Goal: Complete application form: Complete application form

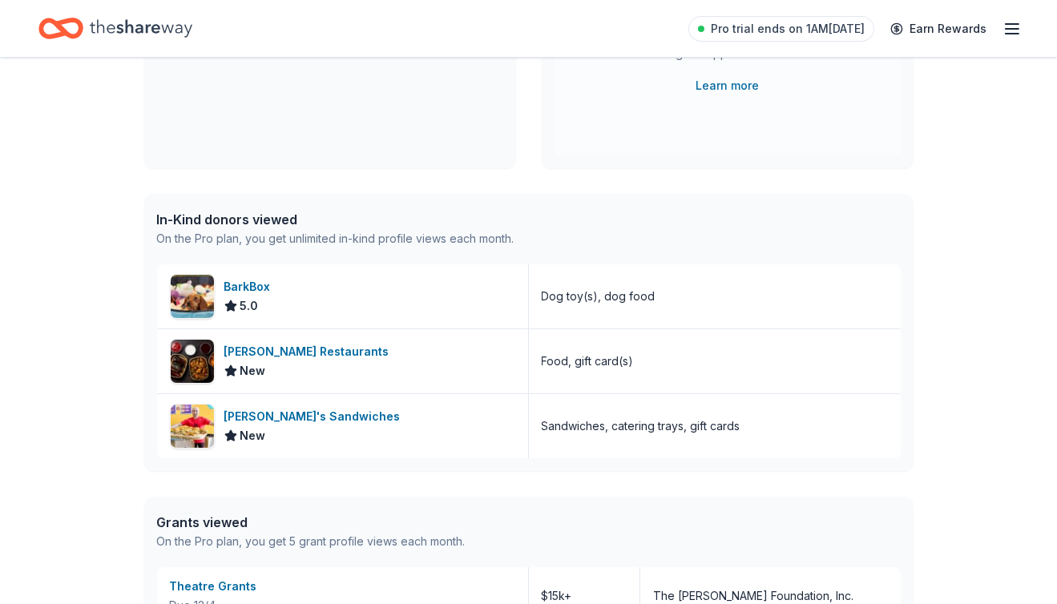
scroll to position [288, 0]
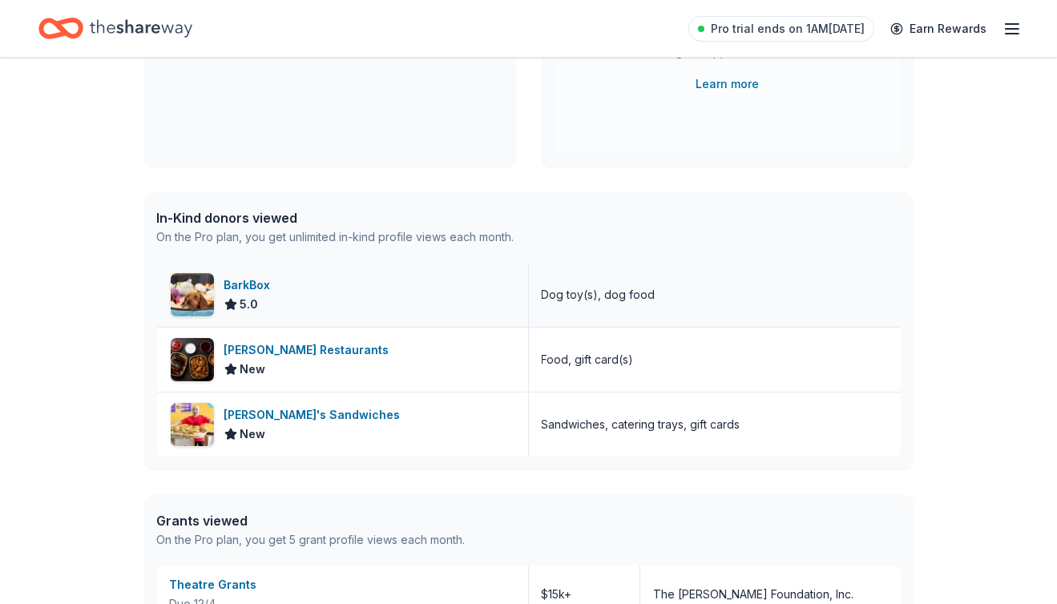
click at [264, 270] on div "BarkBox 5.0" at bounding box center [343, 295] width 372 height 64
click at [334, 348] on div "Bennett's Restaurants" at bounding box center [309, 349] width 171 height 19
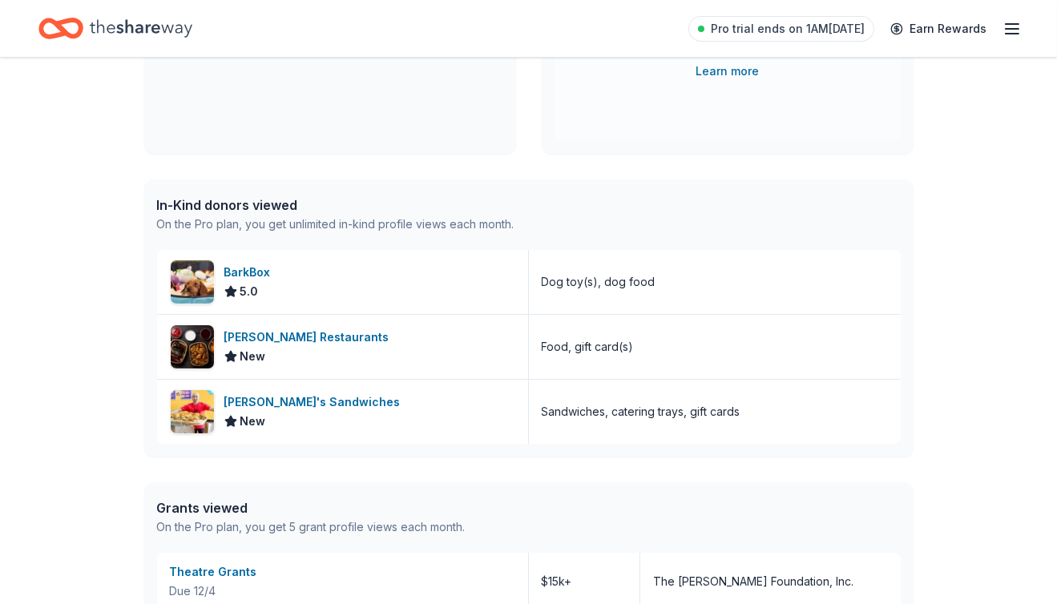
scroll to position [0, 0]
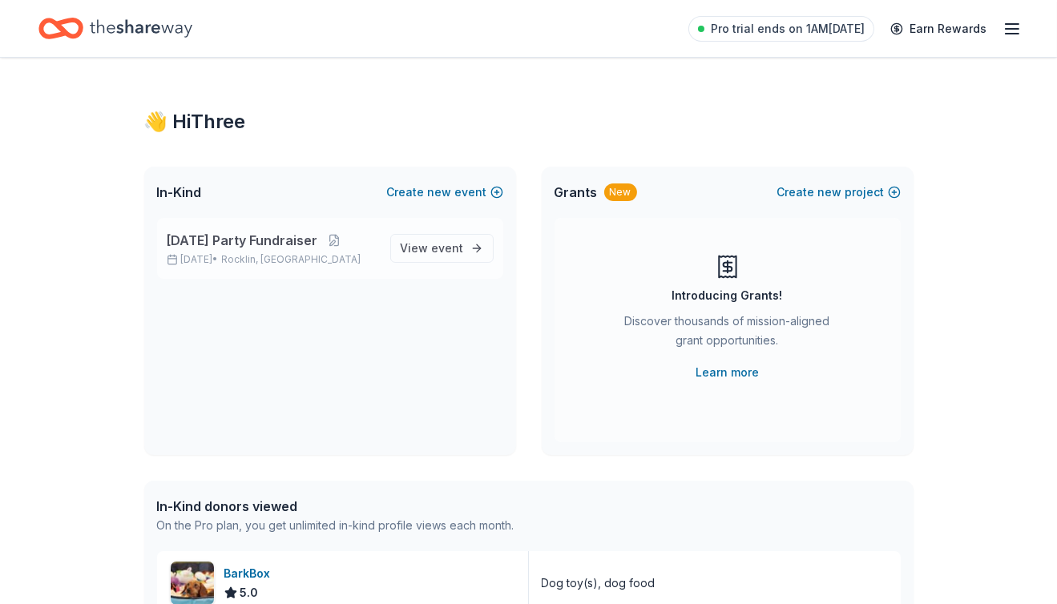
click at [271, 235] on span "[DATE] Party Fundraiser" at bounding box center [242, 240] width 151 height 19
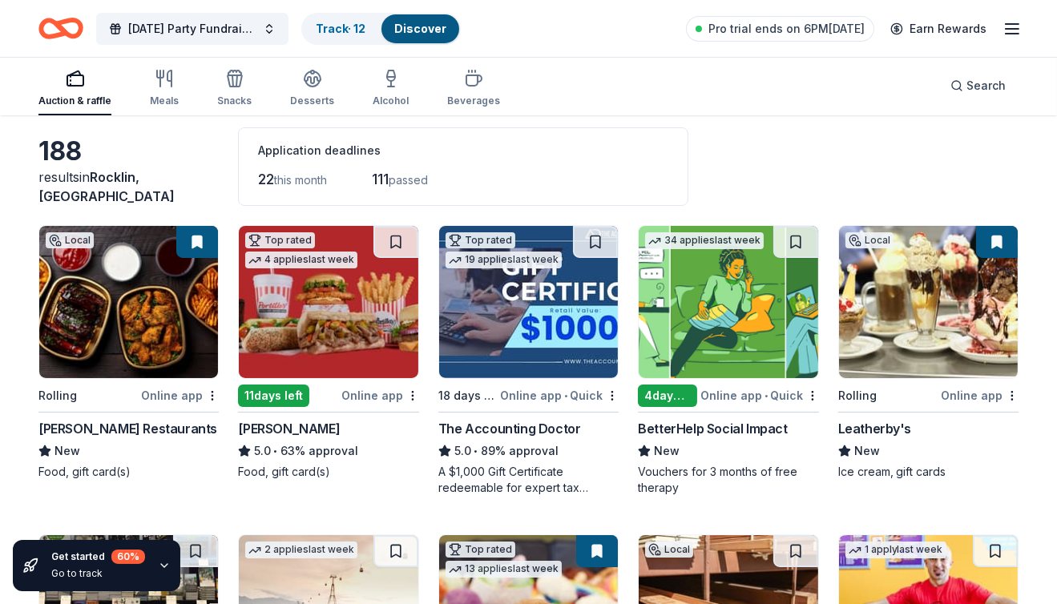
scroll to position [77, 0]
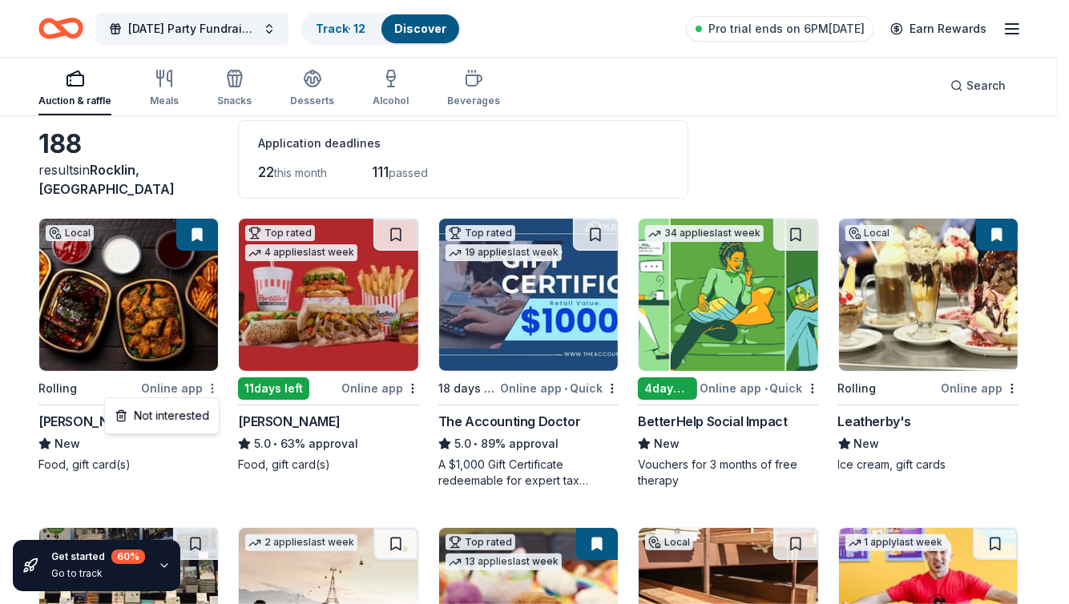
click at [214, 388] on html "Halloween Party Fundraiser Track · 12 Discover Pro trial ends on 6PM, 10/14 Ear…" at bounding box center [534, 225] width 1069 height 604
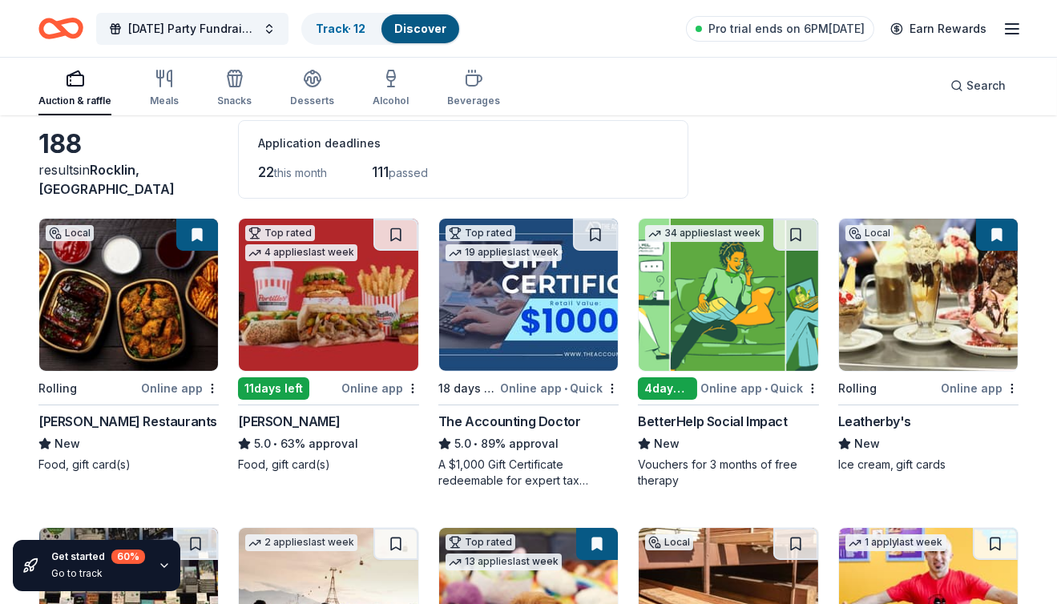
click at [533, 324] on img at bounding box center [528, 295] width 179 height 152
click at [759, 299] on img at bounding box center [727, 295] width 179 height 152
click at [892, 308] on img at bounding box center [928, 295] width 179 height 152
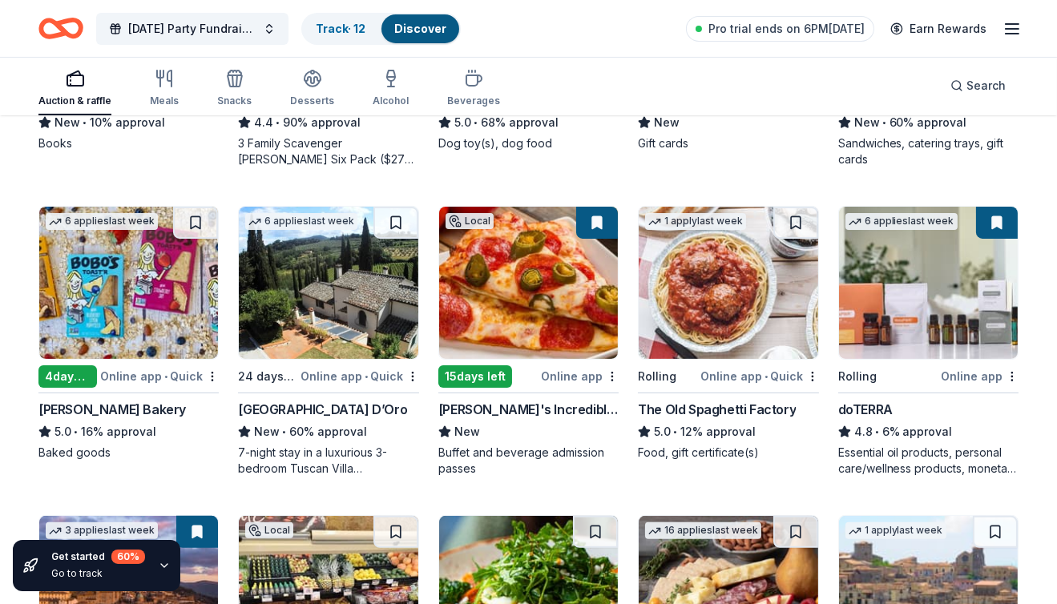
scroll to position [727, 0]
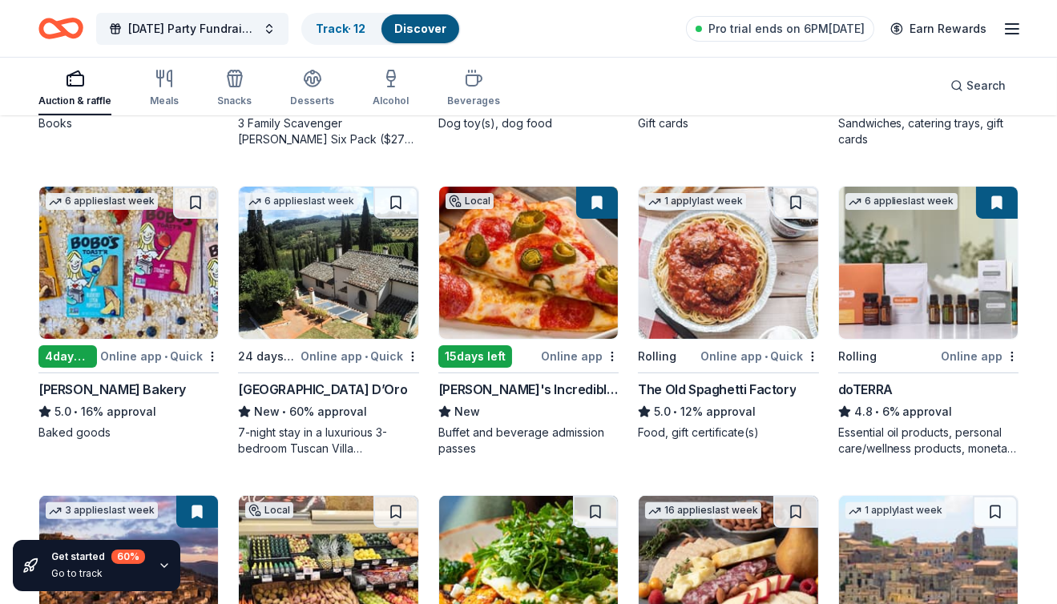
click at [529, 276] on img at bounding box center [528, 263] width 179 height 152
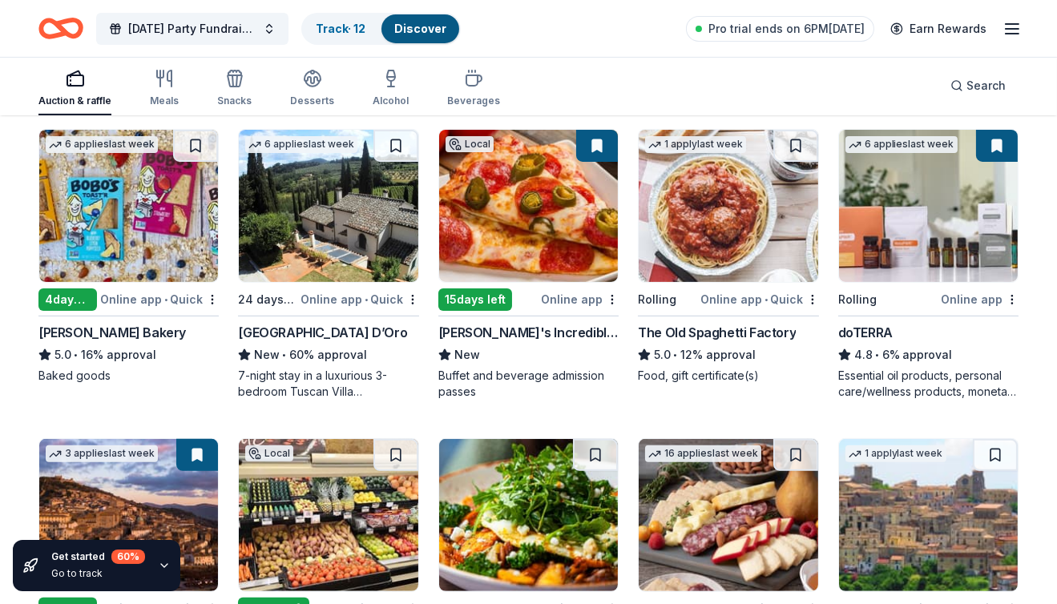
scroll to position [772, 0]
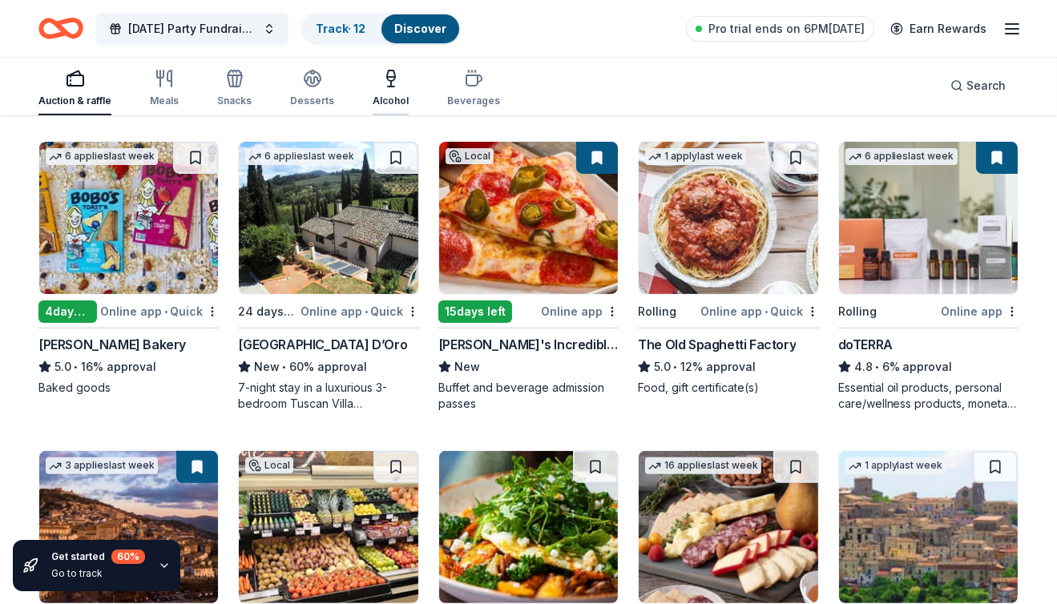
click at [394, 84] on icon "button" at bounding box center [390, 78] width 19 height 19
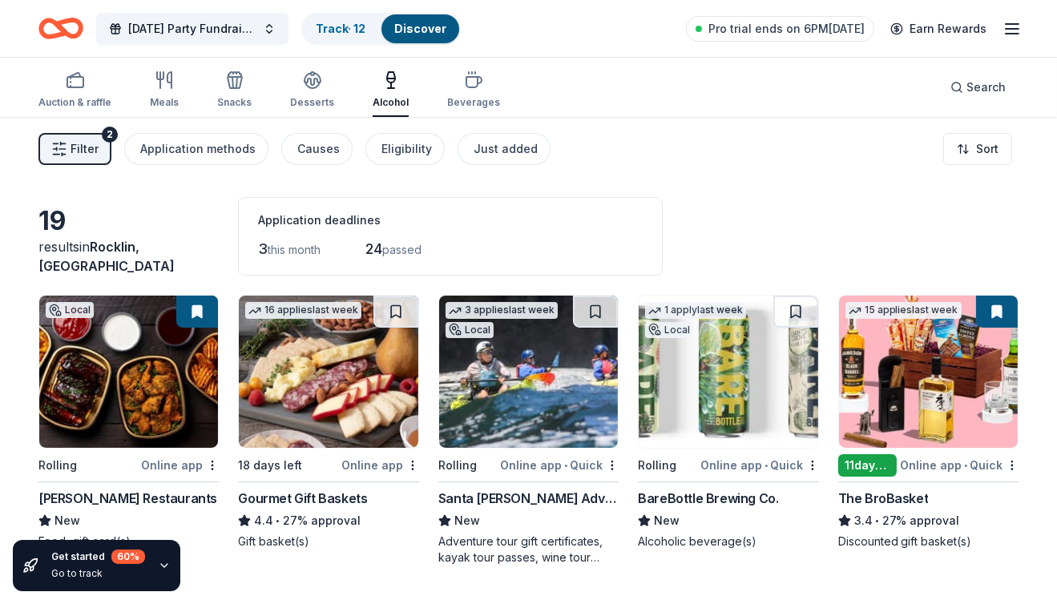
click at [81, 143] on span "Filter" at bounding box center [84, 148] width 28 height 19
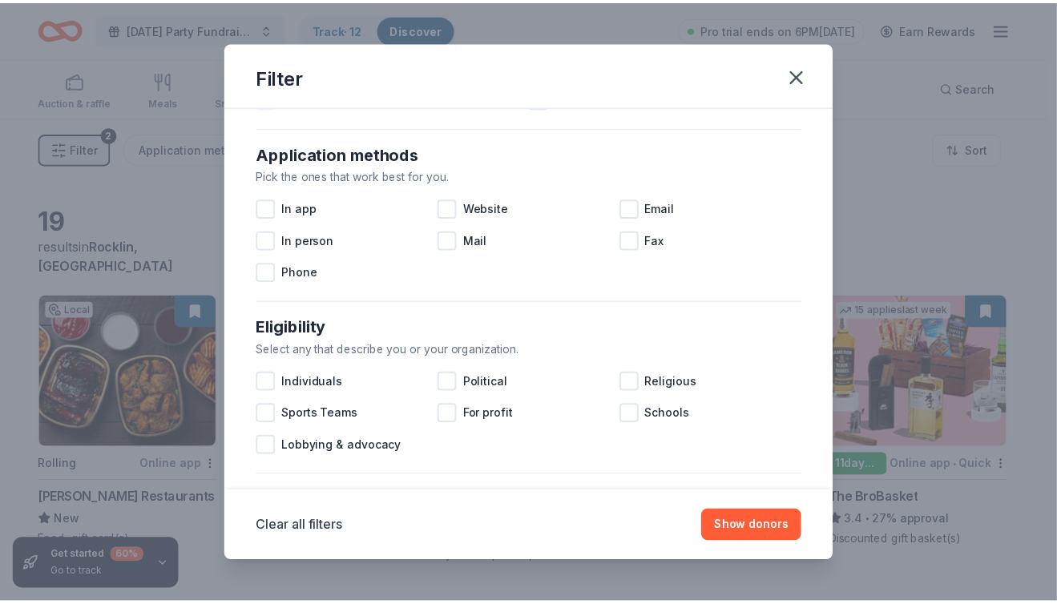
scroll to position [262, 0]
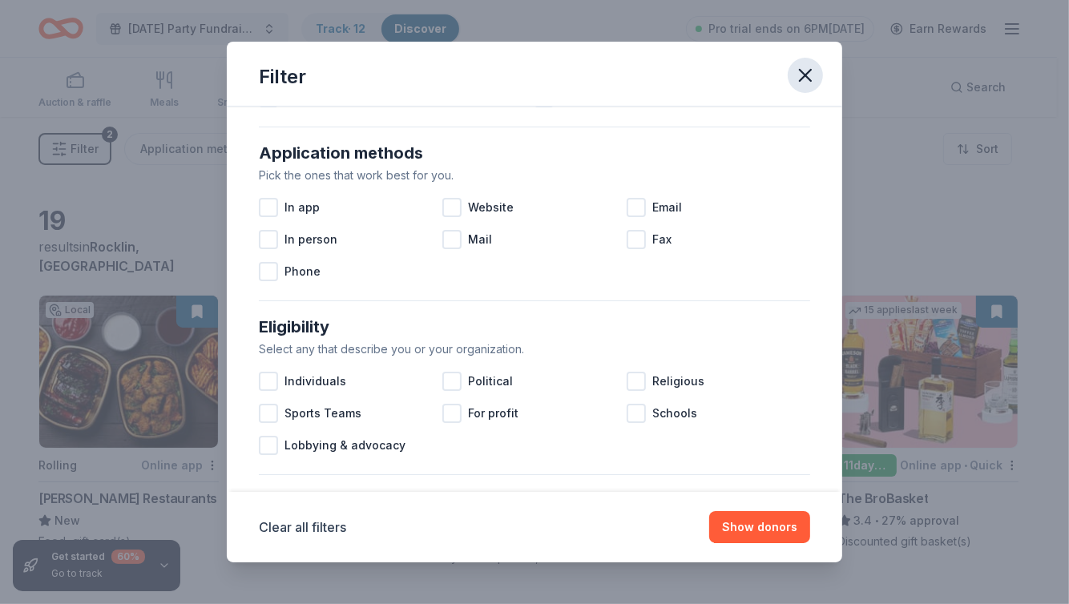
click at [803, 68] on icon "button" at bounding box center [805, 75] width 22 height 22
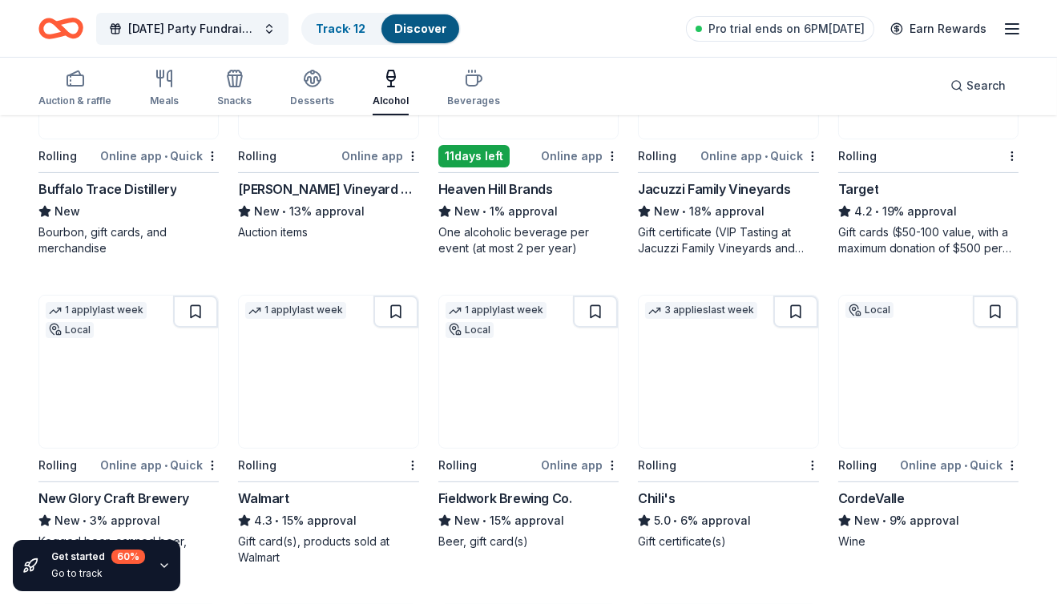
scroll to position [735, 0]
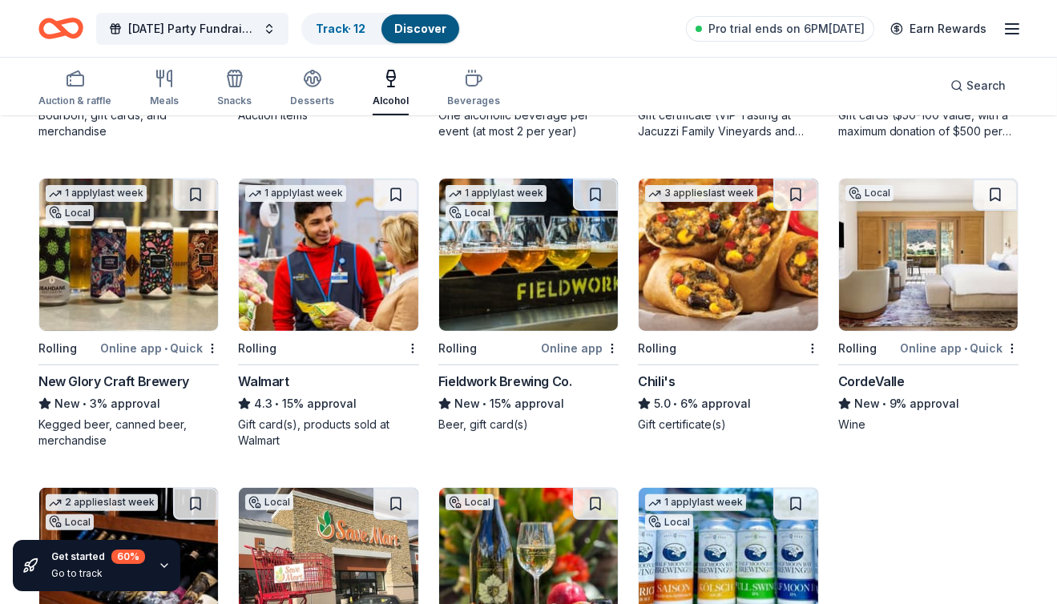
click at [336, 230] on img at bounding box center [328, 255] width 179 height 152
click at [545, 272] on img at bounding box center [528, 255] width 179 height 152
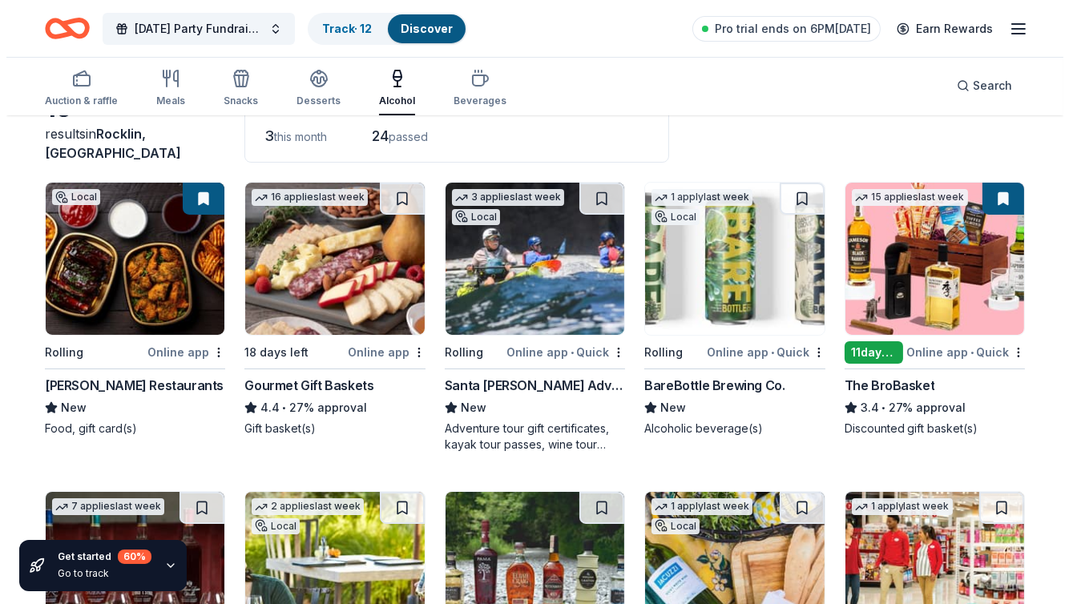
scroll to position [0, 0]
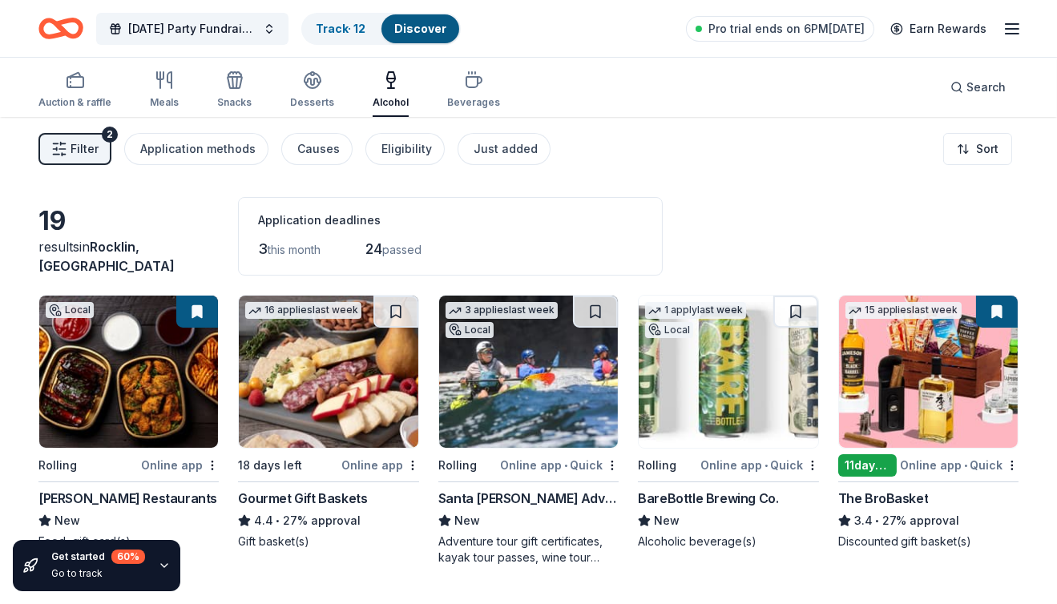
click at [382, 248] on span "24" at bounding box center [373, 248] width 17 height 17
click at [63, 142] on icon "button" at bounding box center [59, 149] width 16 height 16
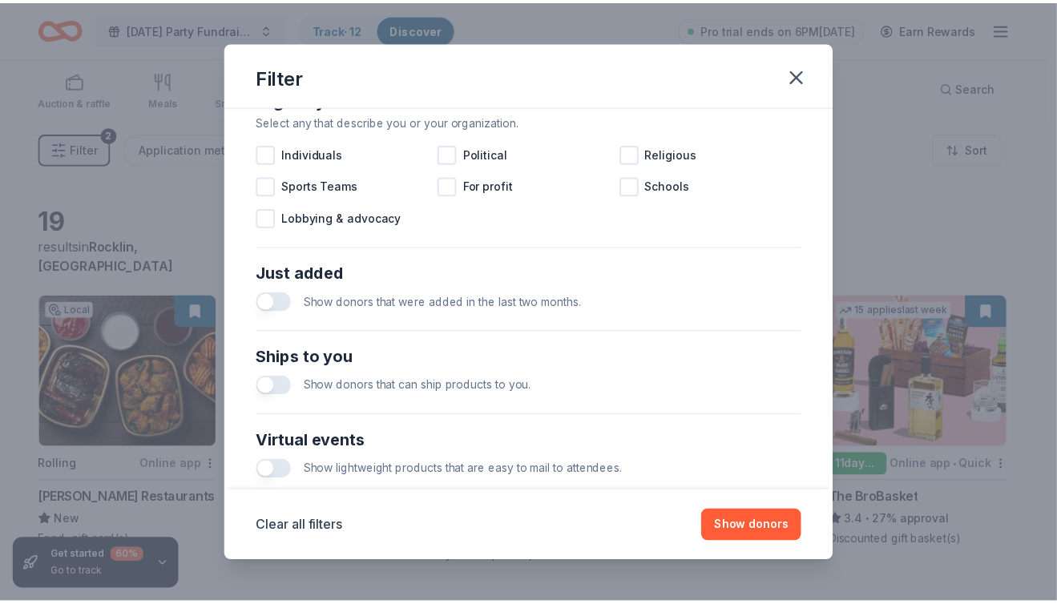
scroll to position [670, 0]
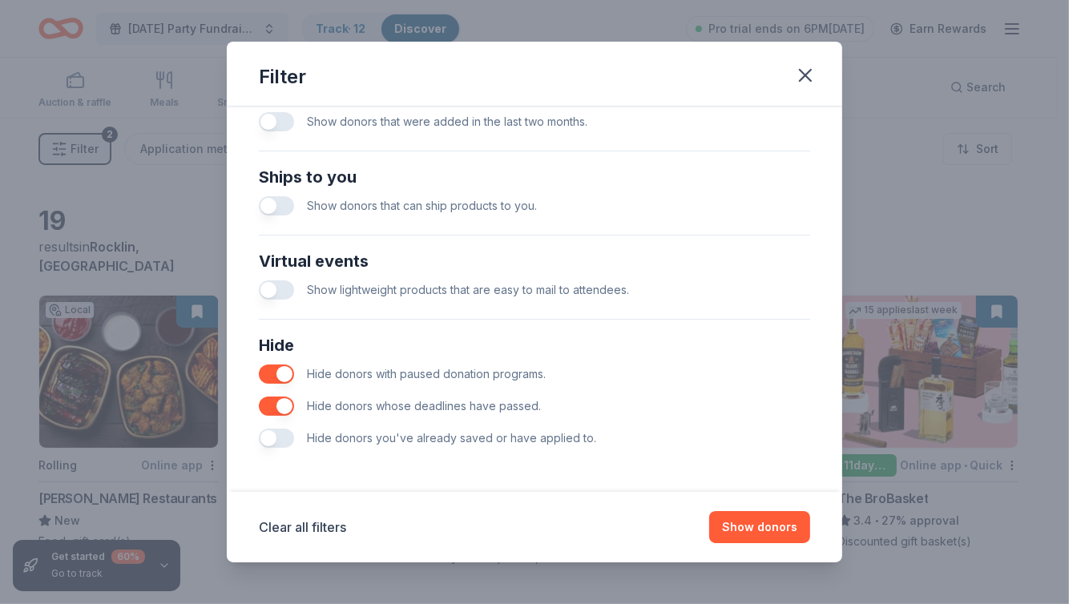
click at [277, 405] on button "button" at bounding box center [276, 405] width 35 height 19
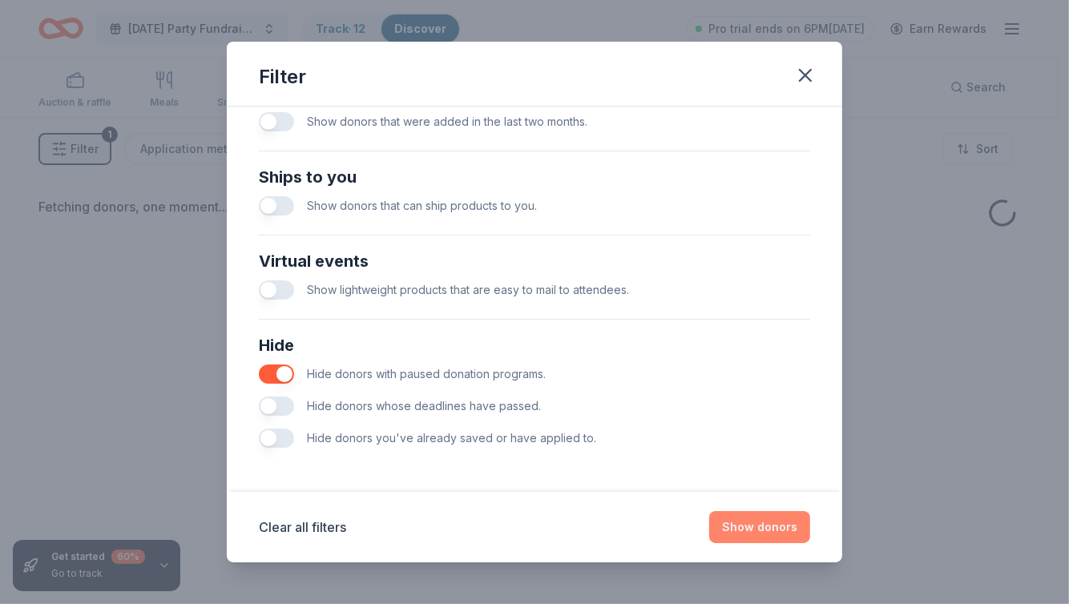
click at [785, 532] on button "Show donors" at bounding box center [759, 527] width 101 height 32
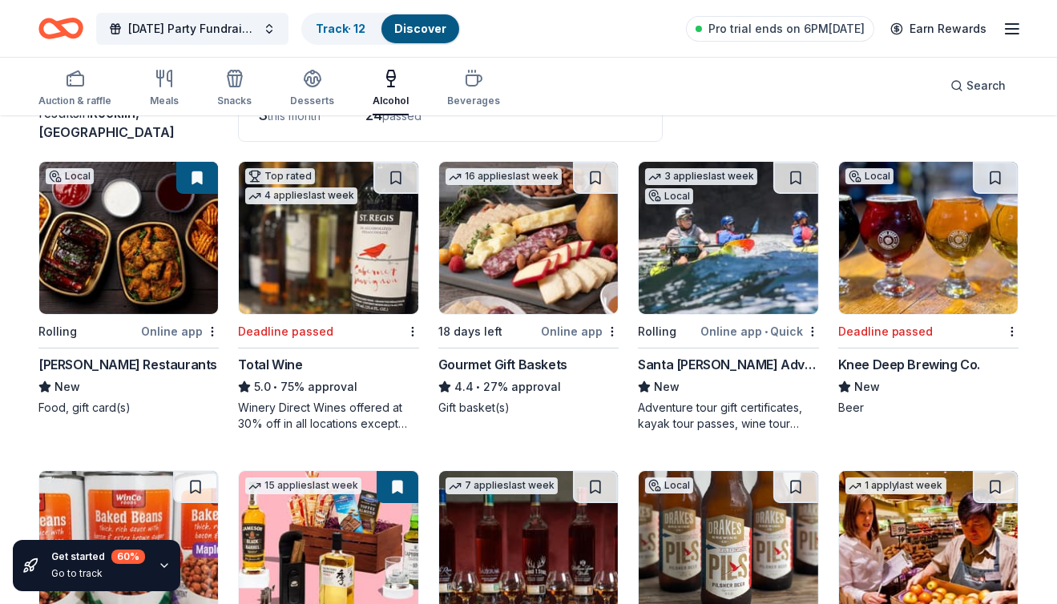
scroll to position [135, 0]
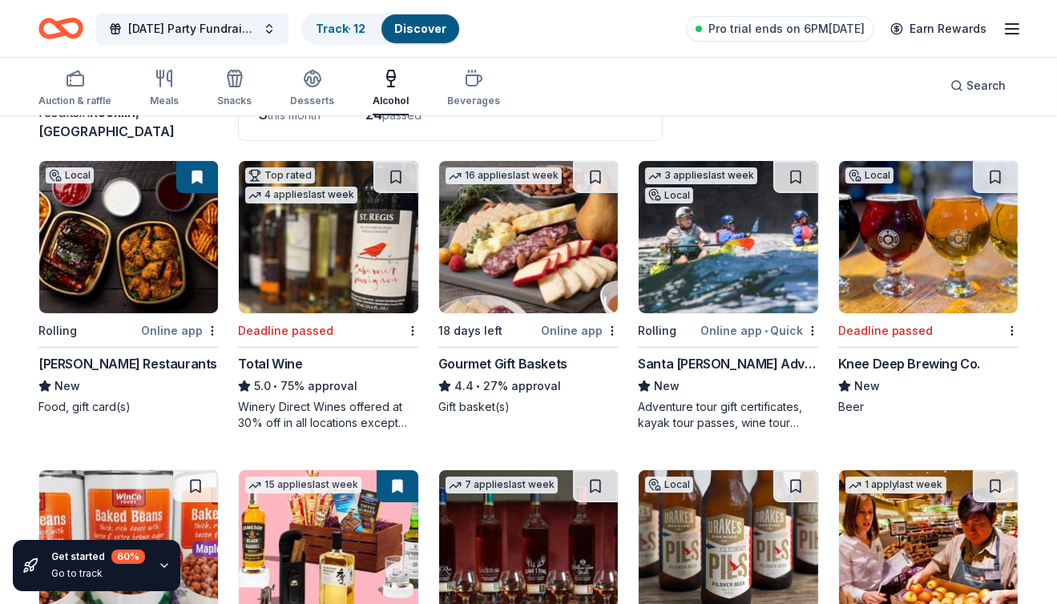
click at [314, 246] on img at bounding box center [328, 237] width 179 height 152
click at [917, 247] on img at bounding box center [928, 237] width 179 height 152
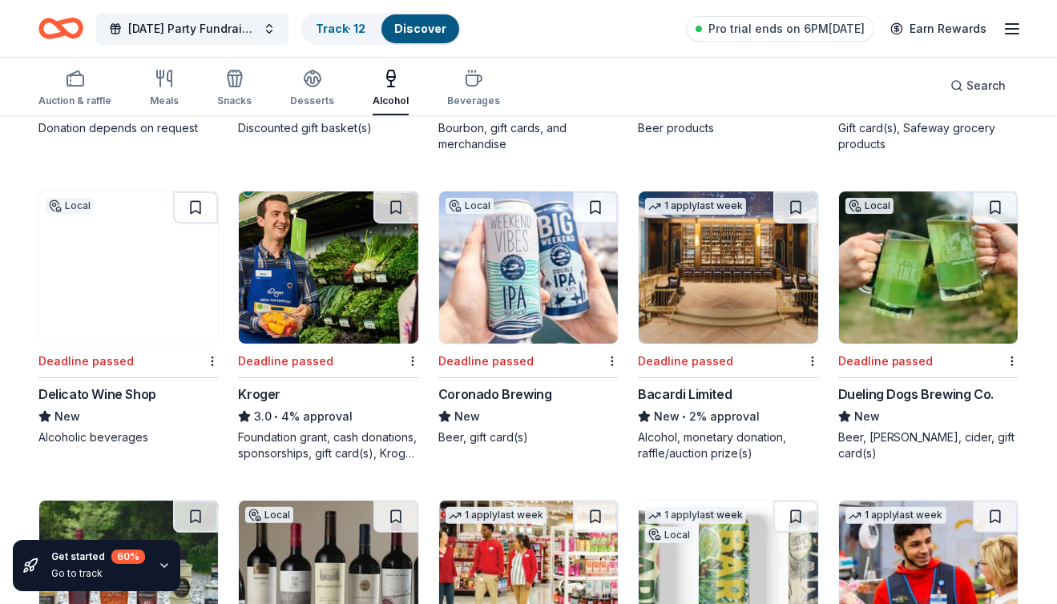
scroll to position [723, 0]
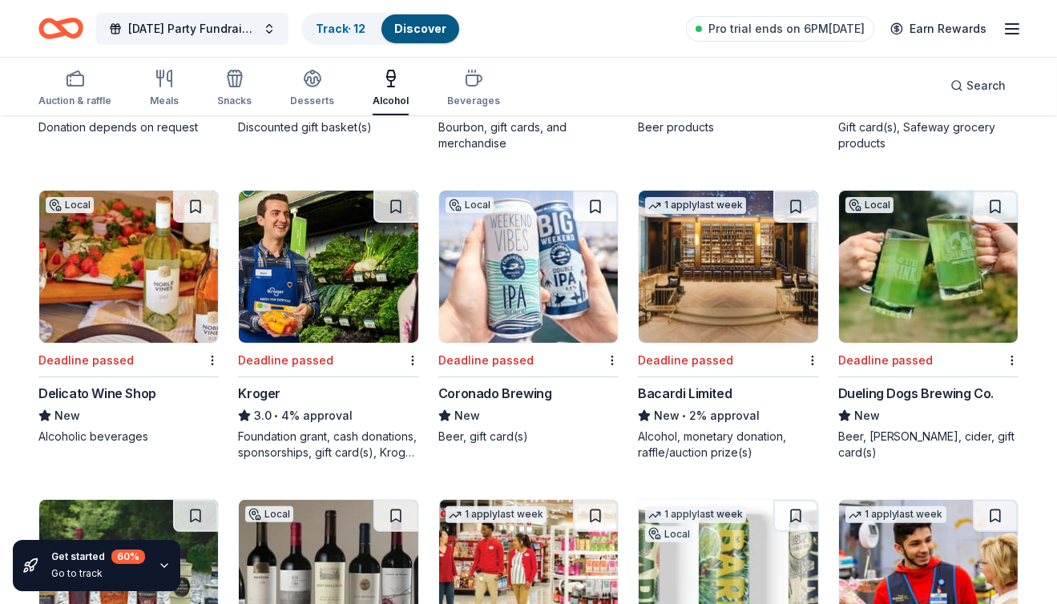
click at [922, 284] on img at bounding box center [928, 267] width 179 height 152
click at [927, 278] on img at bounding box center [928, 267] width 179 height 152
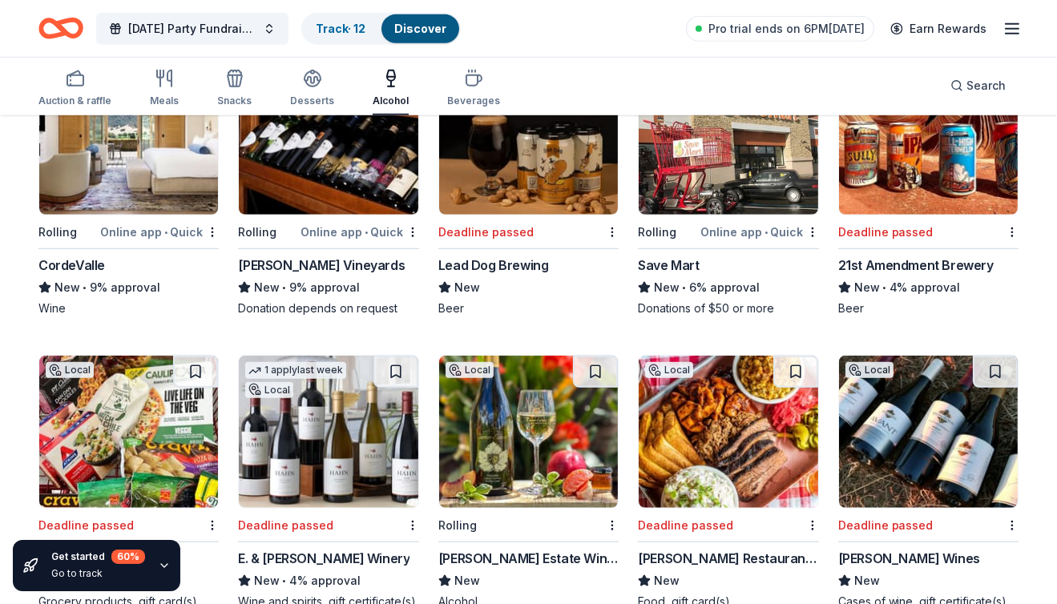
scroll to position [2236, 0]
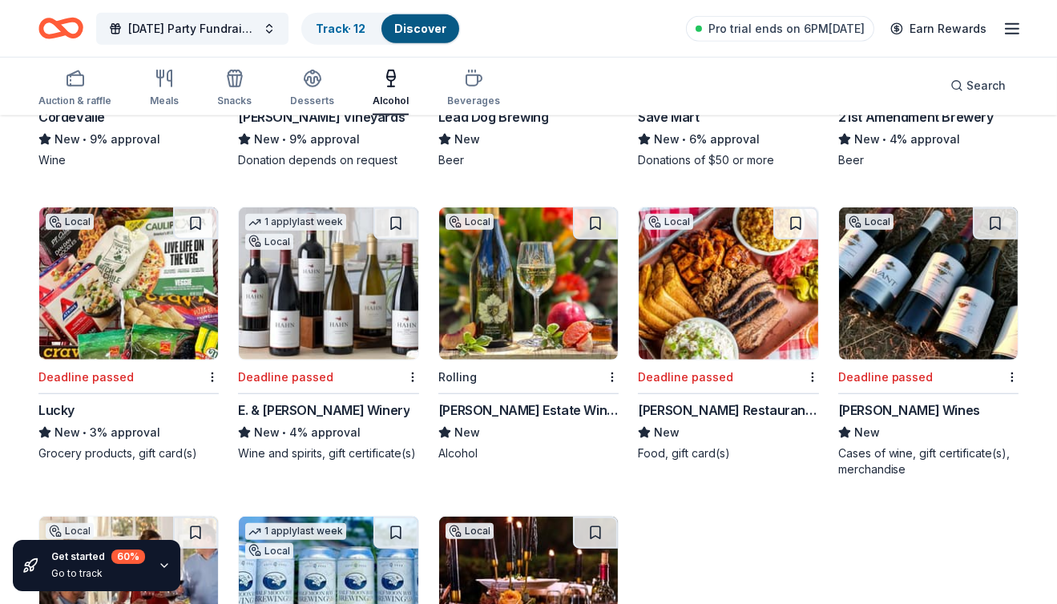
click at [332, 245] on div "1 apply last week Local" at bounding box center [296, 230] width 114 height 46
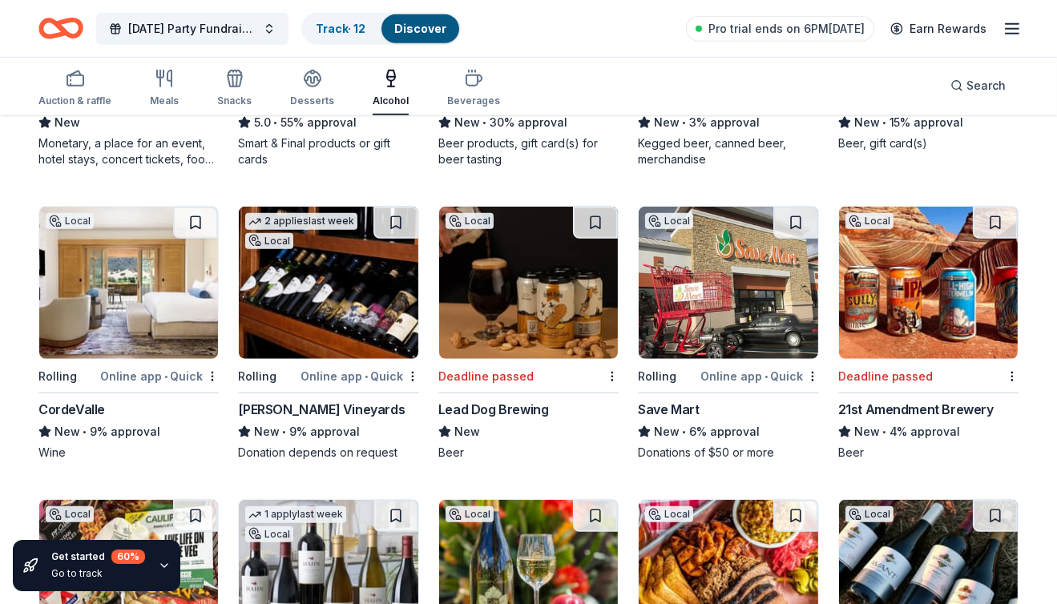
scroll to position [1948, 0]
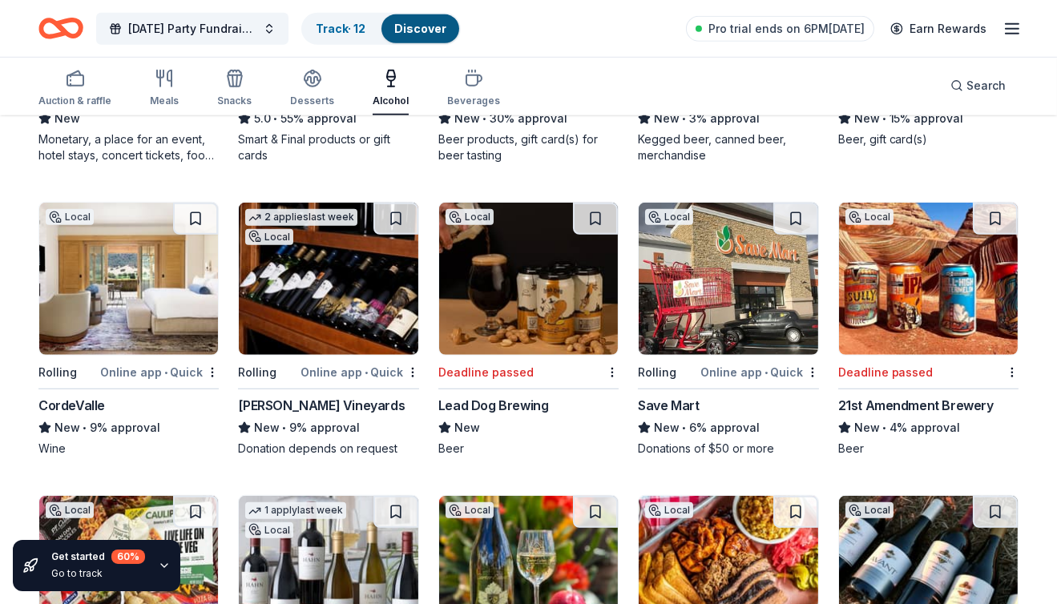
click at [968, 336] on img at bounding box center [928, 279] width 179 height 152
click at [238, 77] on icon "button" at bounding box center [234, 80] width 14 height 11
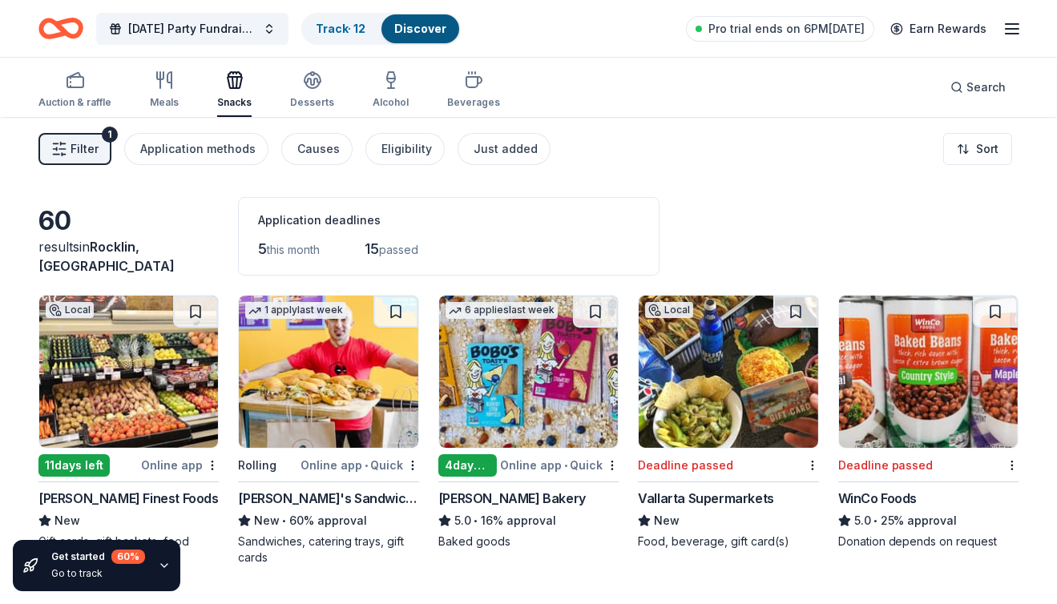
click at [298, 389] on img at bounding box center [328, 372] width 179 height 152
click at [84, 79] on div "button" at bounding box center [74, 79] width 73 height 19
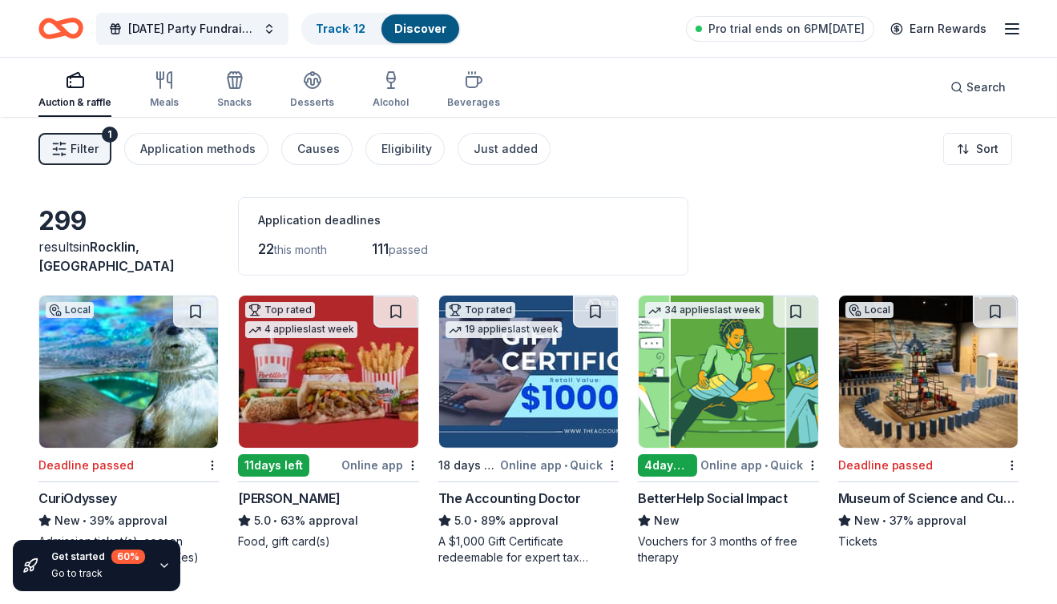
click at [85, 144] on span "Filter" at bounding box center [84, 148] width 28 height 19
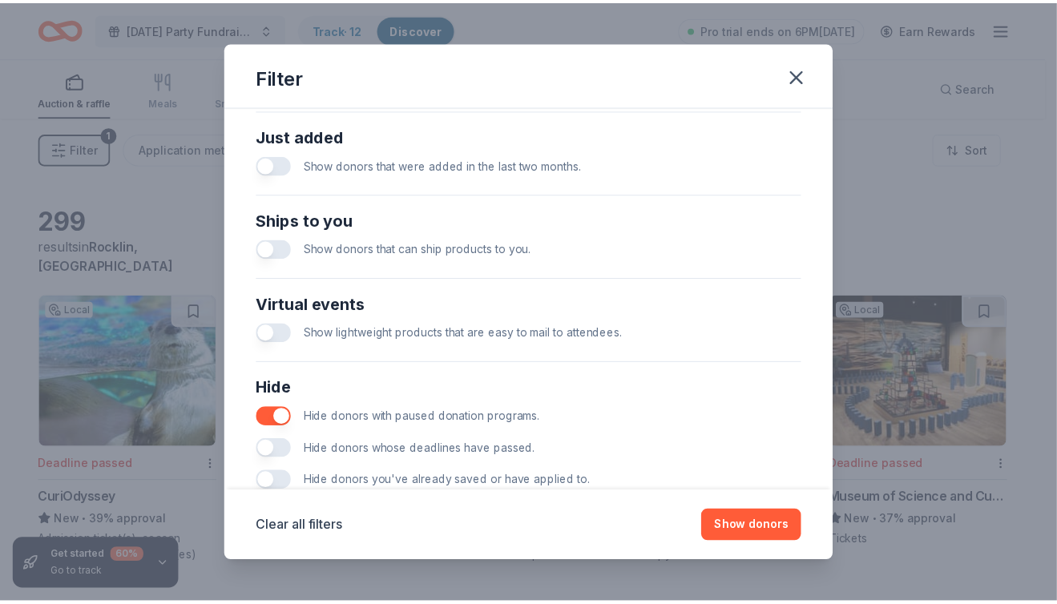
scroll to position [670, 0]
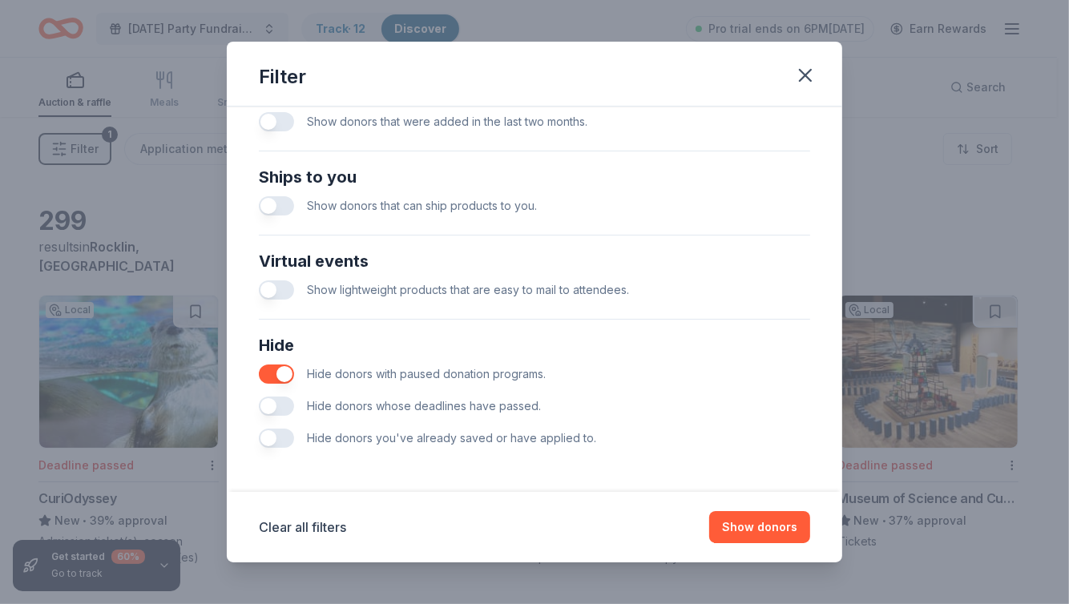
click at [464, 400] on span "Hide donors whose deadlines have passed." at bounding box center [424, 406] width 234 height 14
click at [277, 401] on button "button" at bounding box center [276, 405] width 35 height 19
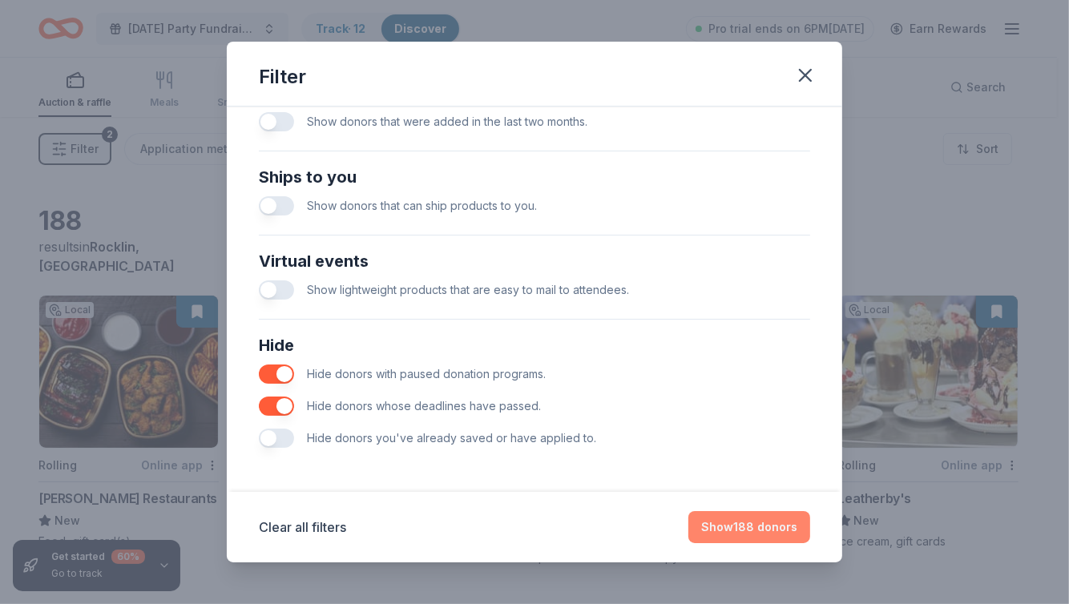
click at [779, 520] on button "Show 188 donors" at bounding box center [749, 527] width 122 height 32
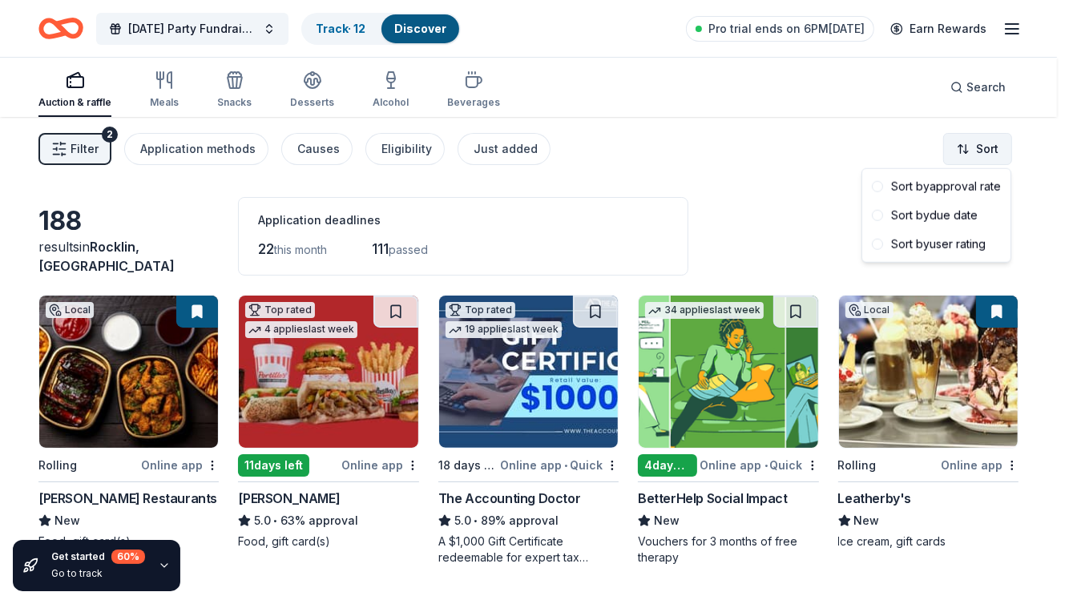
click at [968, 145] on html "Halloween Party Fundraiser Track · 12 Discover Pro trial ends on 6PM, 10/14 Ear…" at bounding box center [534, 302] width 1069 height 604
click at [952, 217] on div "Sort by due date" at bounding box center [936, 215] width 142 height 29
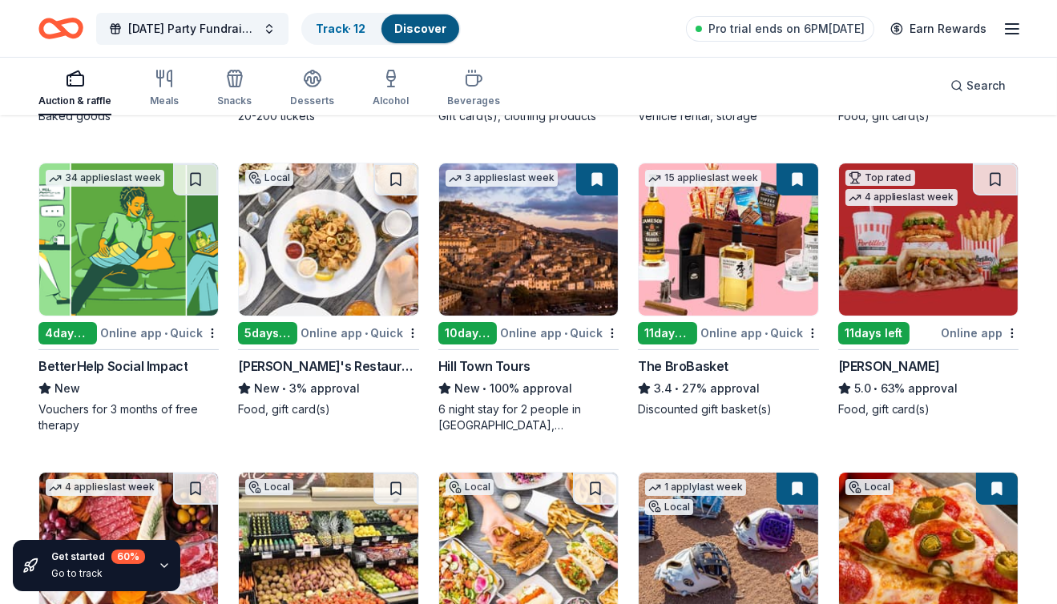
scroll to position [426, 0]
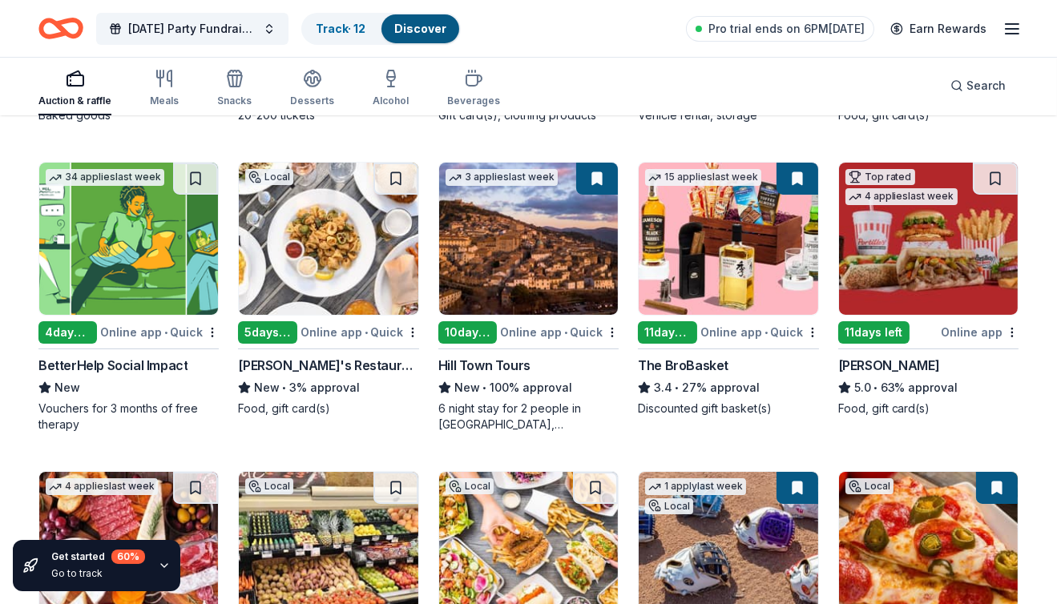
click at [751, 259] on img at bounding box center [727, 239] width 179 height 152
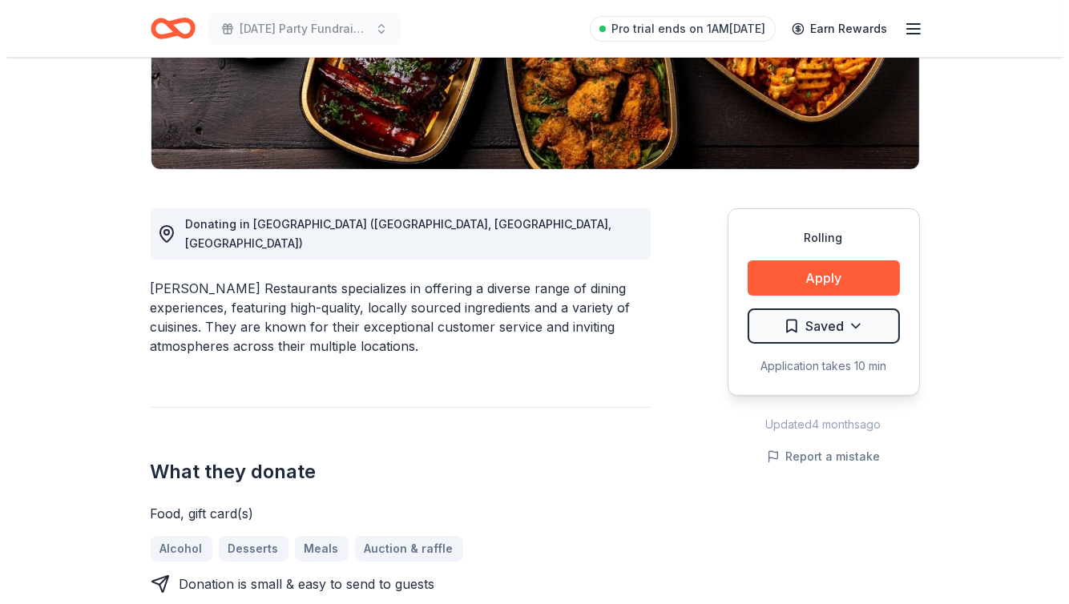
scroll to position [317, 0]
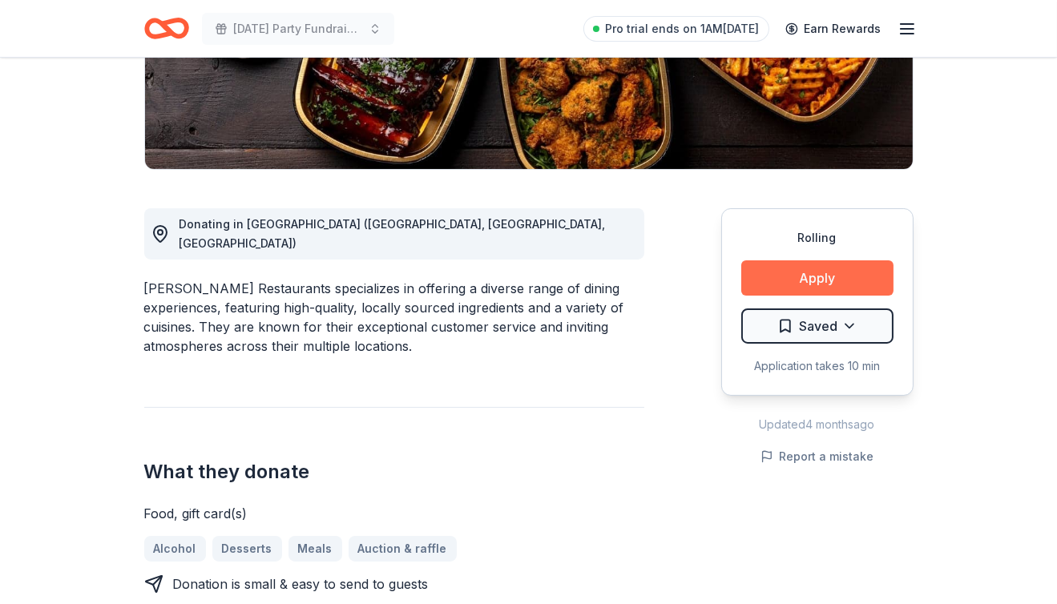
click at [852, 267] on button "Apply" at bounding box center [817, 277] width 152 height 35
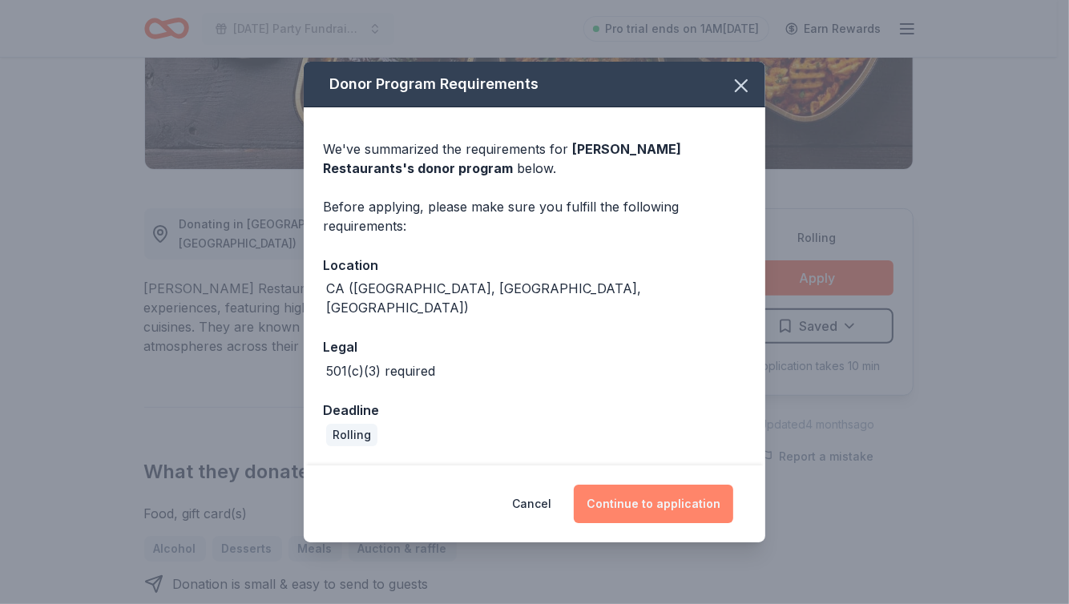
click at [669, 490] on button "Continue to application" at bounding box center [653, 504] width 159 height 38
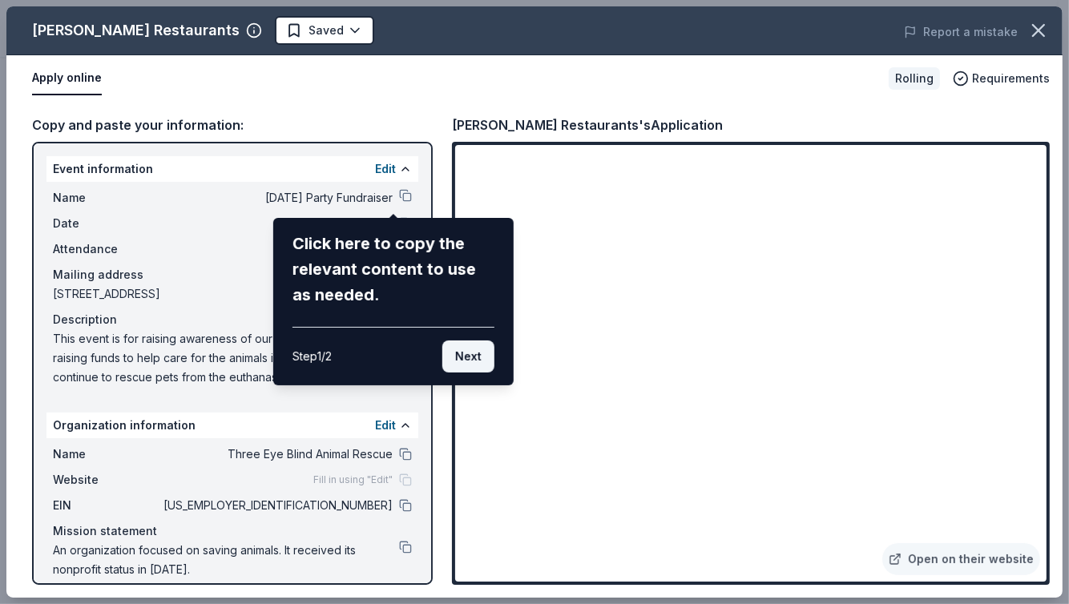
click at [464, 350] on button "Next" at bounding box center [468, 356] width 52 height 32
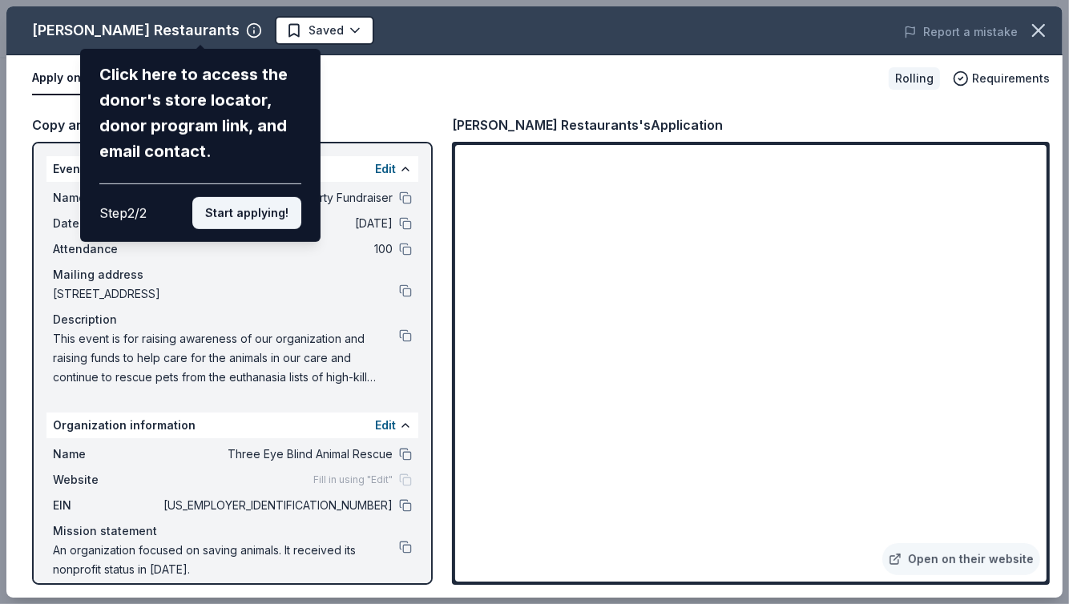
click at [236, 219] on button "Start applying!" at bounding box center [246, 213] width 109 height 32
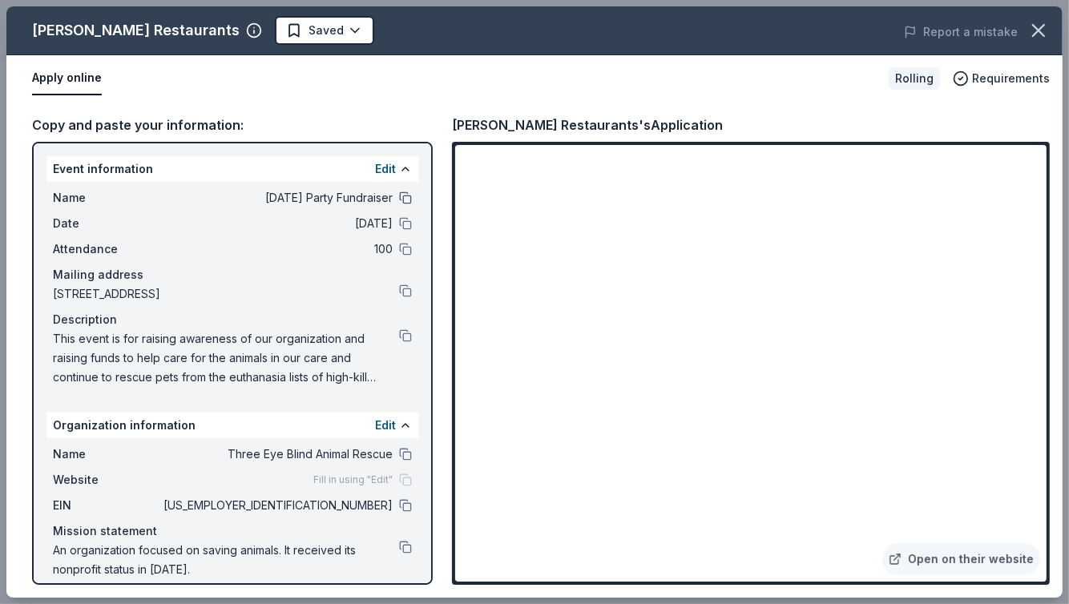
click at [399, 196] on button at bounding box center [405, 197] width 13 height 13
click at [191, 289] on span "[STREET_ADDRESS]" at bounding box center [226, 293] width 346 height 19
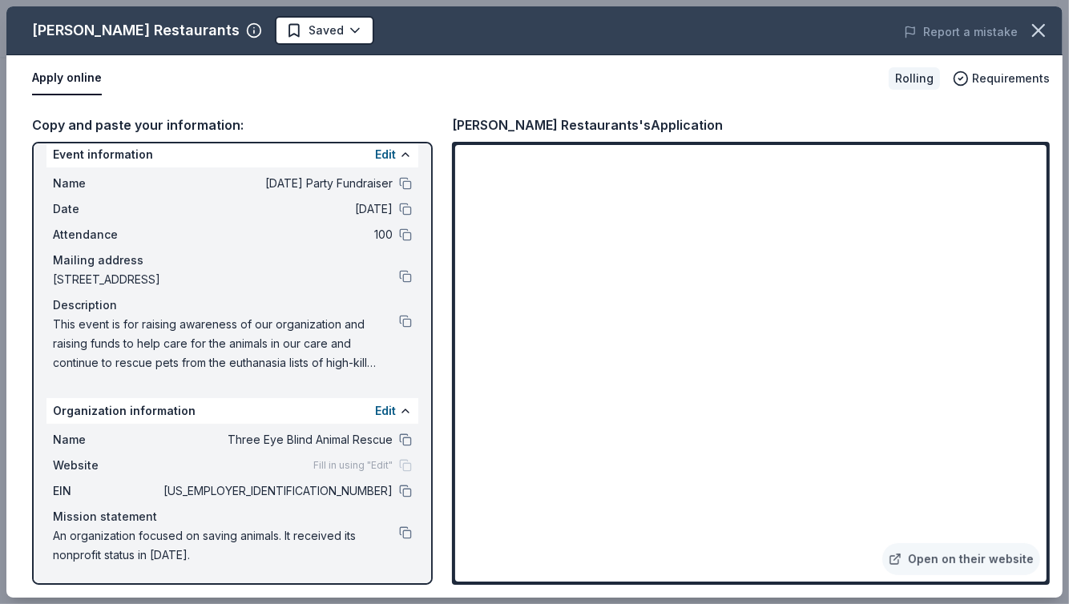
scroll to position [0, 0]
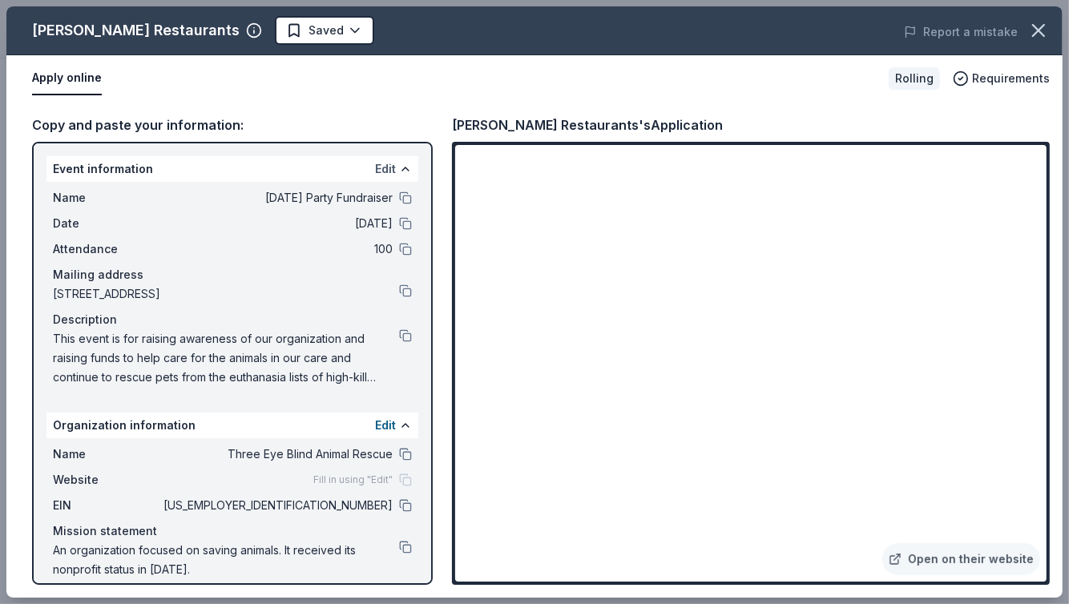
click at [377, 167] on button "Edit" at bounding box center [385, 168] width 21 height 19
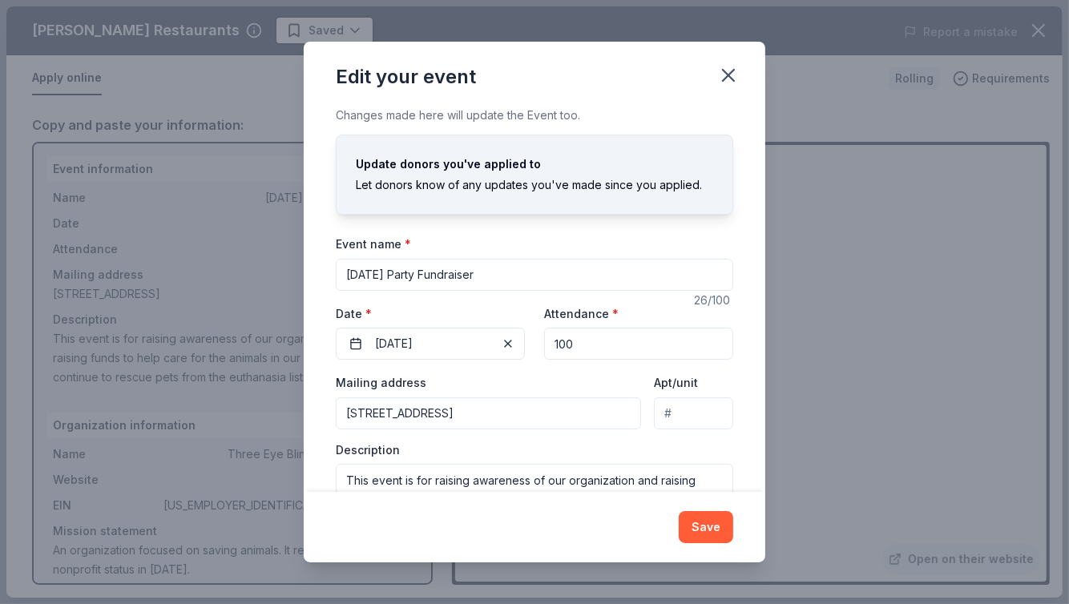
scroll to position [70, 0]
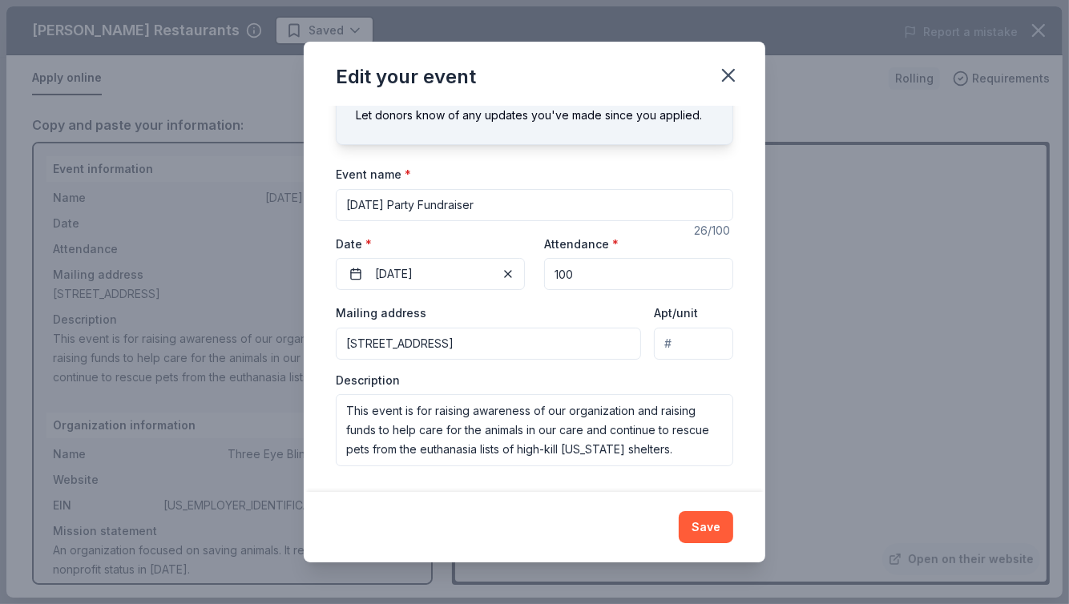
click at [408, 347] on input "5090 4th Street, Rocklin, CA, 95677" at bounding box center [488, 344] width 305 height 32
click at [473, 340] on input "5090 4th Street, Rocklin, CA, 95677" at bounding box center [488, 344] width 305 height 32
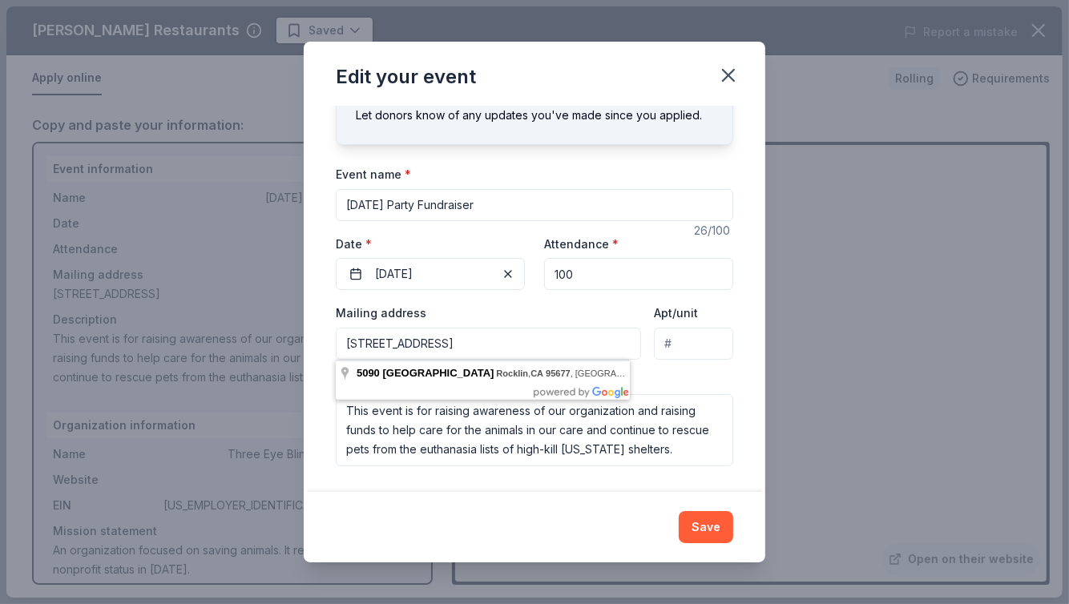
click at [473, 340] on input "5090 4th Street, Rocklin, CA, 95677" at bounding box center [488, 344] width 305 height 32
paste input "4010 FOOTHILLS BLVD 103-189 ROSEVILLE, CA 9574"
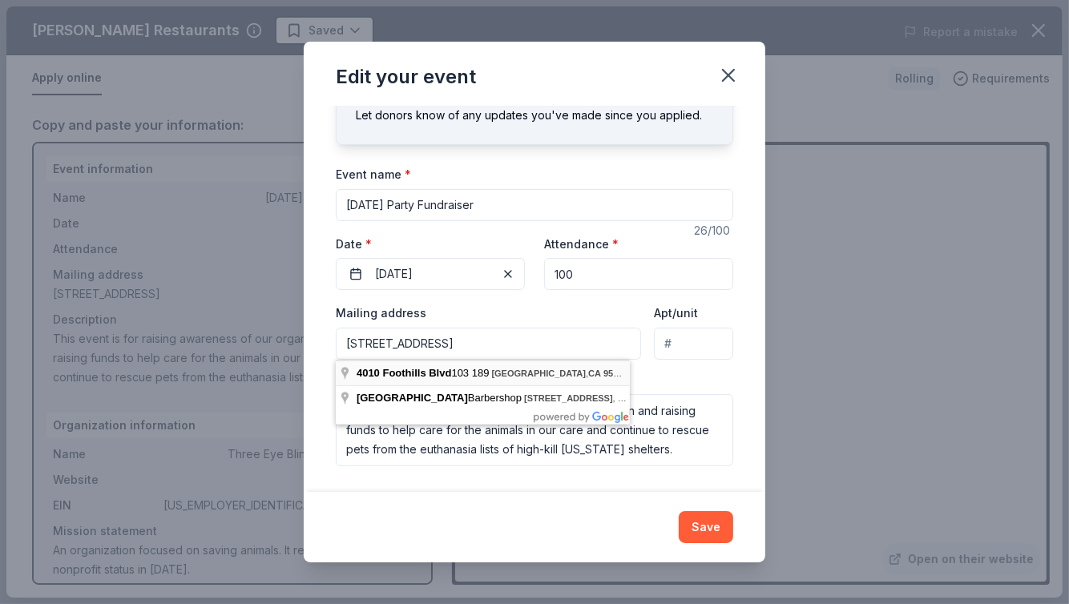
scroll to position [0, 0]
type input "4010 Foothills Boulevard, Roseville, CA, 95747"
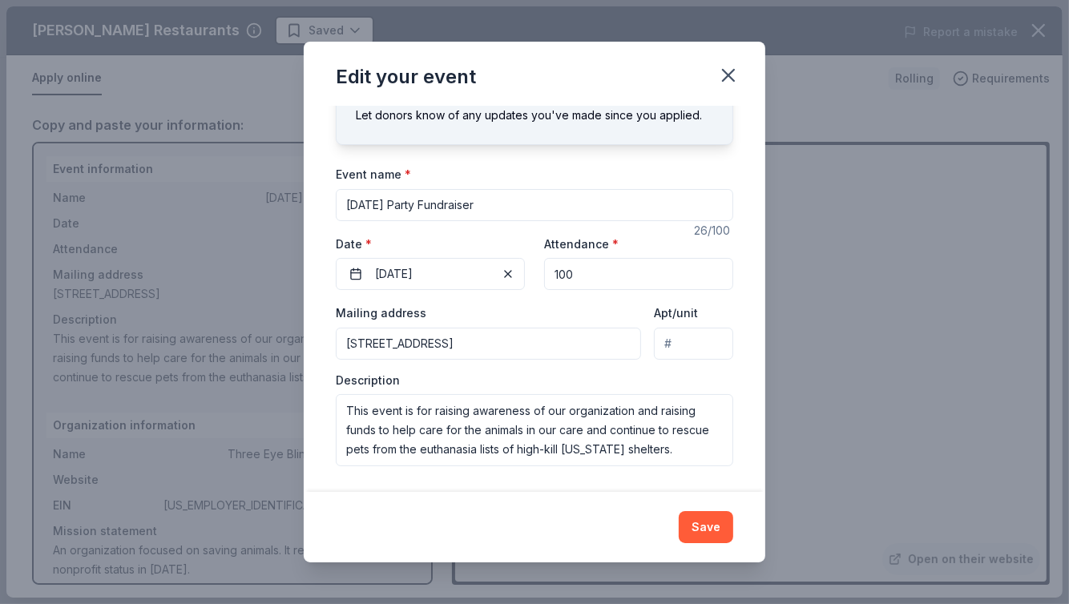
click at [674, 340] on input "Apt/unit" at bounding box center [693, 344] width 79 height 32
paste input "103-189"
type input "103-189"
click at [705, 523] on button "Save" at bounding box center [705, 527] width 54 height 32
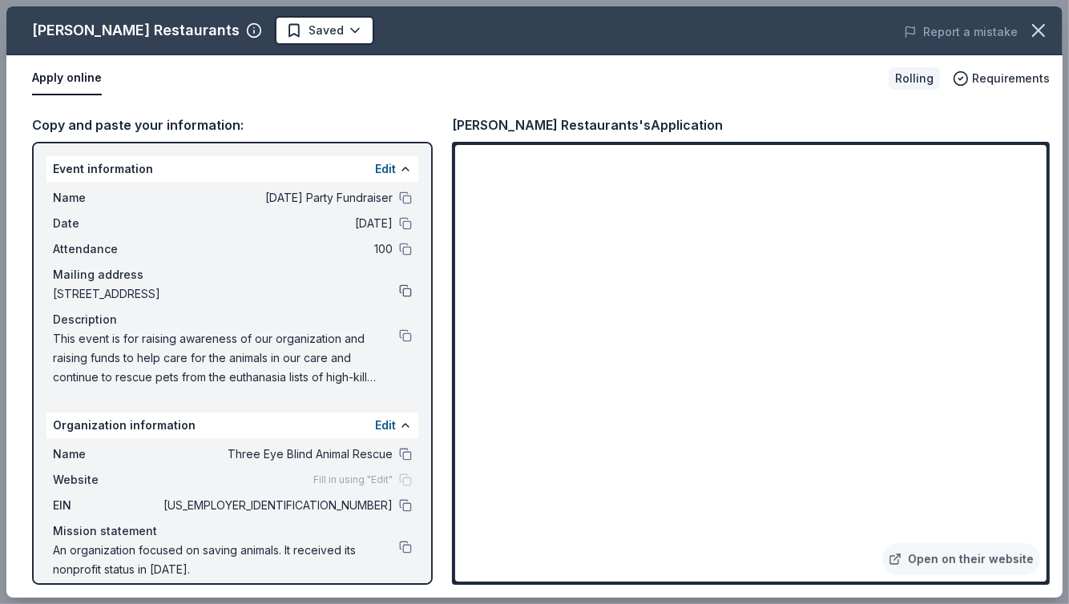
click at [399, 289] on button at bounding box center [405, 290] width 13 height 13
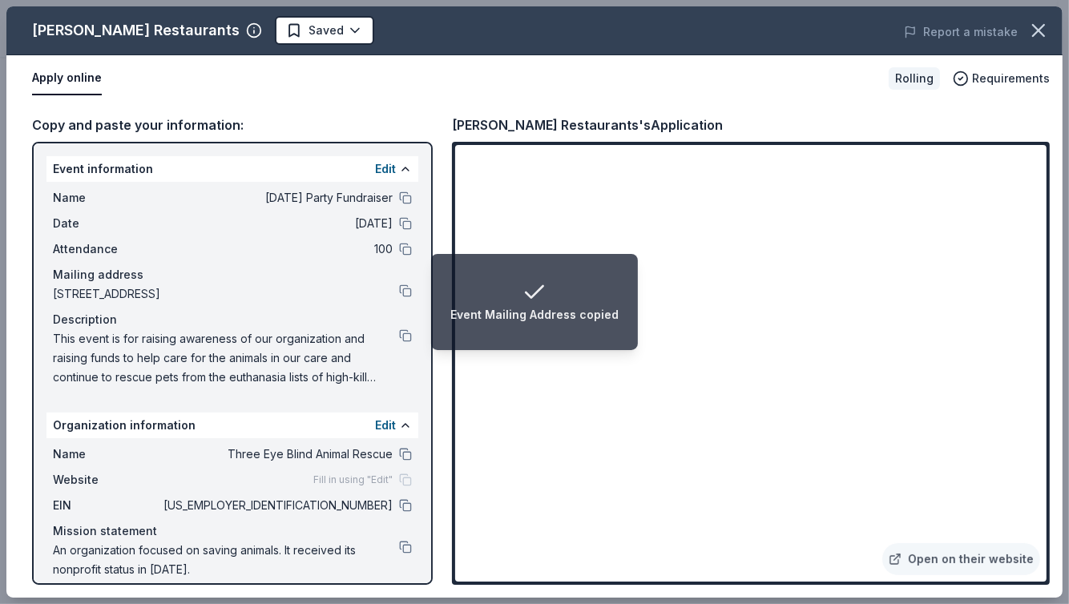
scroll to position [14, 0]
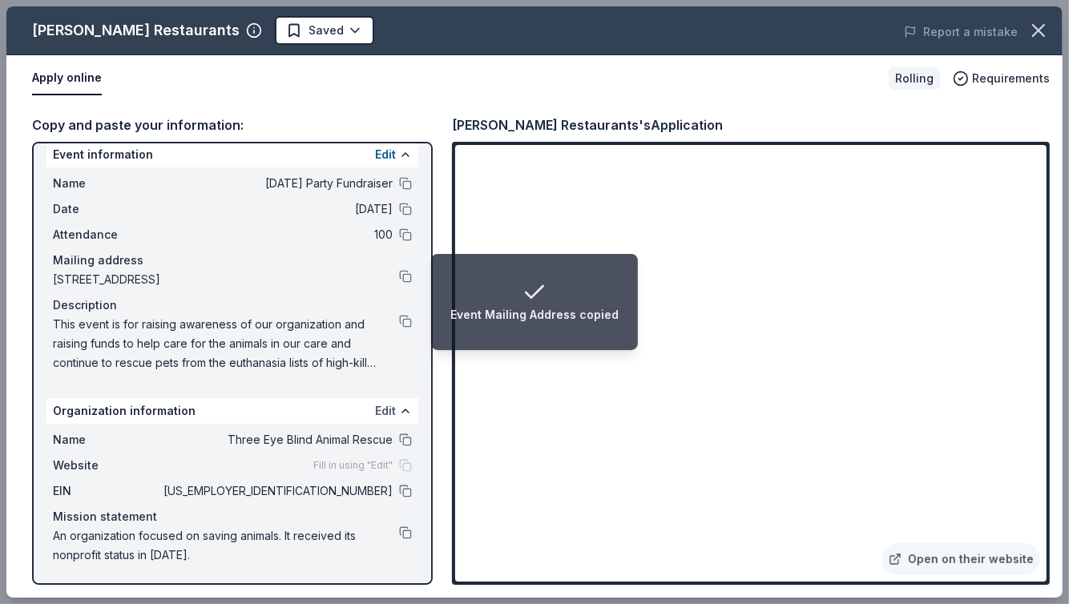
click at [376, 405] on button "Edit" at bounding box center [385, 410] width 21 height 19
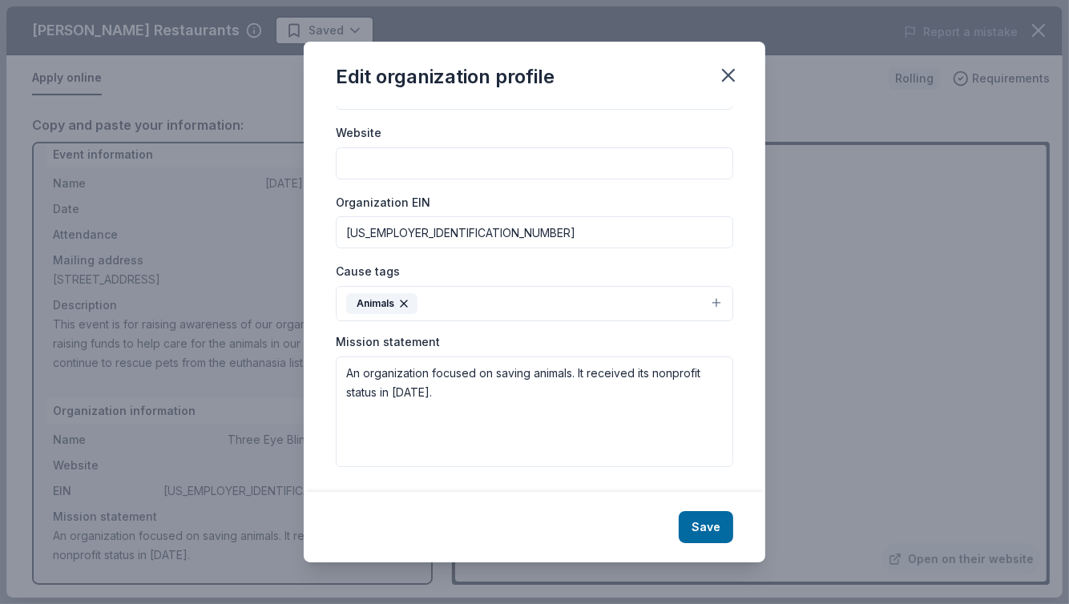
scroll to position [0, 0]
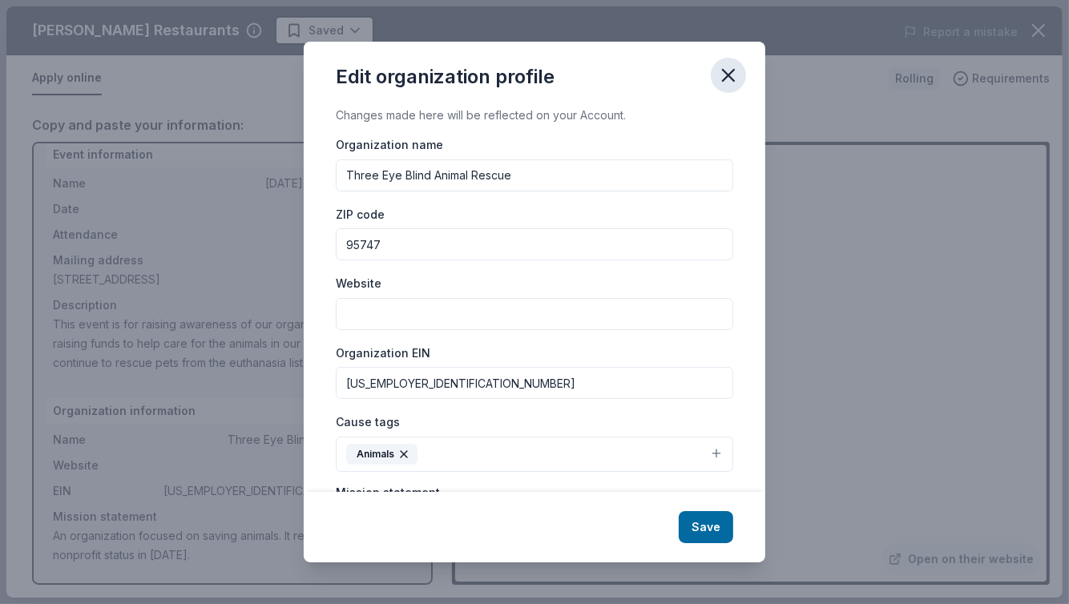
click at [731, 63] on button "button" at bounding box center [727, 75] width 35 height 35
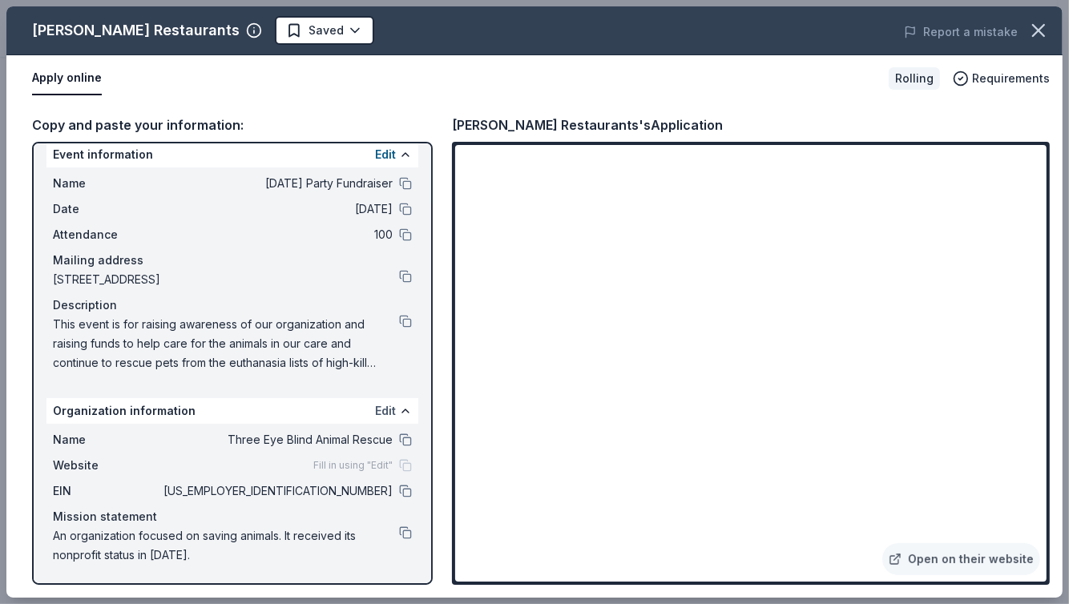
click at [378, 412] on button "Edit" at bounding box center [385, 410] width 21 height 19
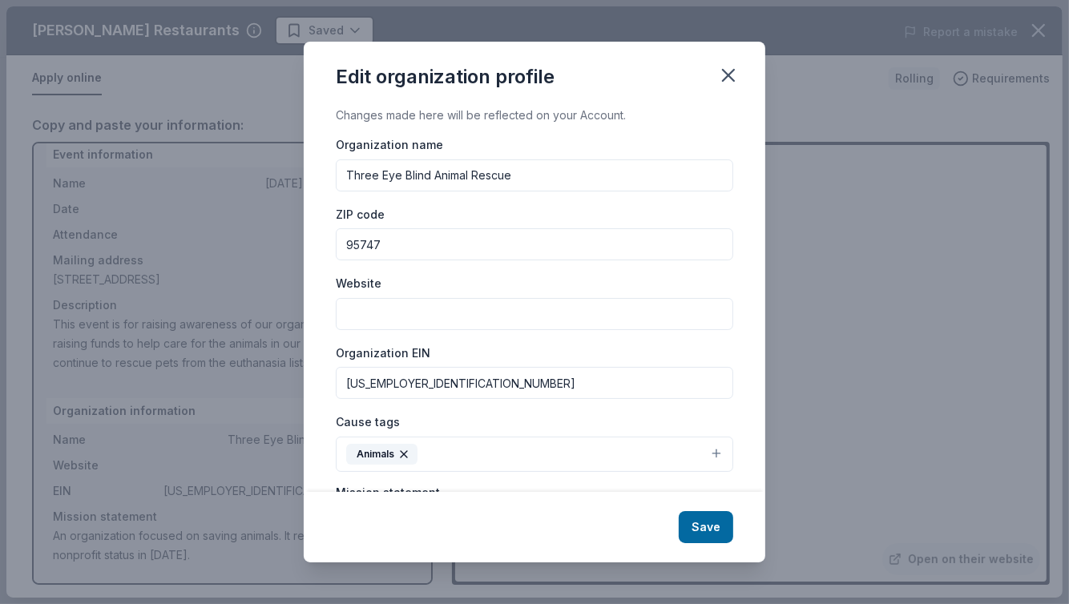
click at [410, 310] on input "Website" at bounding box center [534, 314] width 397 height 32
type input "[DOMAIN_NAME]"
click at [702, 531] on button "Save" at bounding box center [705, 527] width 54 height 32
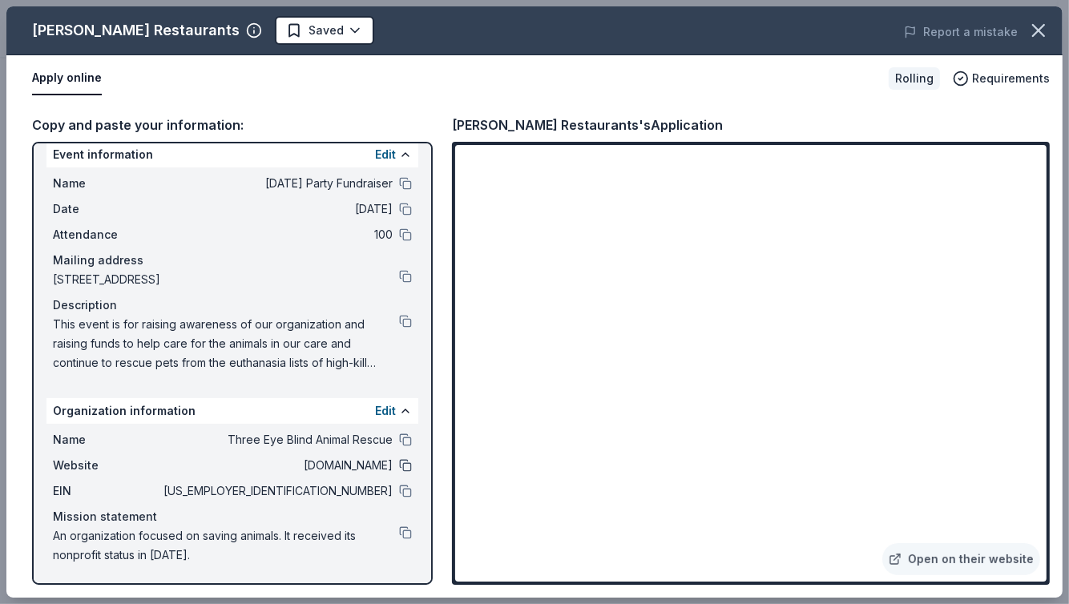
click at [399, 464] on button at bounding box center [405, 465] width 13 height 13
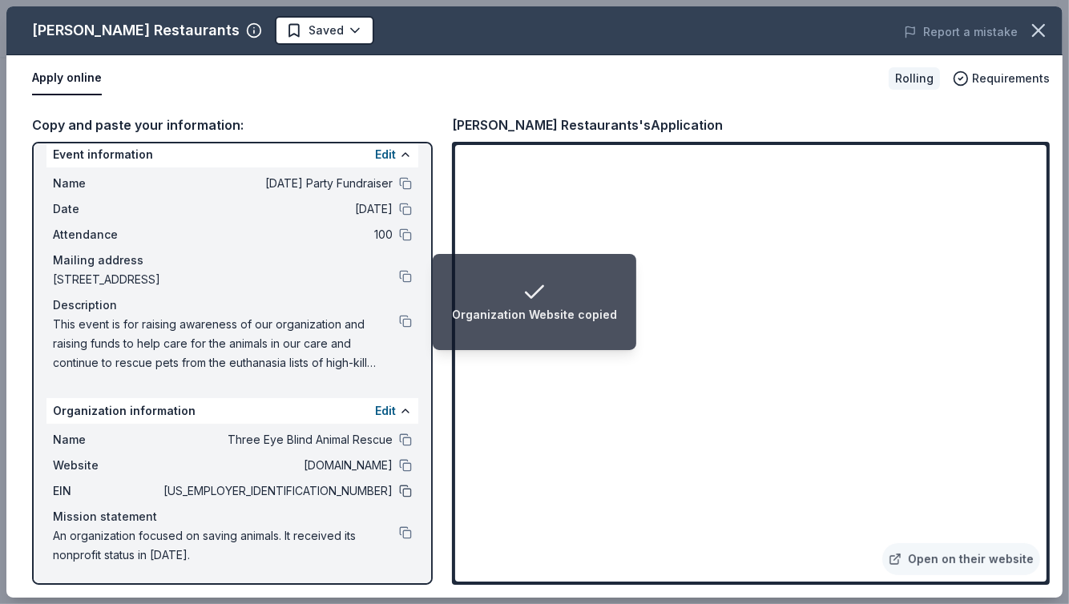
click at [399, 495] on button at bounding box center [405, 491] width 13 height 13
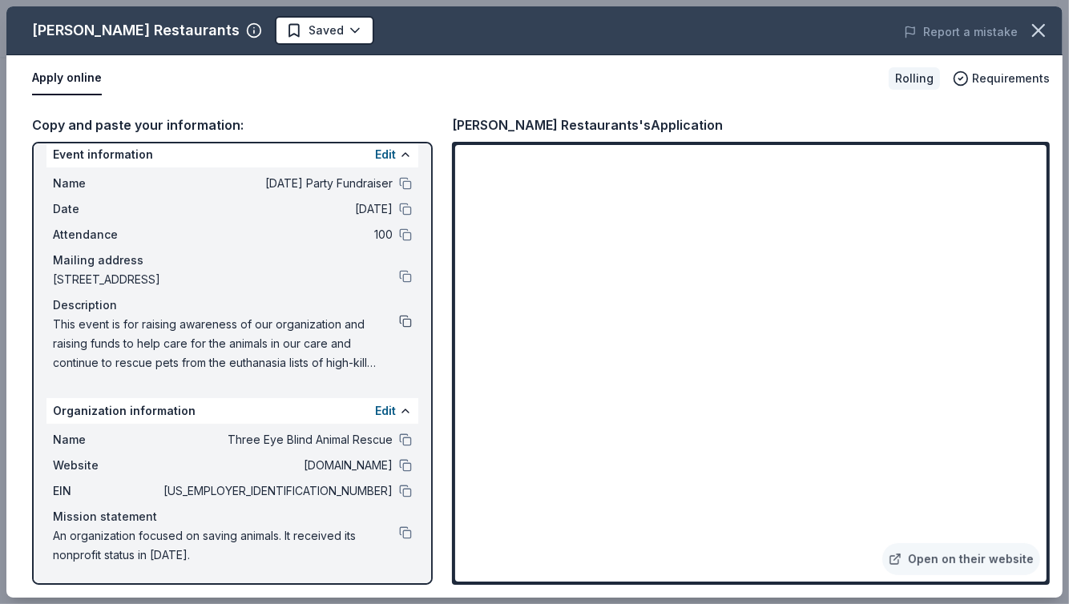
click at [399, 319] on button at bounding box center [405, 321] width 13 height 13
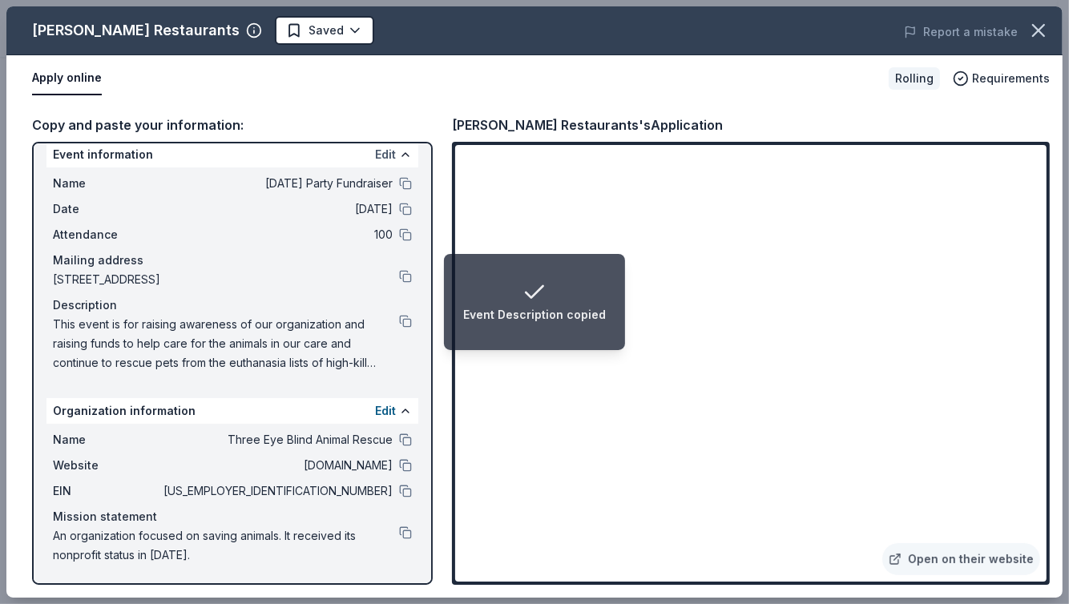
drag, startPoint x: 326, startPoint y: 328, endPoint x: 368, endPoint y: 150, distance: 182.6
click at [375, 150] on button "Edit" at bounding box center [385, 154] width 21 height 19
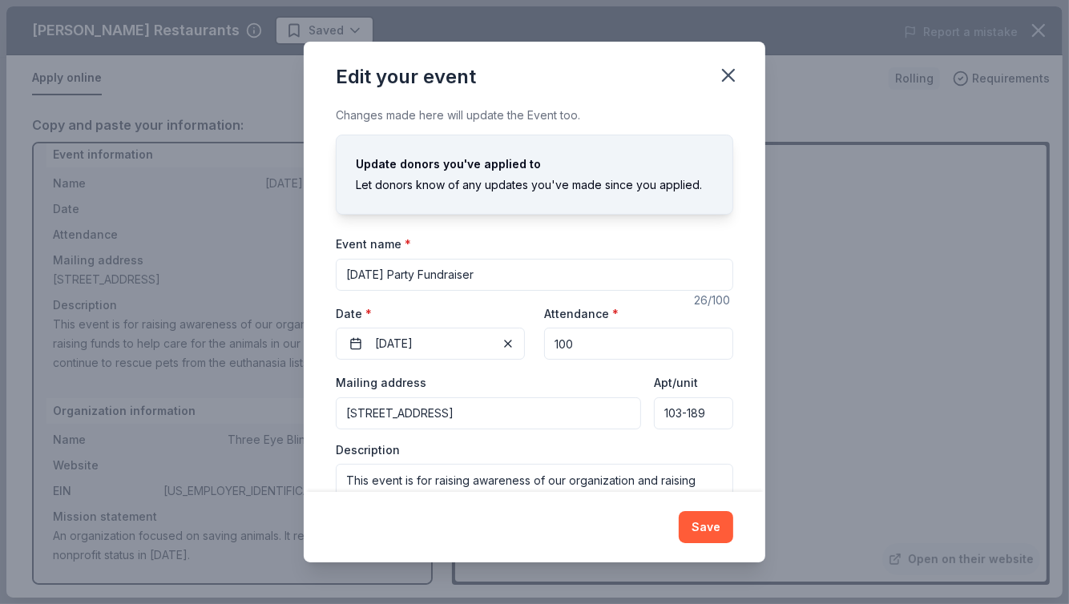
scroll to position [70, 0]
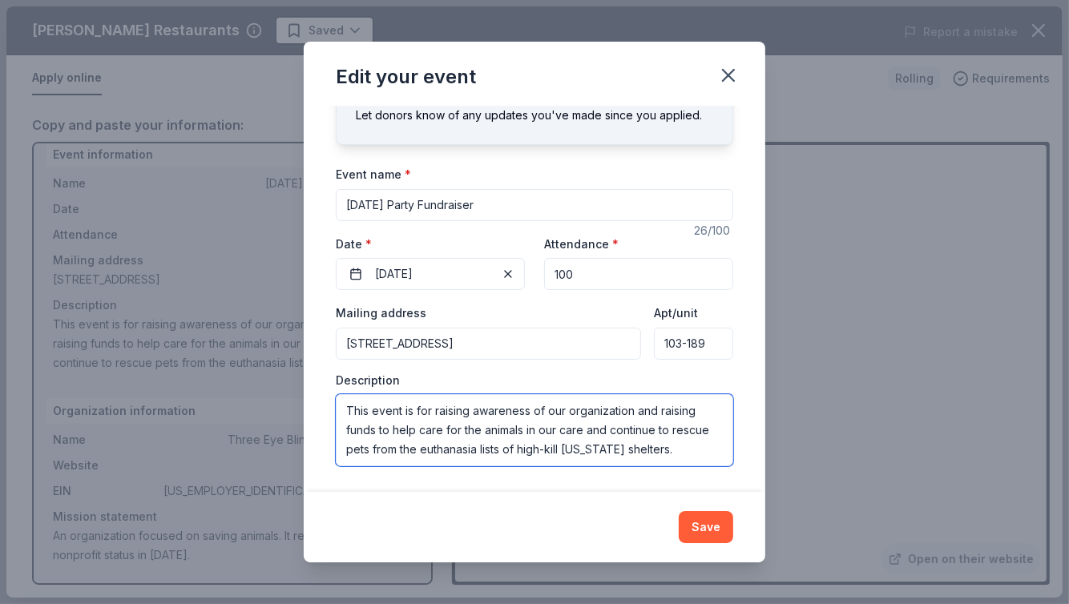
click at [344, 406] on textarea "This event is for raising awareness of our organization and raising funds to he…" at bounding box center [534, 430] width 397 height 72
drag, startPoint x: 611, startPoint y: 425, endPoint x: 705, endPoint y: 450, distance: 97.0
click at [705, 450] on textarea "This event is for raising awareness of our organization and raising funds to he…" at bounding box center [534, 430] width 397 height 72
click at [348, 414] on textarea "This event is for raising awareness of our organization and raising funds to he…" at bounding box center [534, 430] width 397 height 72
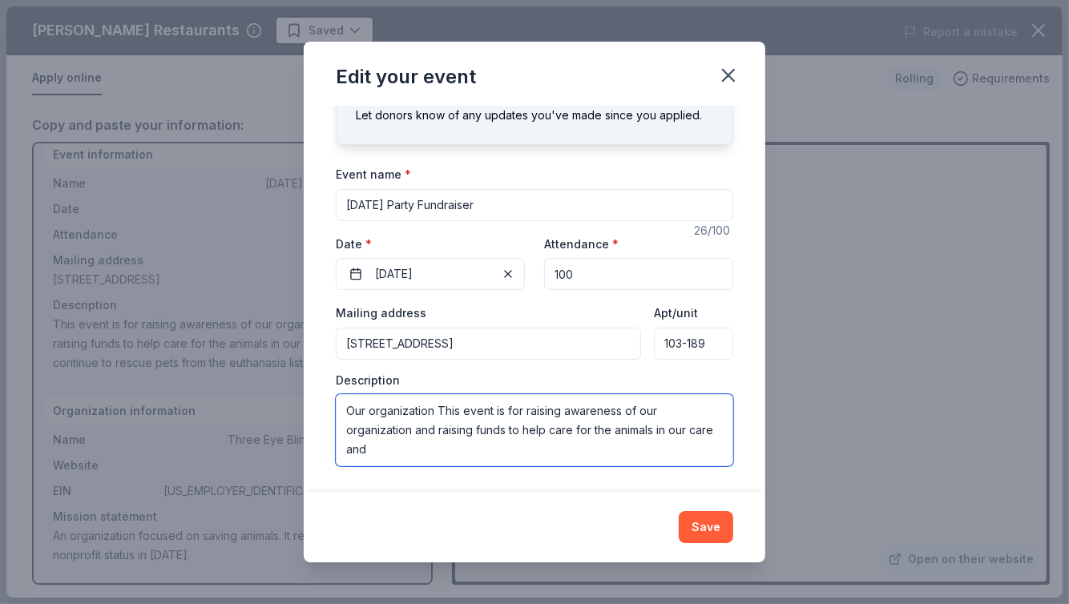
paste textarea "continue to rescue pets from the euthanasia lists of high-kill California shelt…"
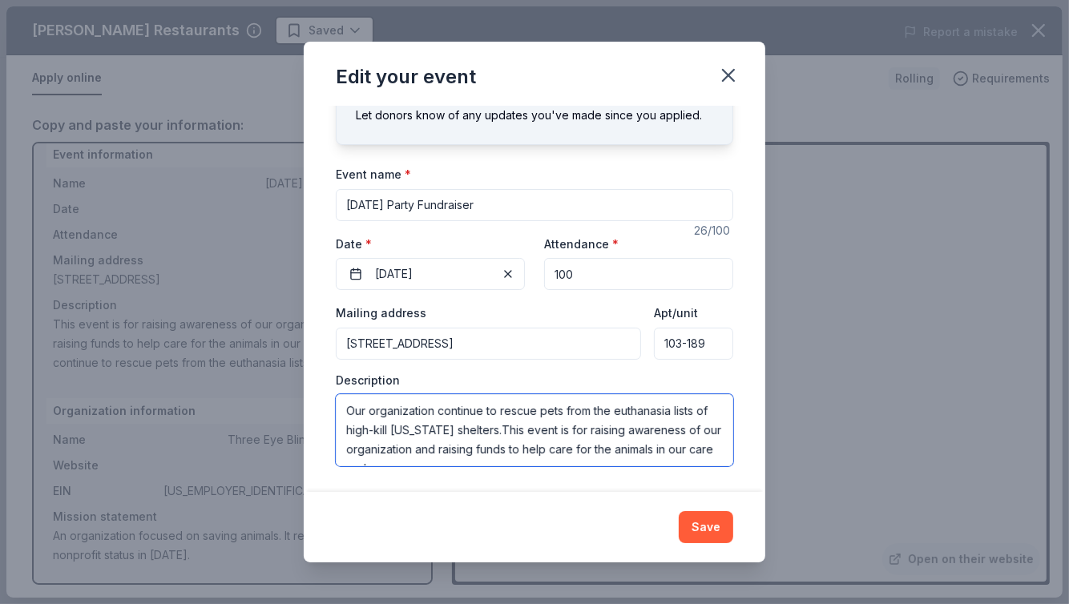
click at [452, 413] on textarea "Our organization continue to rescue pets from the euthanasia lists of high-kill…" at bounding box center [534, 430] width 397 height 72
click at [493, 429] on textarea "Our organization works to rescue pets from the euthanasia lists of high-kill Ca…" at bounding box center [534, 430] width 397 height 72
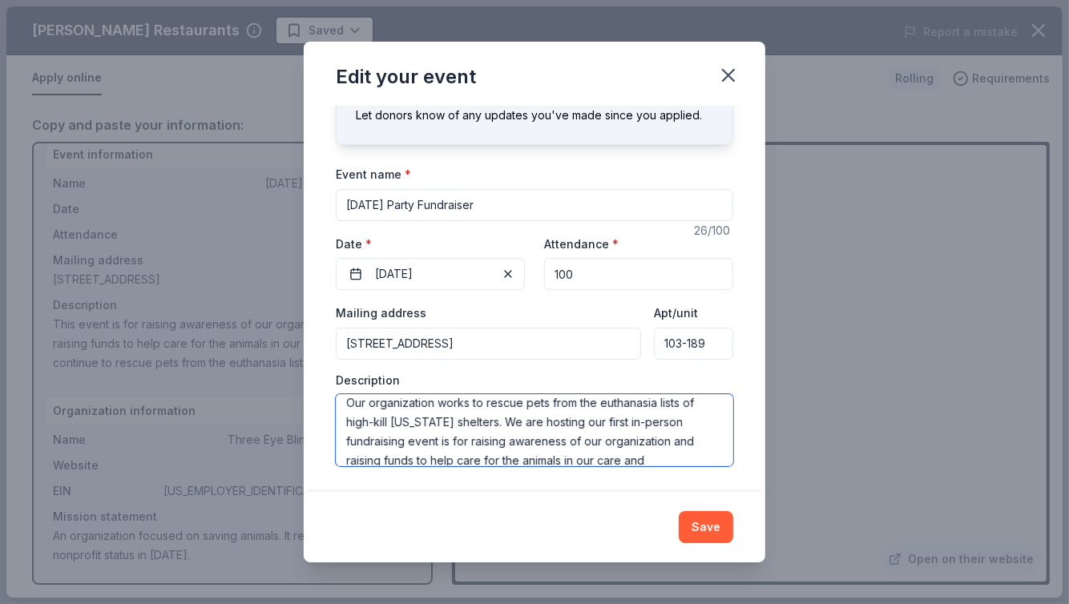
scroll to position [9, 0]
click at [444, 444] on textarea "Our organization works to rescue pets from the euthanasia lists of high-kill Ca…" at bounding box center [534, 430] width 397 height 72
click at [368, 437] on textarea "Our organization works to rescue pets from the euthanasia lists of high-kill Ca…" at bounding box center [534, 430] width 397 height 72
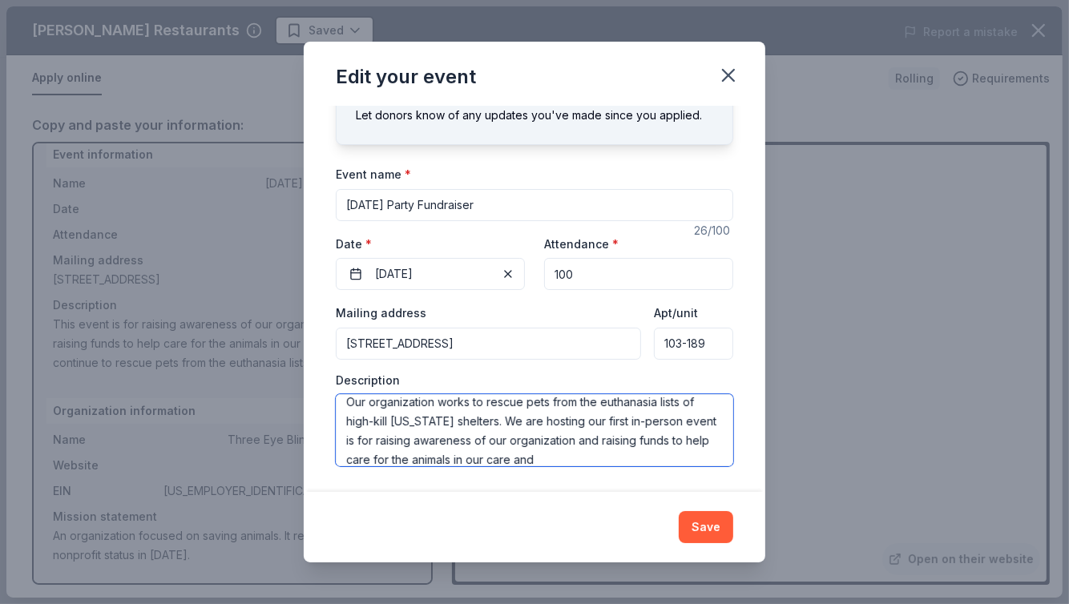
drag, startPoint x: 376, startPoint y: 439, endPoint x: 388, endPoint y: 441, distance: 12.1
click at [388, 441] on textarea "Our organization works to rescue pets from the euthanasia lists of high-kill Ca…" at bounding box center [534, 430] width 397 height 72
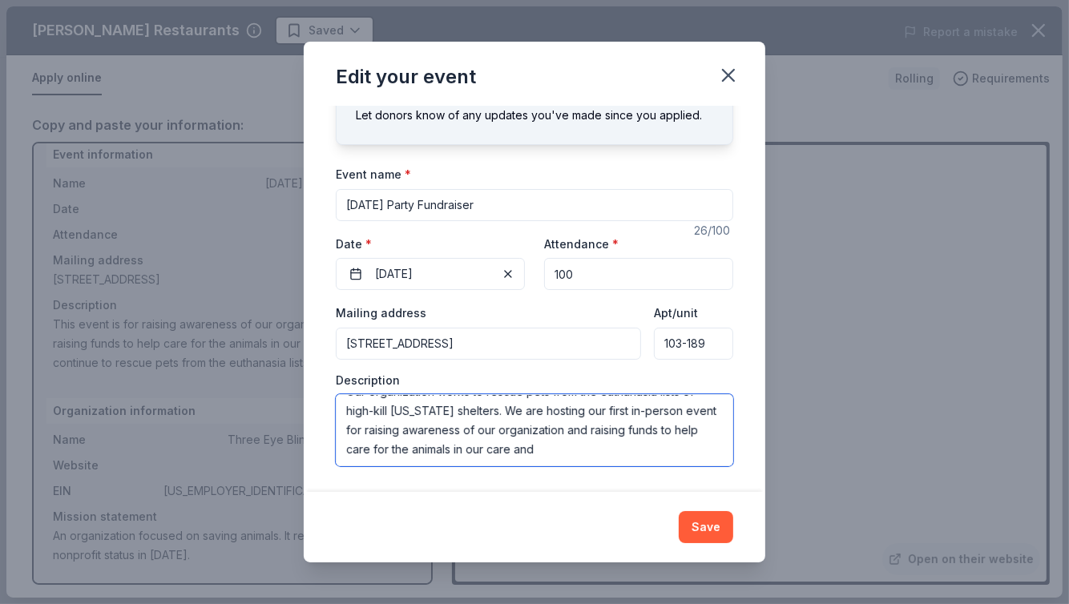
scroll to position [18, 0]
click at [579, 452] on textarea "Our organization works to rescue pets from the euthanasia lists of high-kill Ca…" at bounding box center [534, 430] width 397 height 72
type textarea "Our organization works to rescue pets from the euthanasia lists of high-kill Ca…"
click at [719, 520] on button "Save" at bounding box center [705, 527] width 54 height 32
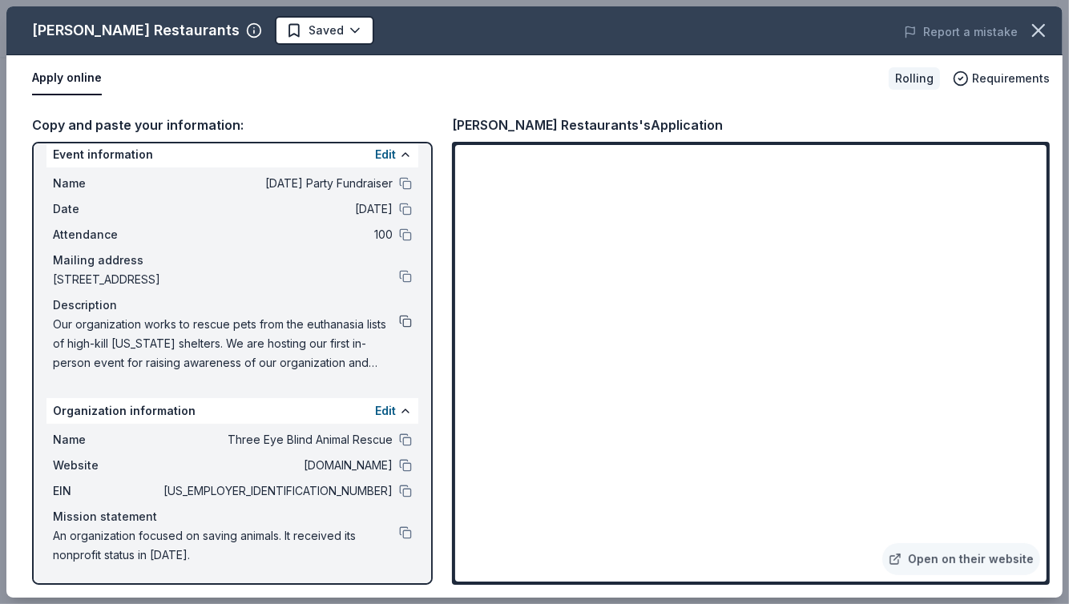
click at [399, 322] on button at bounding box center [405, 321] width 13 height 13
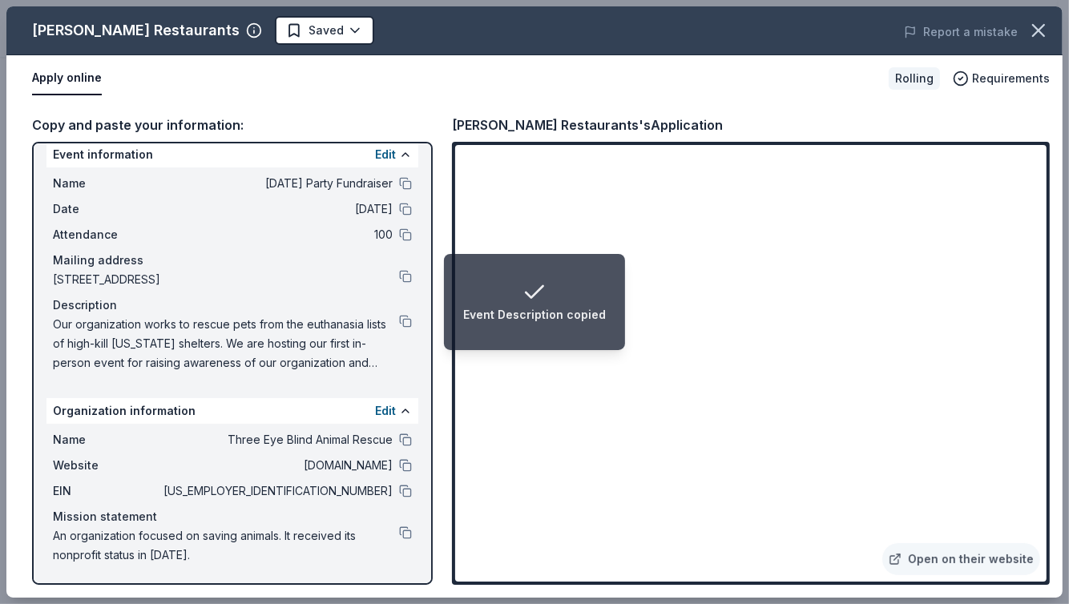
click at [369, 325] on span "Our organization works to rescue pets from the euthanasia lists of high-kill Ca…" at bounding box center [226, 344] width 346 height 58
click at [375, 151] on button "Edit" at bounding box center [385, 154] width 21 height 19
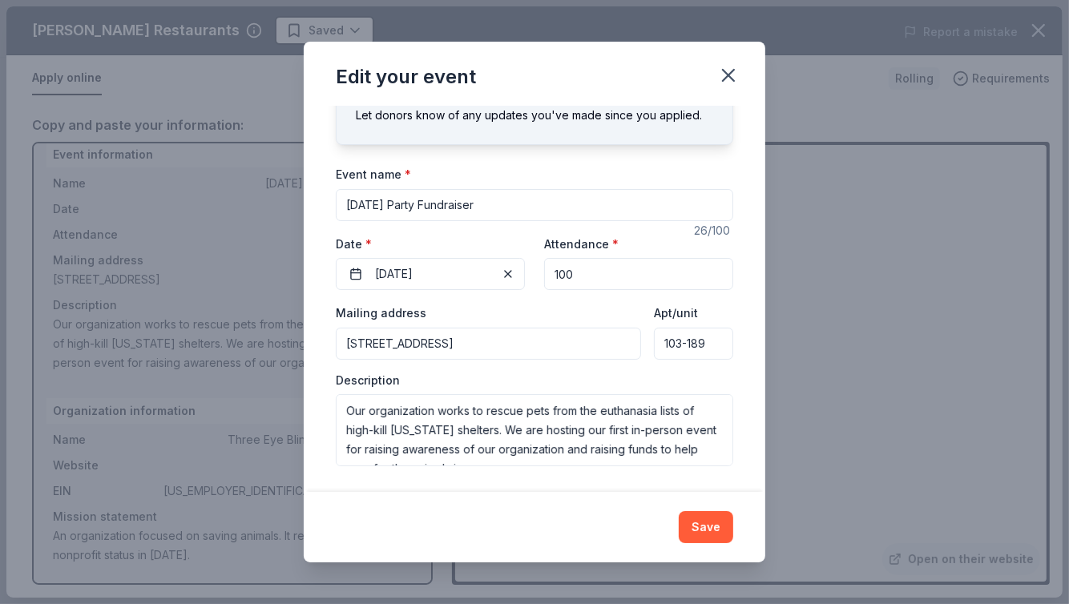
scroll to position [19, 0]
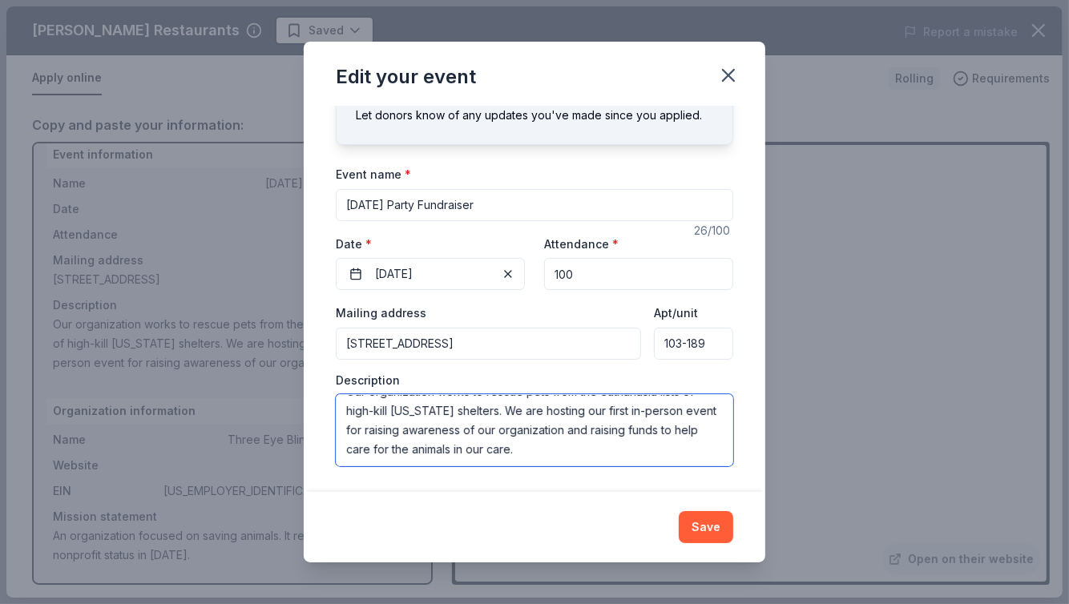
click at [642, 457] on textarea "Our organization works to rescue pets from the euthanasia lists of high-kill Ca…" at bounding box center [534, 430] width 397 height 72
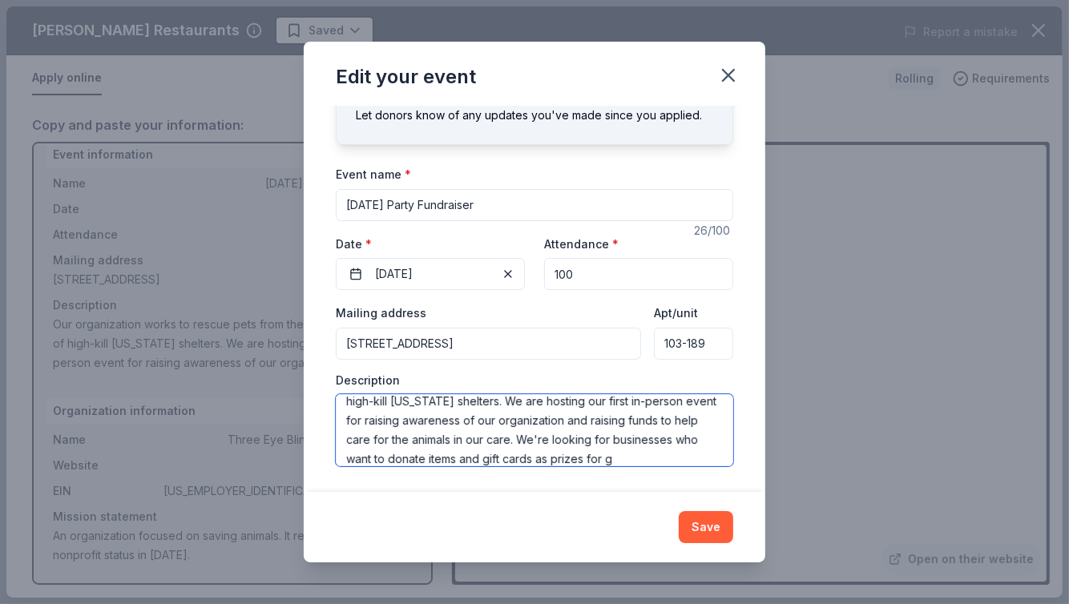
scroll to position [48, 0]
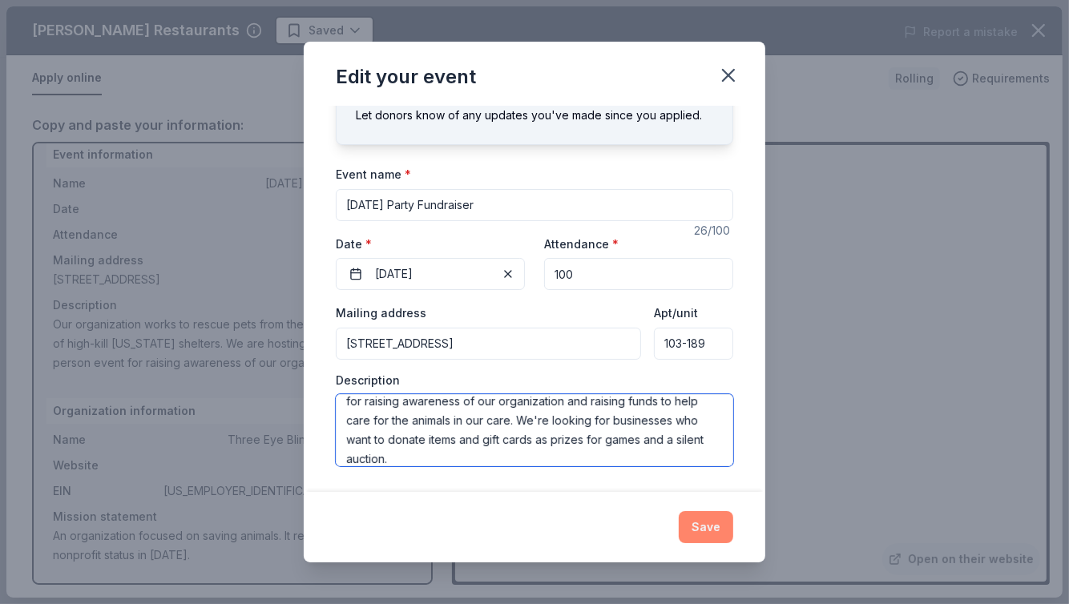
type textarea "Our organization works to rescue pets from the euthanasia lists of high-kill Ca…"
click at [694, 521] on button "Save" at bounding box center [705, 527] width 54 height 32
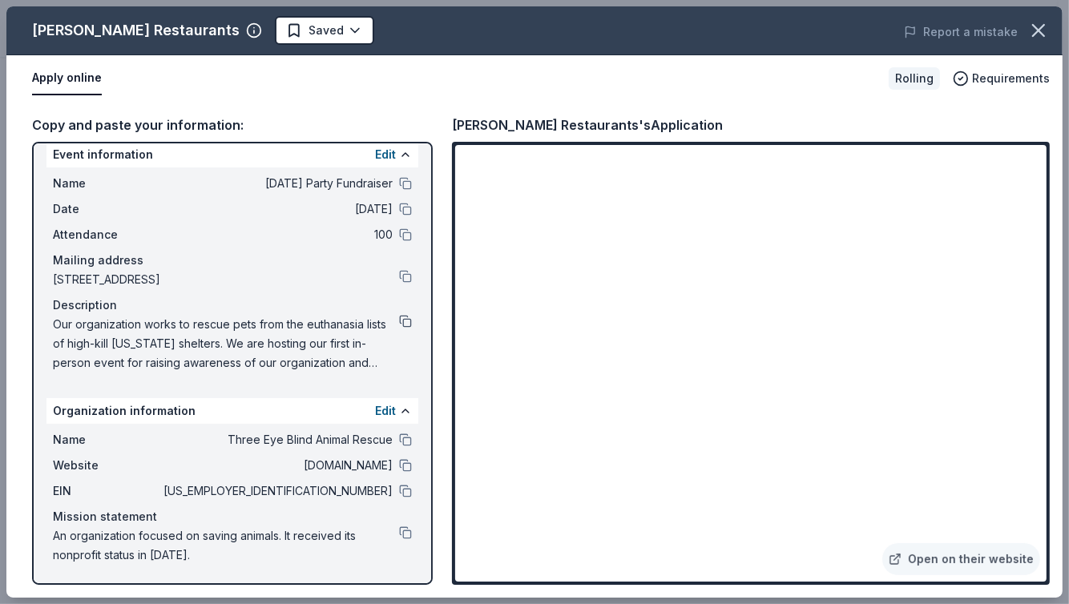
click at [399, 322] on button at bounding box center [405, 321] width 13 height 13
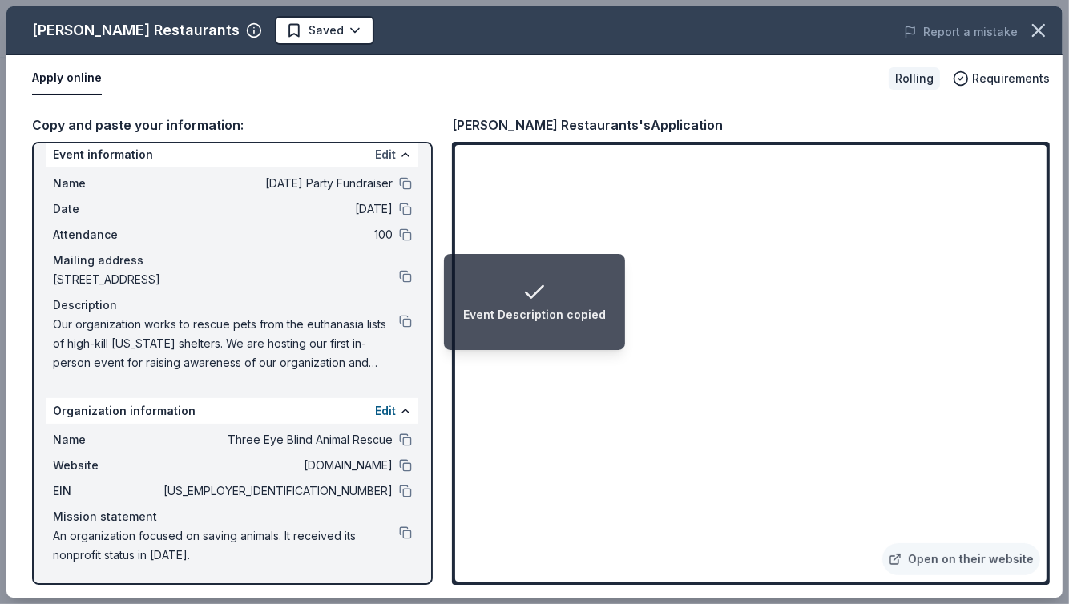
click at [375, 152] on button "Edit" at bounding box center [385, 154] width 21 height 19
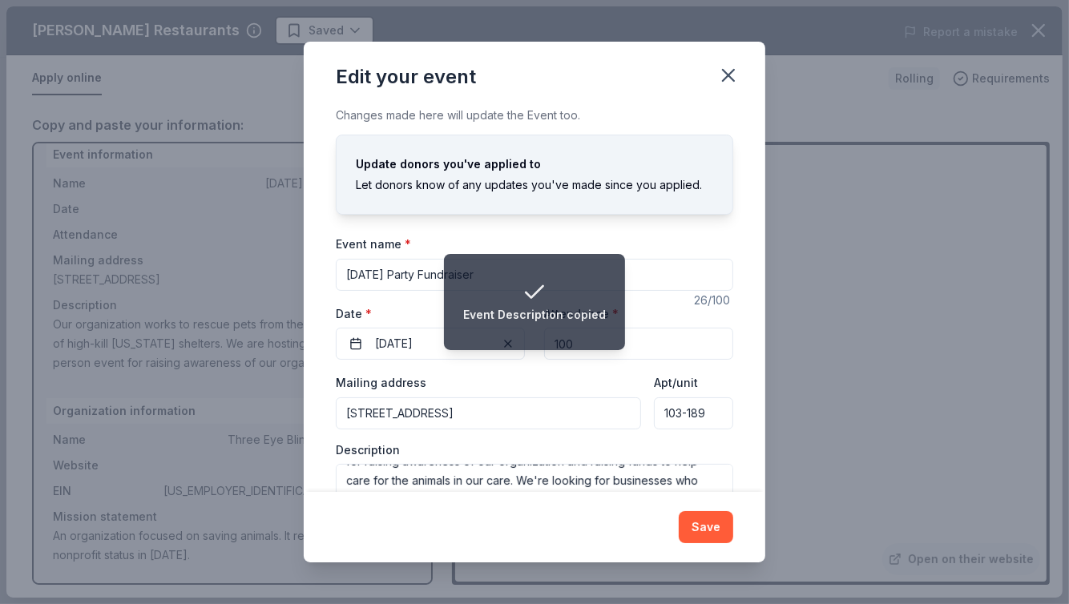
scroll to position [57, 0]
click at [456, 475] on textarea "Our organization works to rescue pets from the euthanasia lists of high-kill Ca…" at bounding box center [534, 500] width 397 height 72
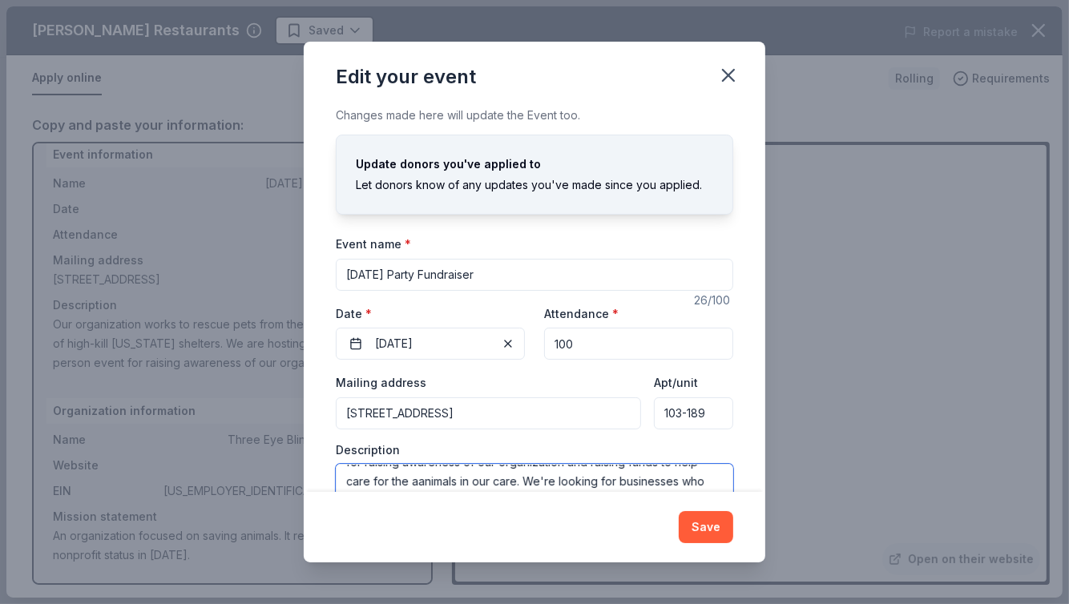
paste textarea "nimals in our care and continue to save lives"
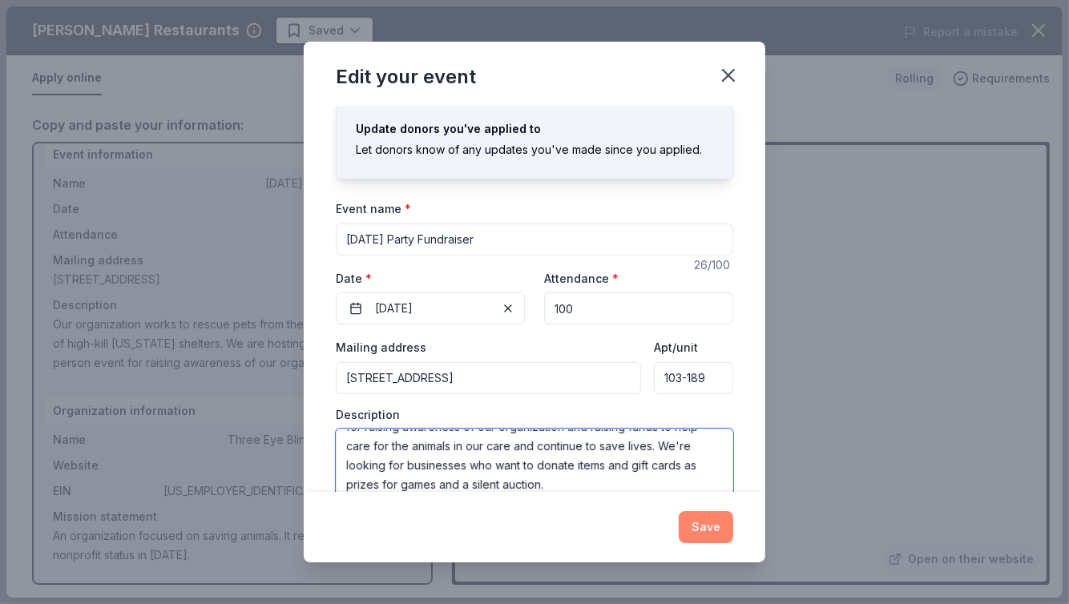
type textarea "Our organization works to rescue pets from the euthanasia lists of high-kill [U…"
click at [729, 527] on button "Save" at bounding box center [705, 527] width 54 height 32
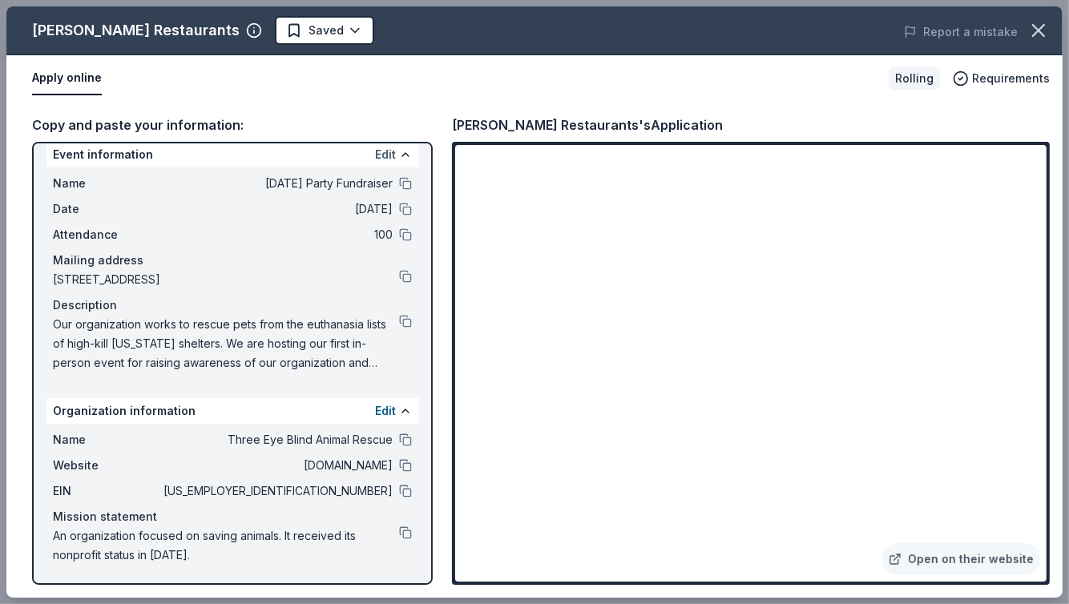
click at [377, 150] on button "Edit" at bounding box center [385, 154] width 21 height 19
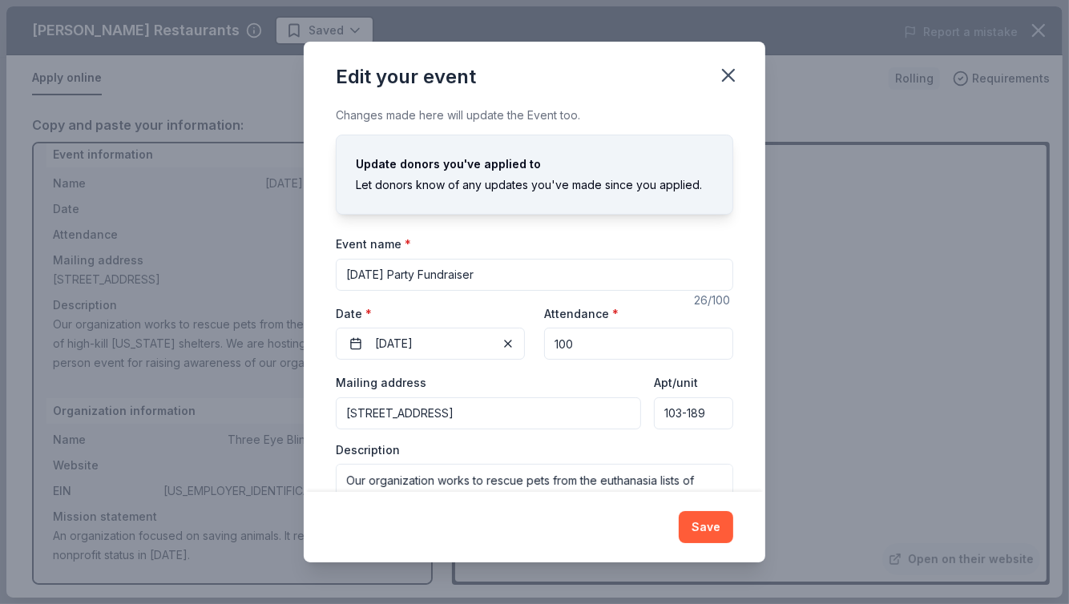
scroll to position [70, 0]
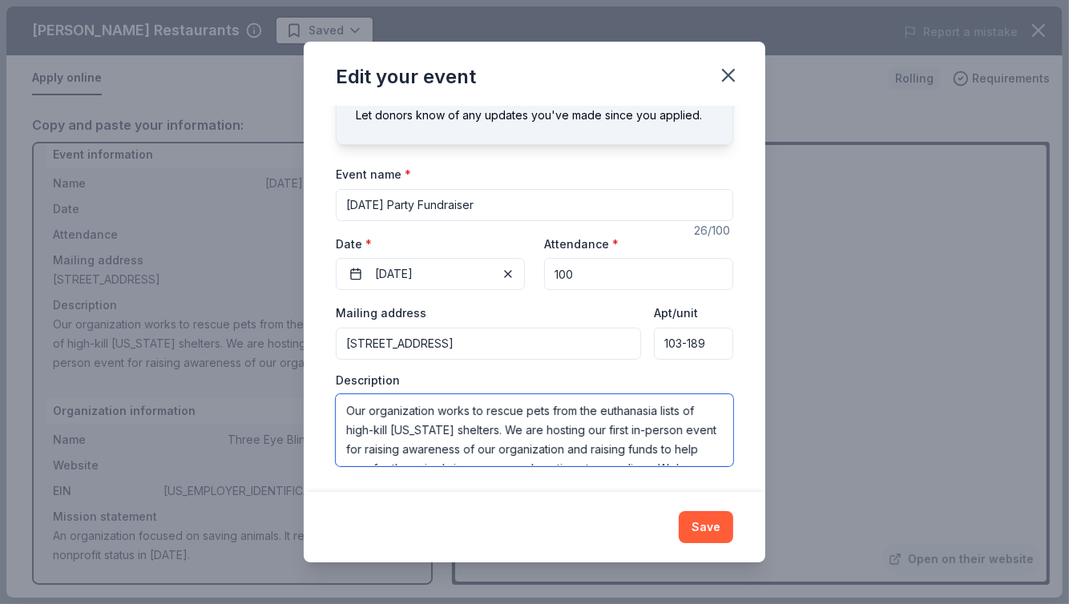
click at [445, 441] on textarea "Our organization works to rescue pets from the euthanasia lists of high-kill [U…" at bounding box center [534, 430] width 397 height 72
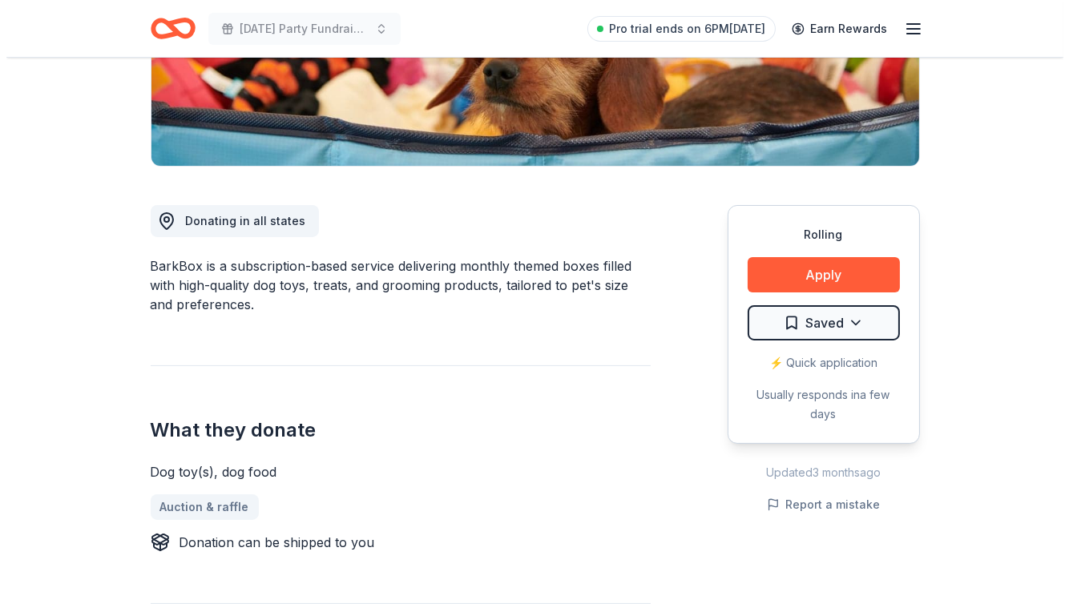
scroll to position [320, 0]
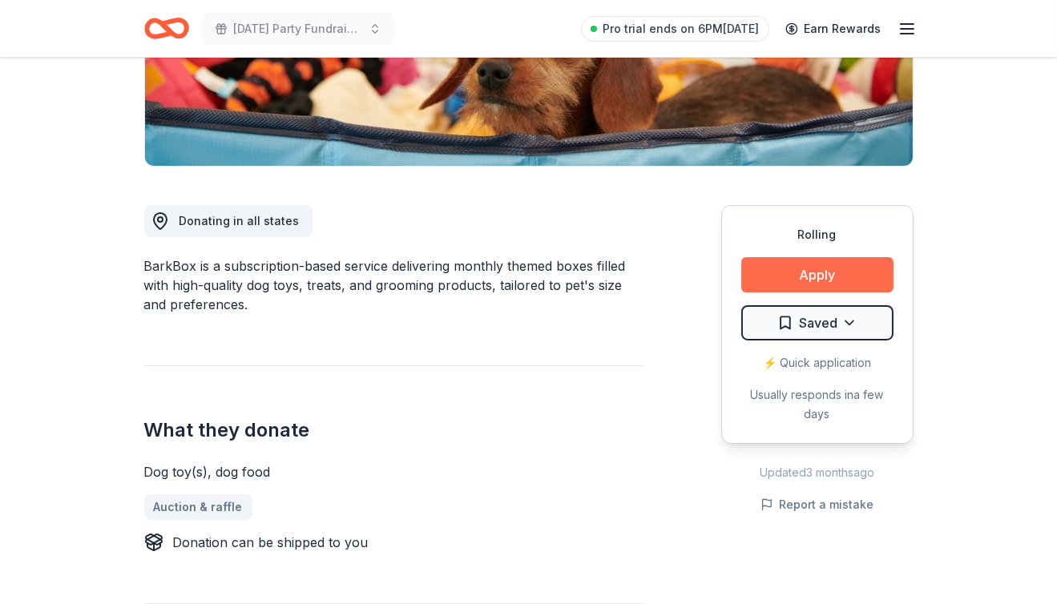
click at [815, 267] on button "Apply" at bounding box center [817, 274] width 152 height 35
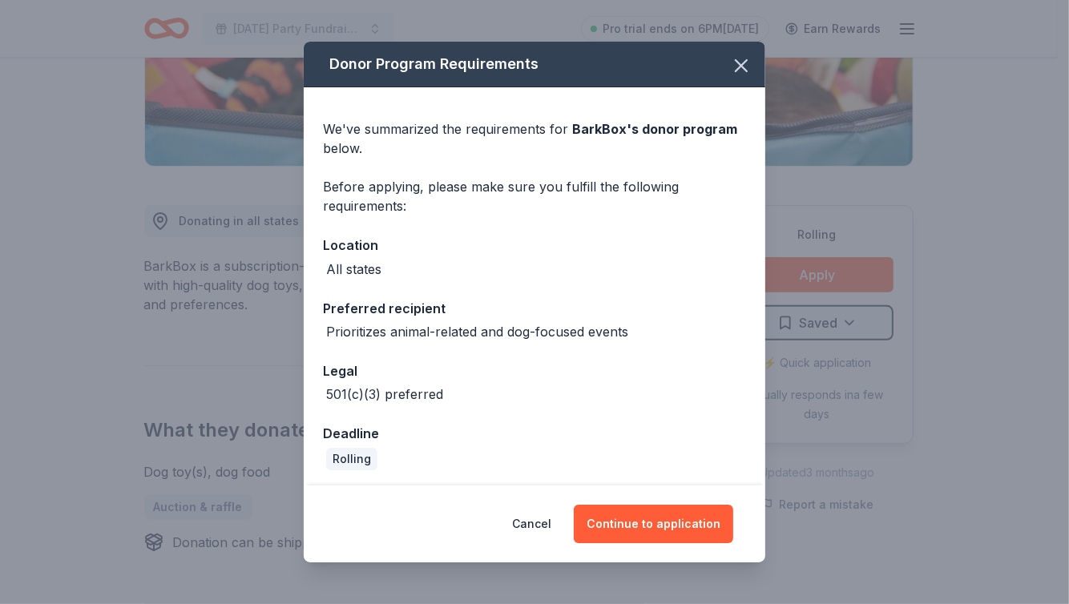
scroll to position [3, 0]
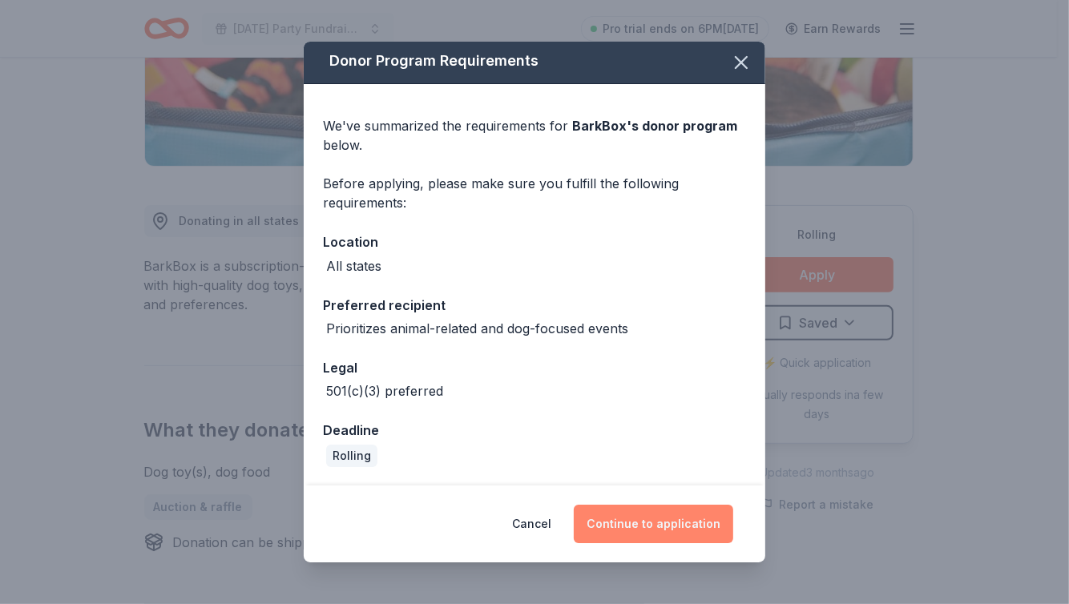
click at [662, 530] on button "Continue to application" at bounding box center [653, 524] width 159 height 38
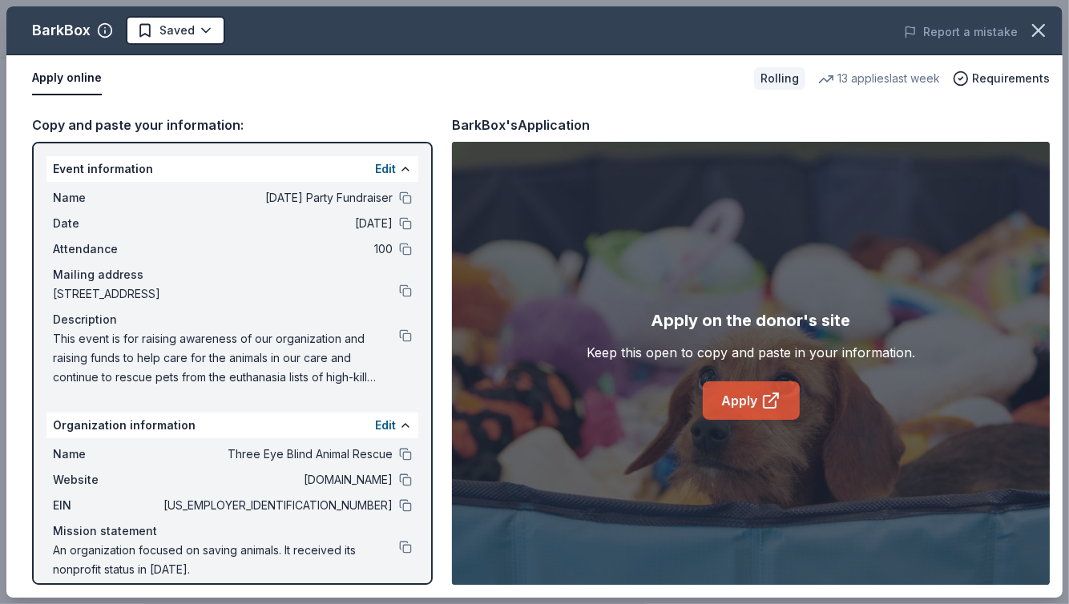
click at [769, 401] on icon at bounding box center [773, 397] width 9 height 9
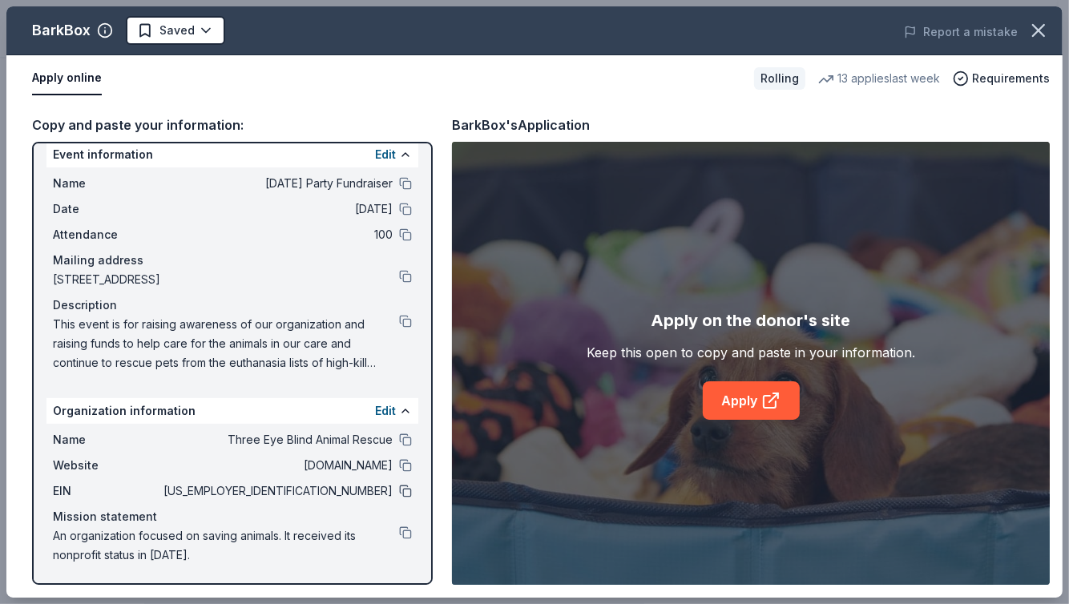
click at [399, 489] on button at bounding box center [405, 491] width 13 height 13
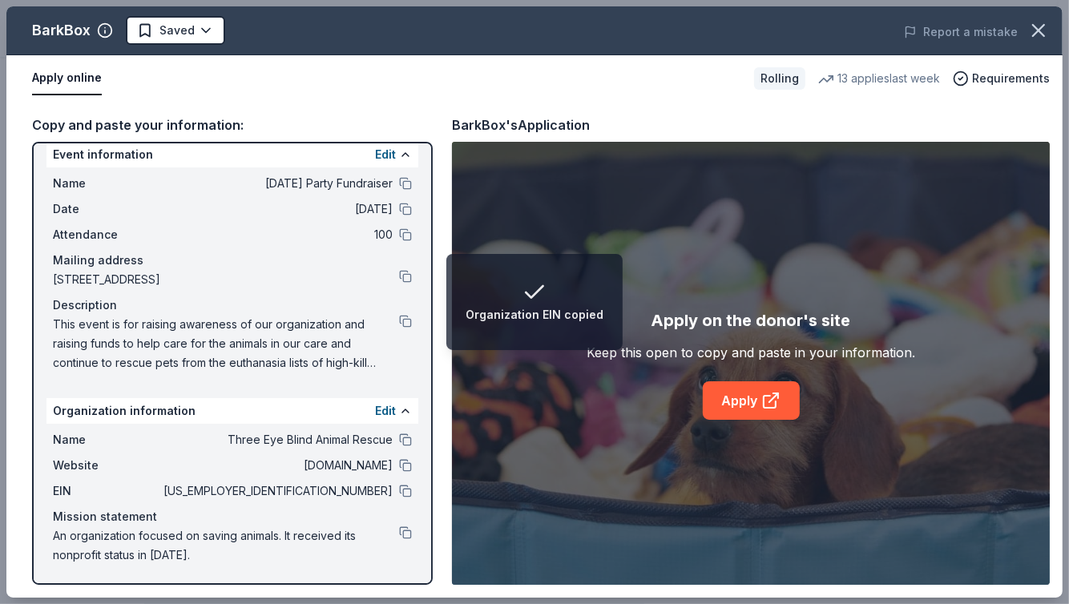
scroll to position [0, 0]
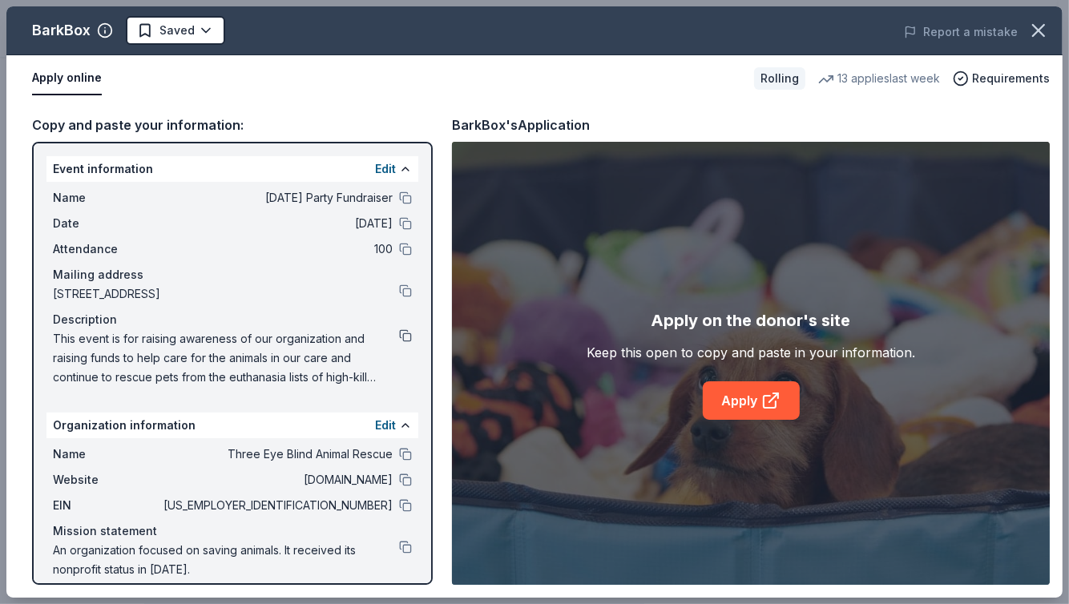
click at [399, 332] on button at bounding box center [405, 335] width 13 height 13
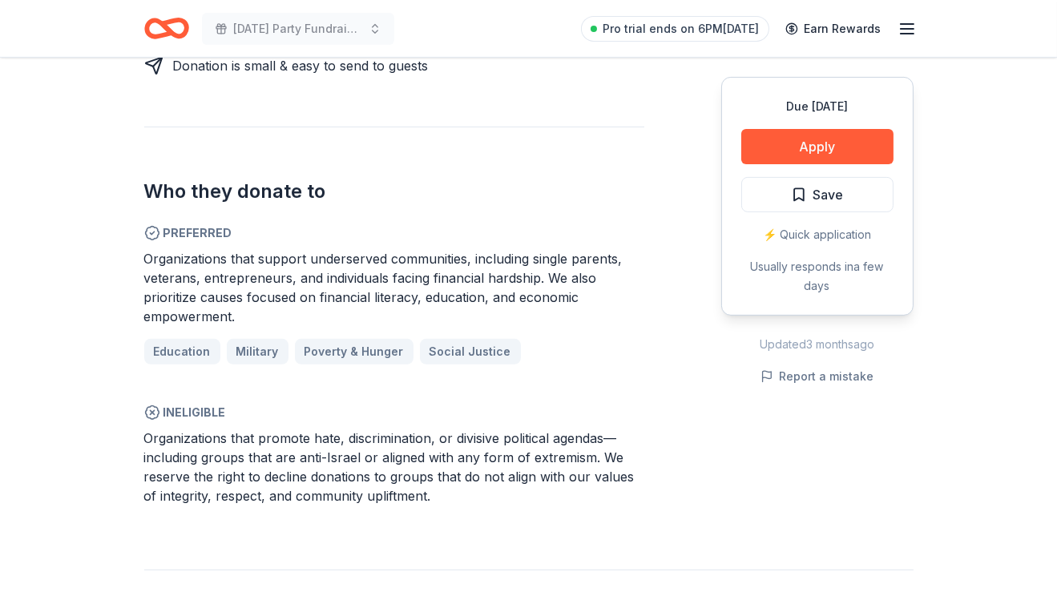
scroll to position [890, 0]
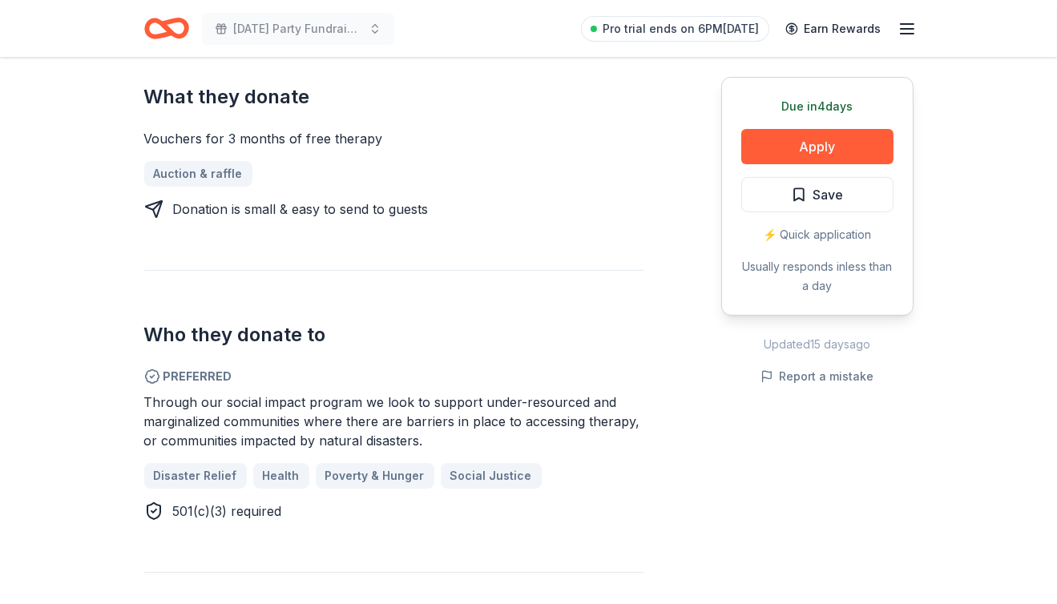
scroll to position [748, 0]
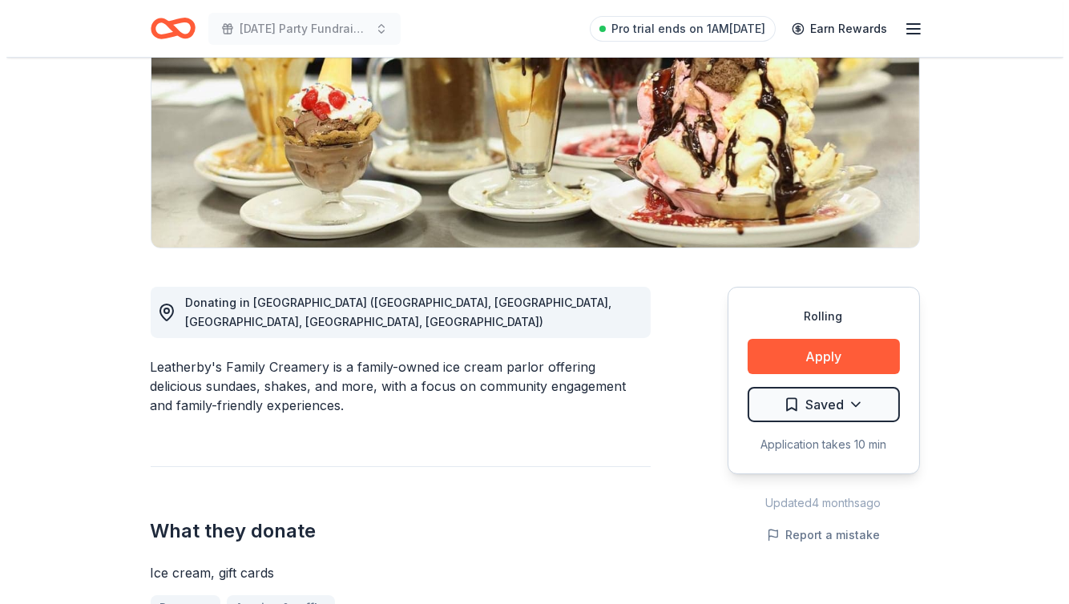
scroll to position [249, 0]
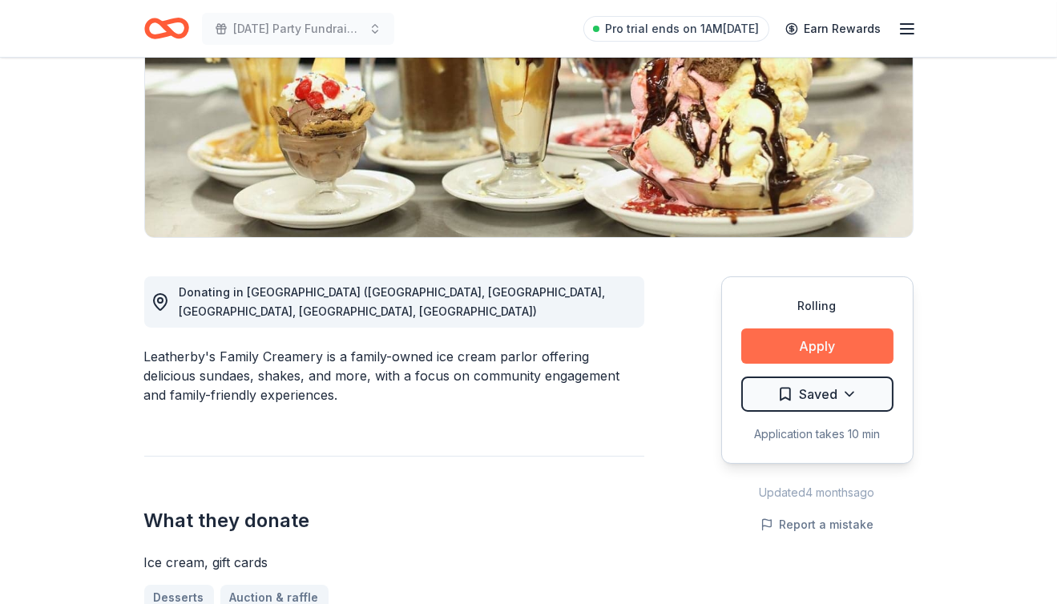
click at [794, 338] on button "Apply" at bounding box center [817, 345] width 152 height 35
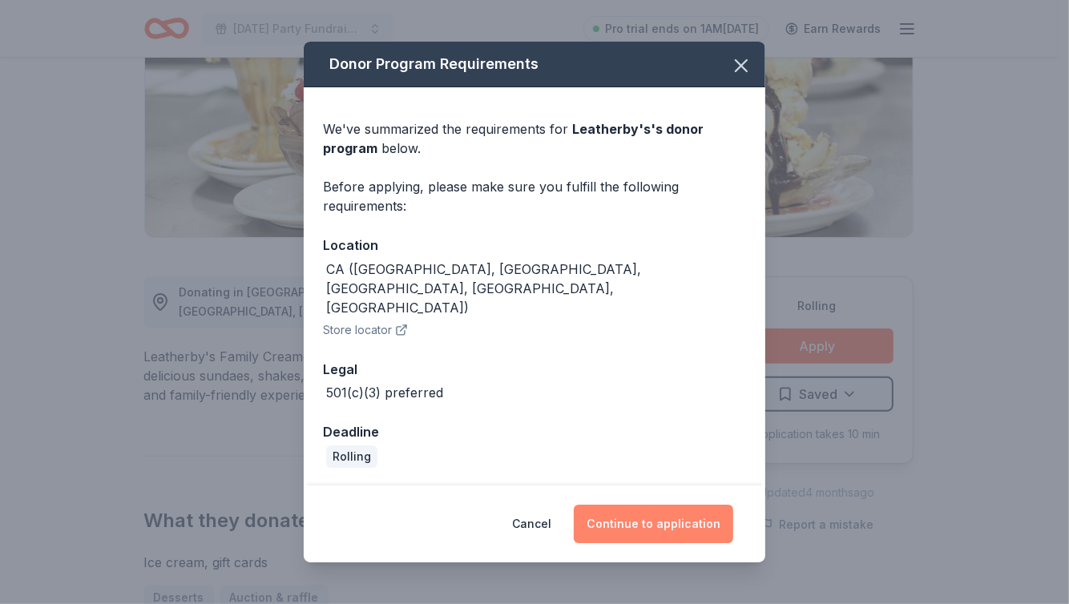
click at [619, 505] on button "Continue to application" at bounding box center [653, 524] width 159 height 38
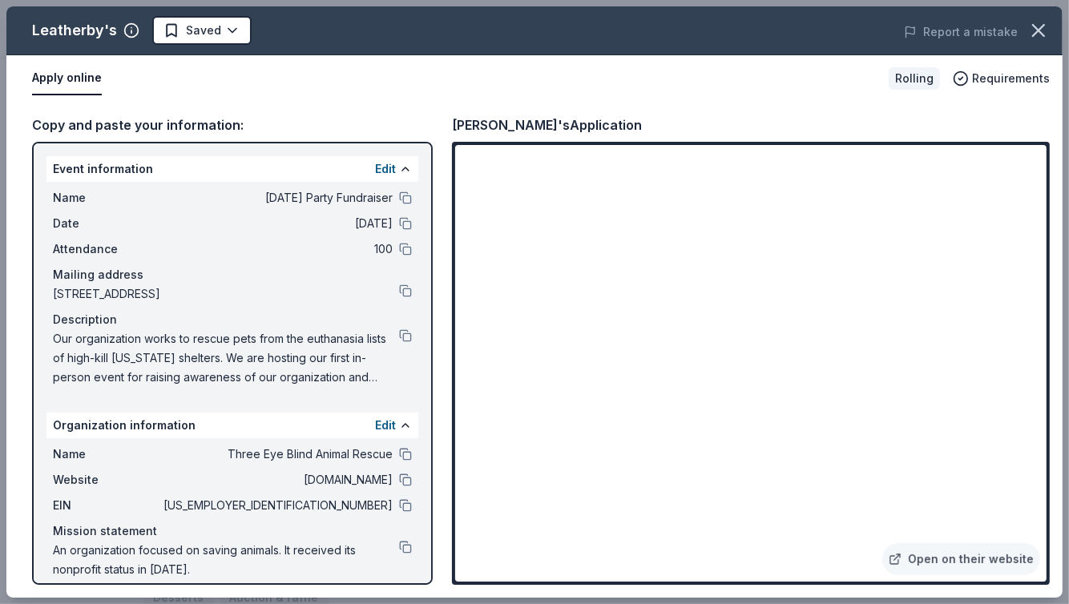
scroll to position [14, 0]
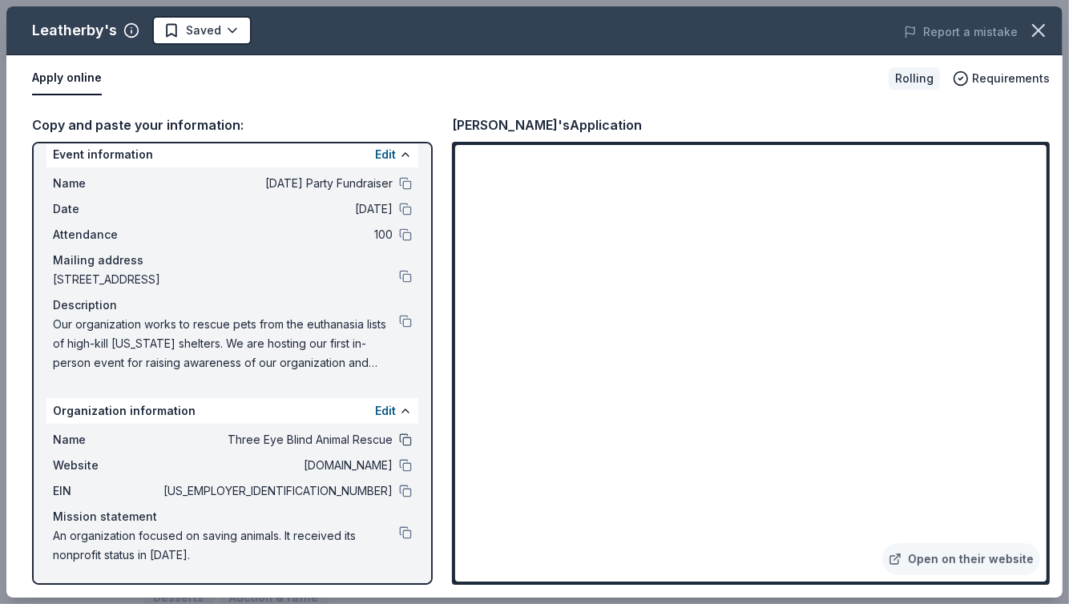
click at [399, 443] on button at bounding box center [405, 439] width 13 height 13
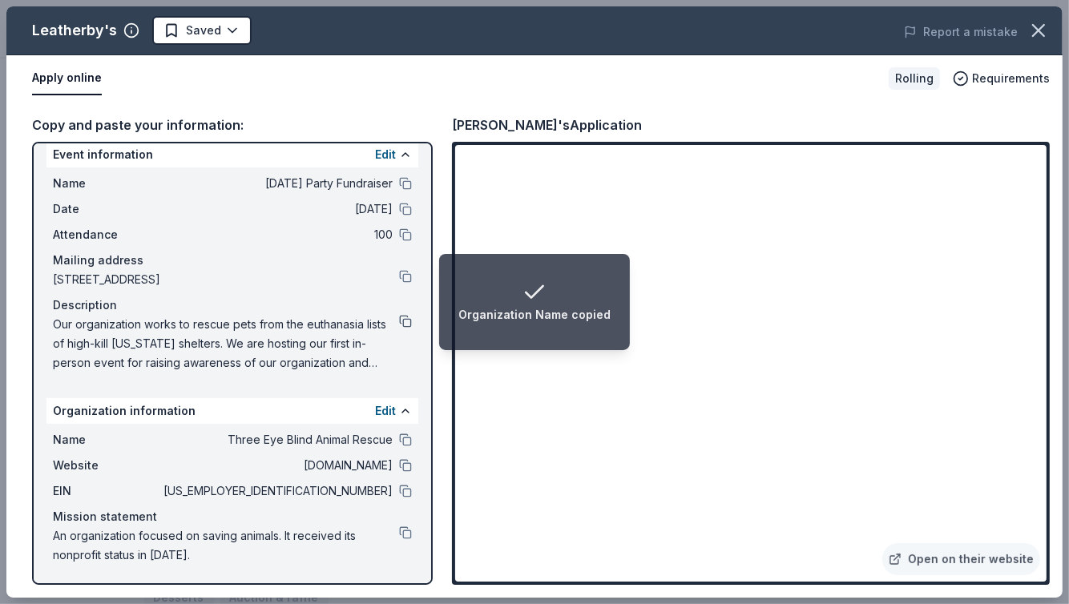
click at [399, 317] on button at bounding box center [405, 321] width 13 height 13
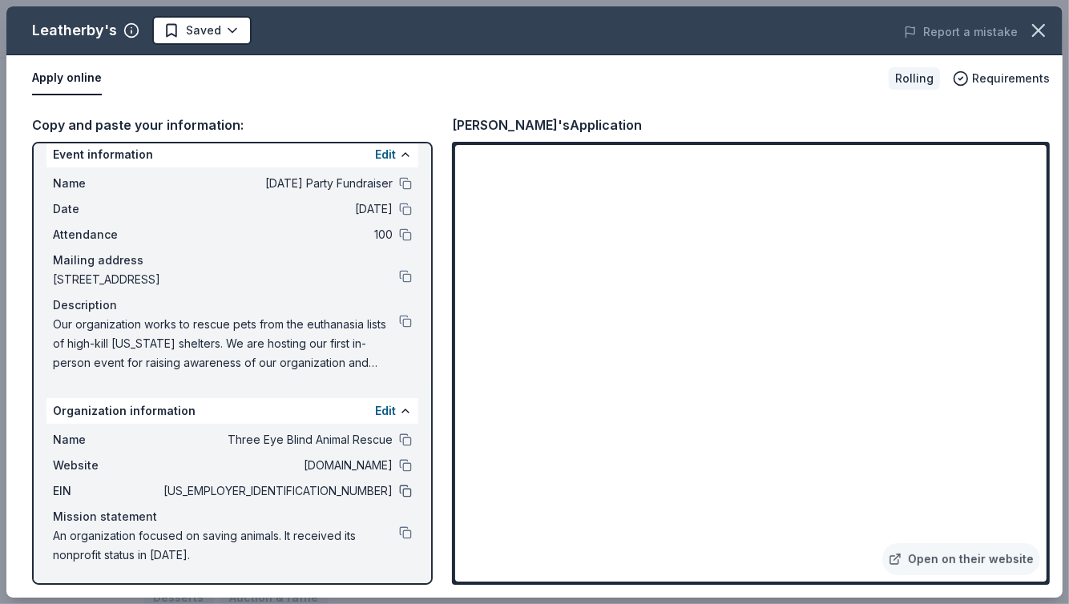
click at [399, 489] on button at bounding box center [405, 491] width 13 height 13
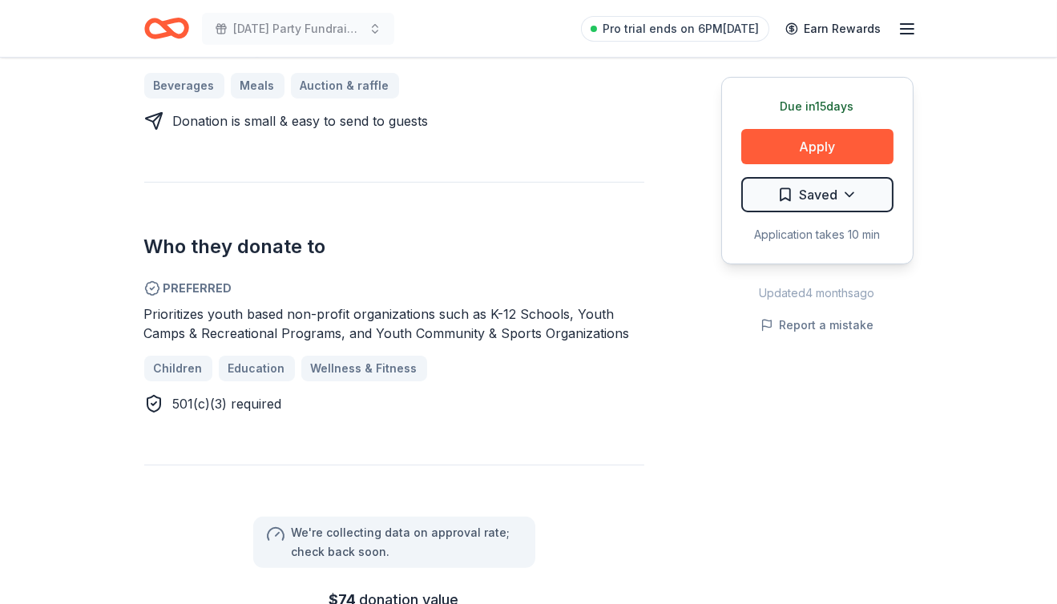
scroll to position [758, 0]
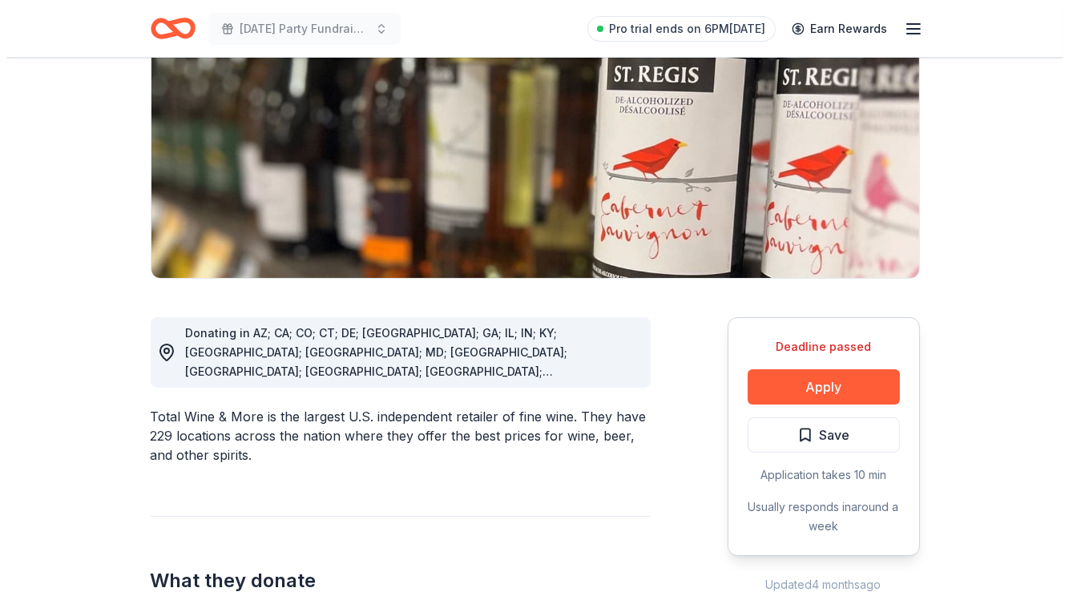
scroll to position [265, 0]
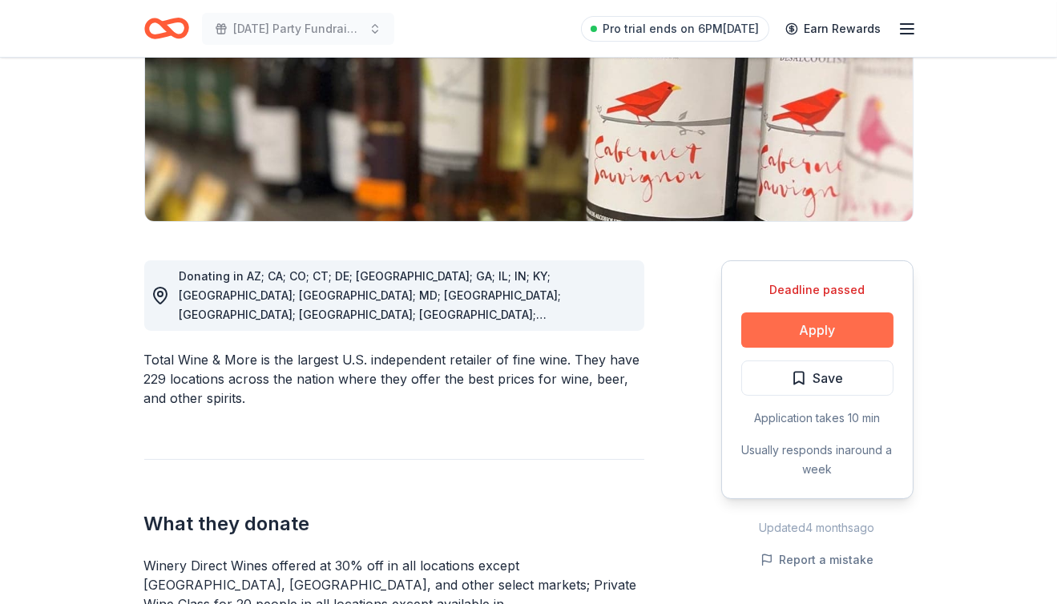
click at [865, 318] on button "Apply" at bounding box center [817, 329] width 152 height 35
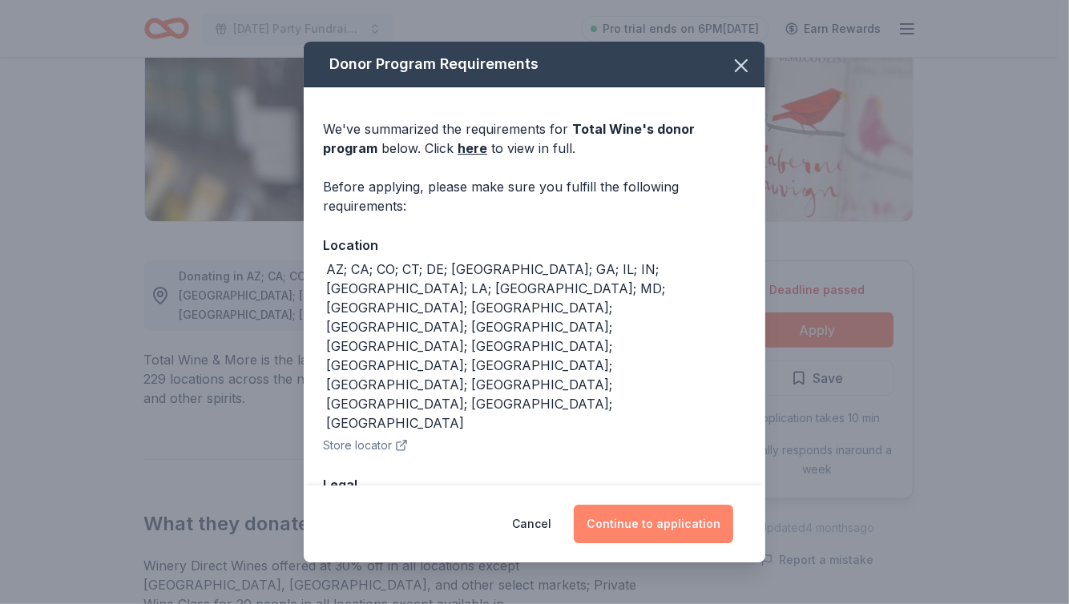
click at [652, 505] on button "Continue to application" at bounding box center [653, 524] width 159 height 38
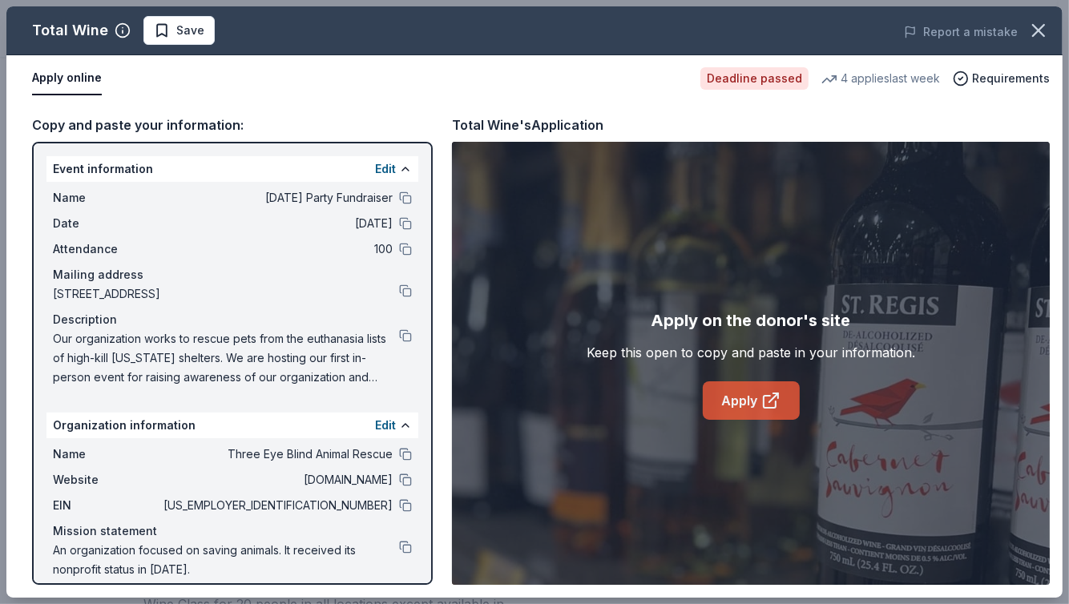
click at [740, 401] on link "Apply" at bounding box center [750, 400] width 97 height 38
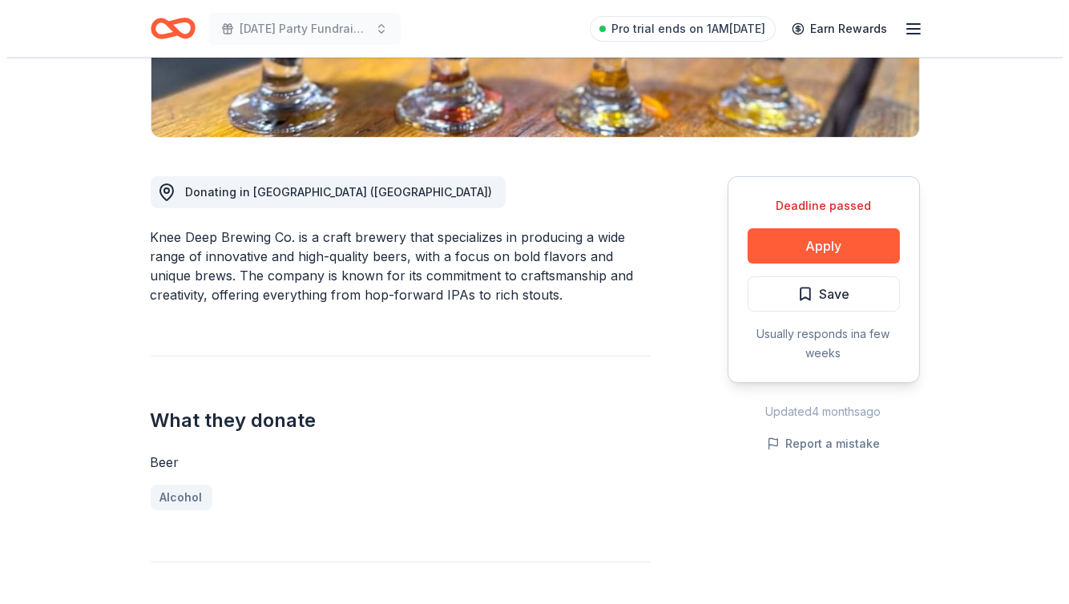
scroll to position [348, 0]
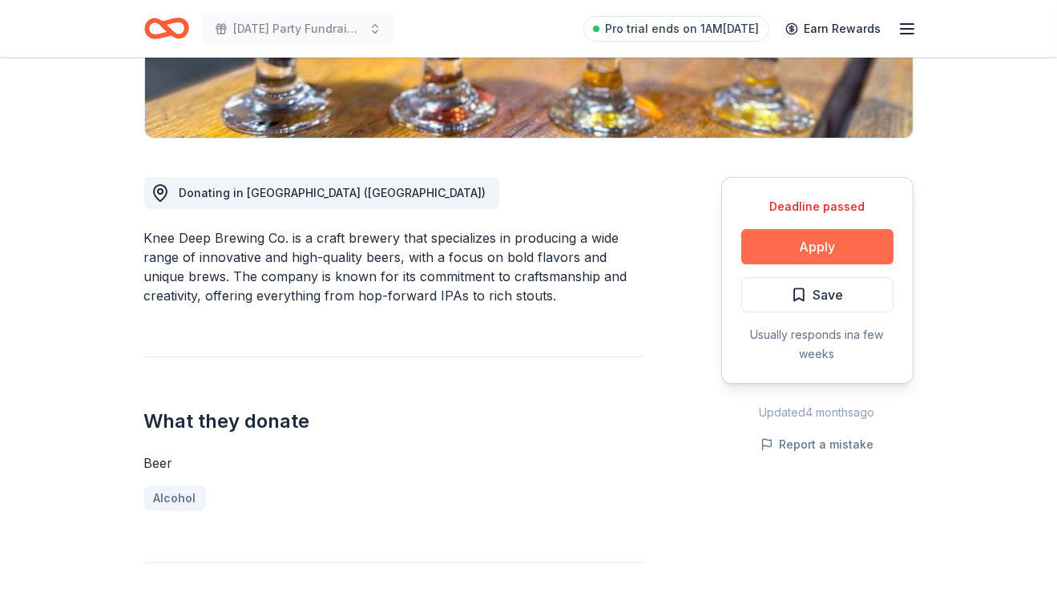
click at [799, 248] on button "Apply" at bounding box center [817, 246] width 152 height 35
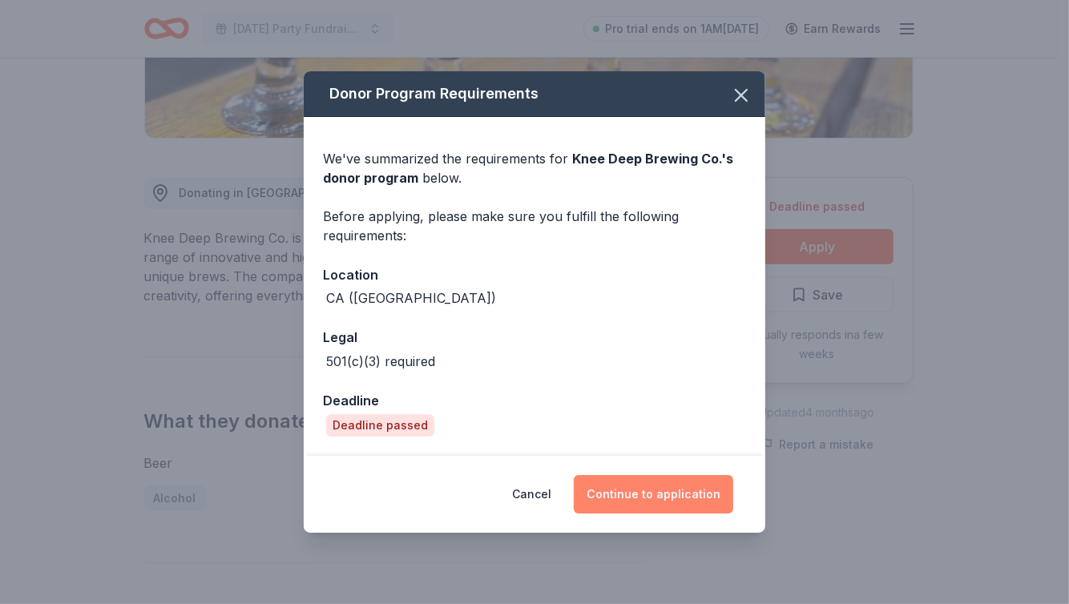
click at [687, 497] on button "Continue to application" at bounding box center [653, 494] width 159 height 38
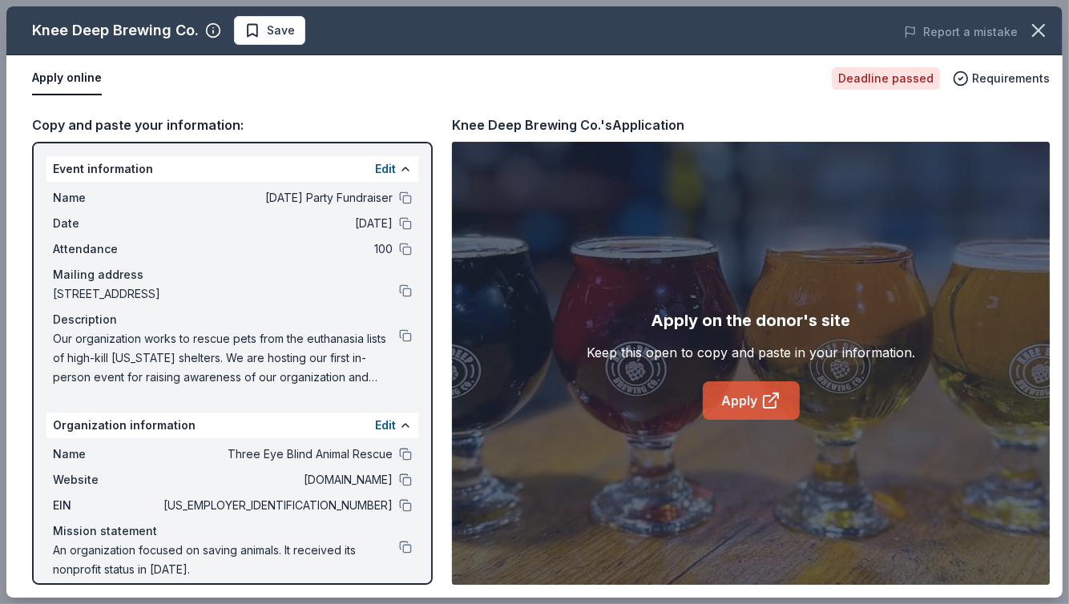
click at [770, 394] on icon at bounding box center [770, 400] width 19 height 19
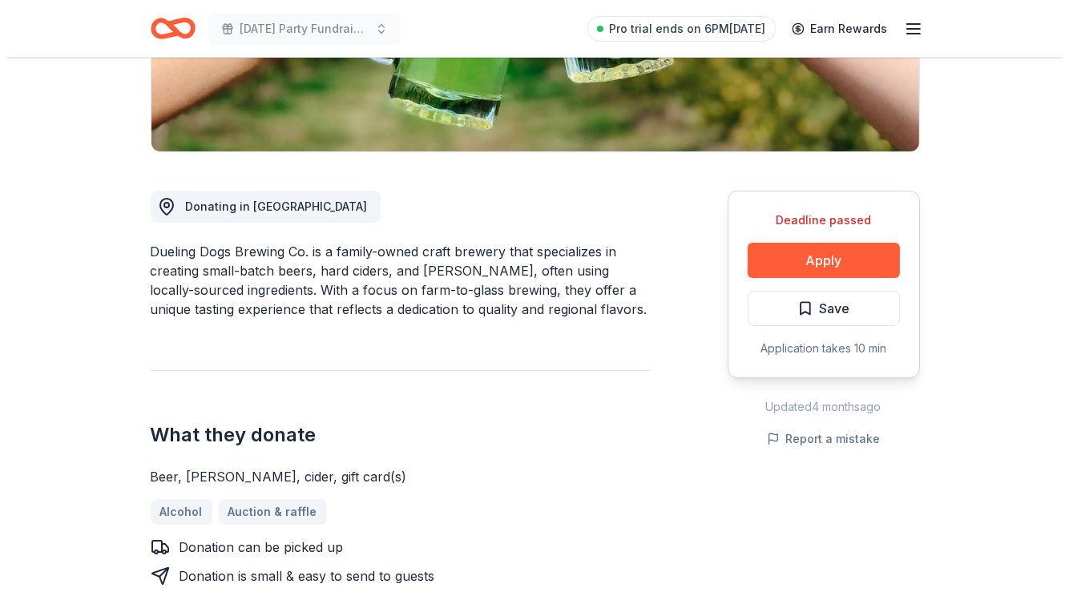
scroll to position [333, 0]
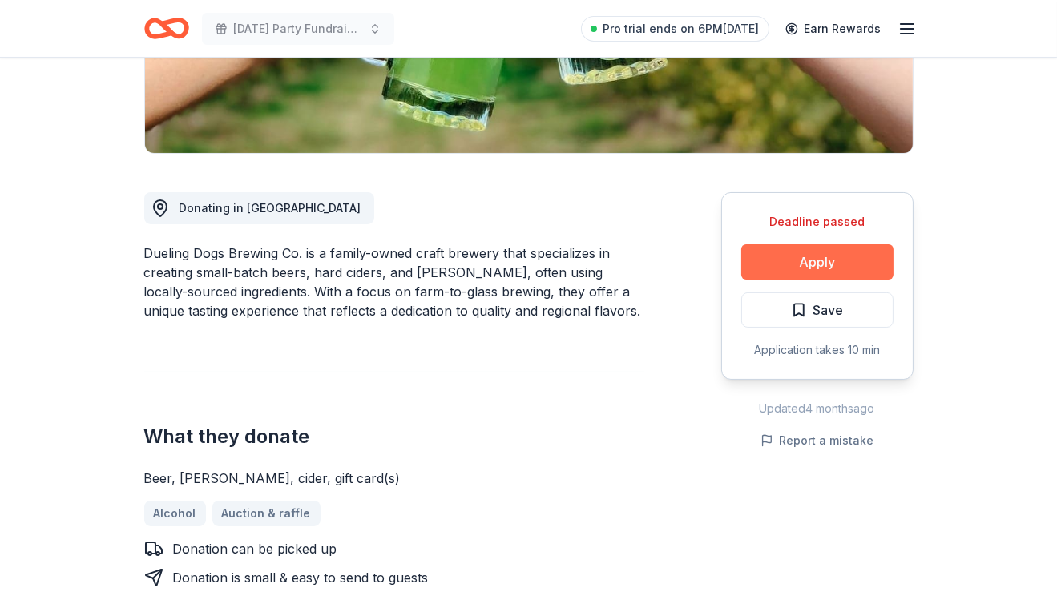
click at [805, 256] on button "Apply" at bounding box center [817, 261] width 152 height 35
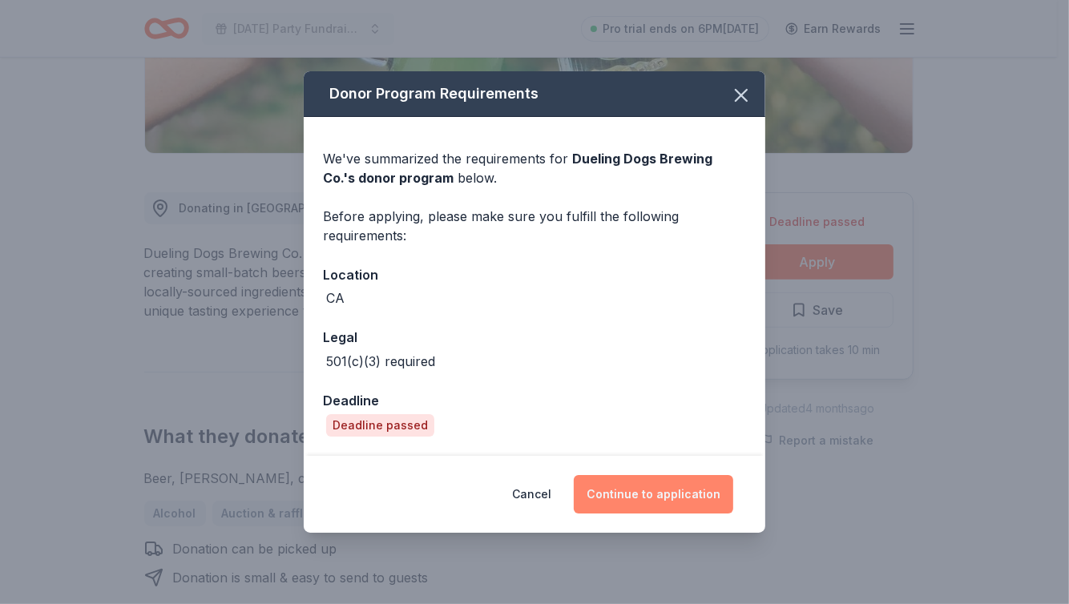
click at [663, 487] on button "Continue to application" at bounding box center [653, 494] width 159 height 38
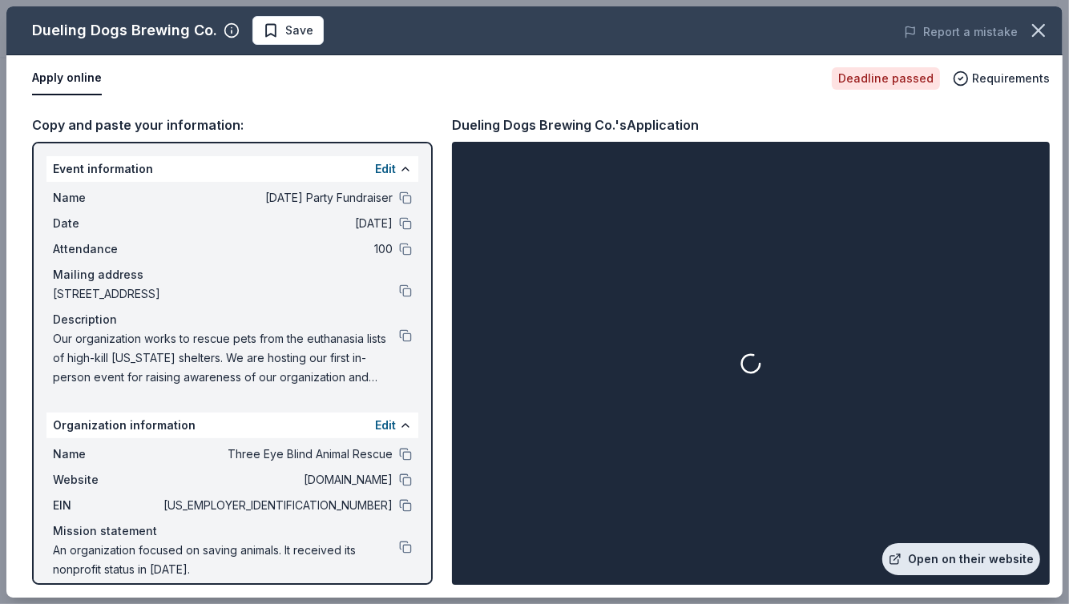
click at [960, 556] on link "Open on their website" at bounding box center [961, 559] width 158 height 32
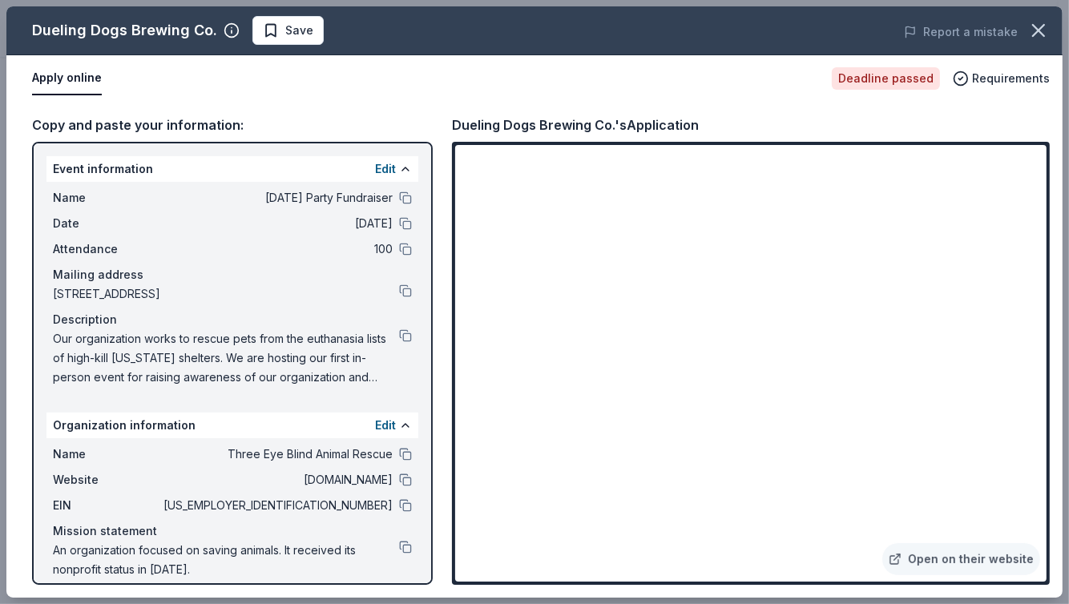
scroll to position [14, 0]
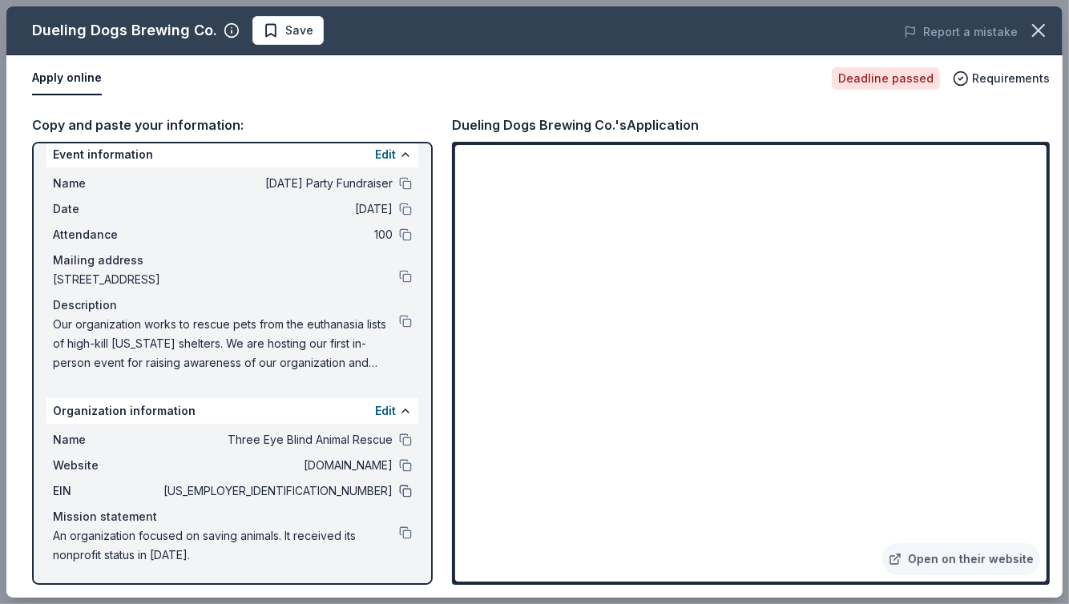
click at [399, 493] on button at bounding box center [405, 491] width 13 height 13
click at [386, 312] on div "Description" at bounding box center [232, 305] width 359 height 19
click at [399, 321] on button at bounding box center [405, 321] width 13 height 13
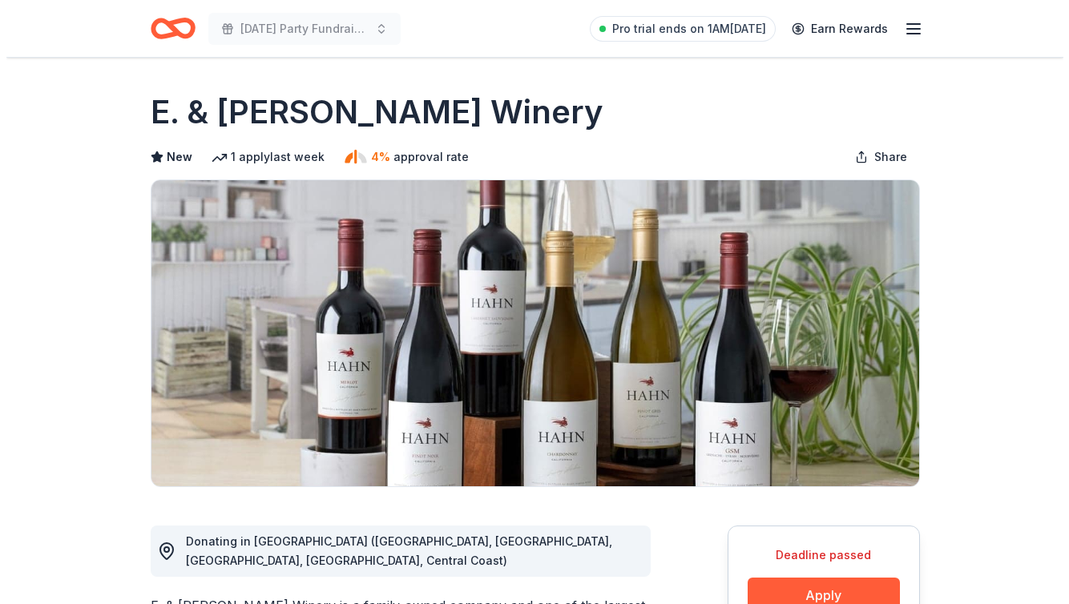
scroll to position [297, 0]
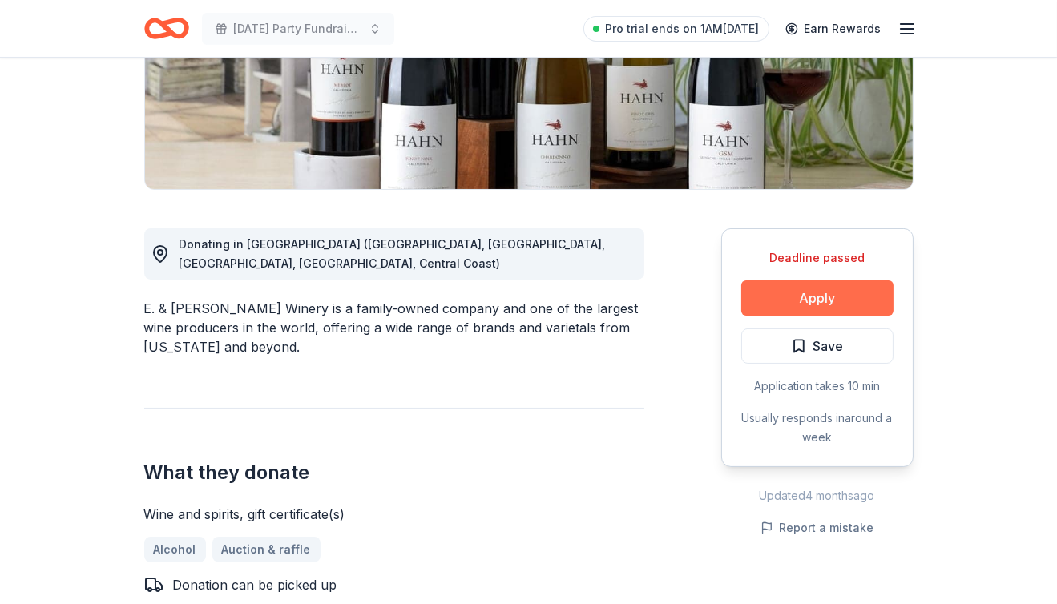
click at [806, 295] on button "Apply" at bounding box center [817, 297] width 152 height 35
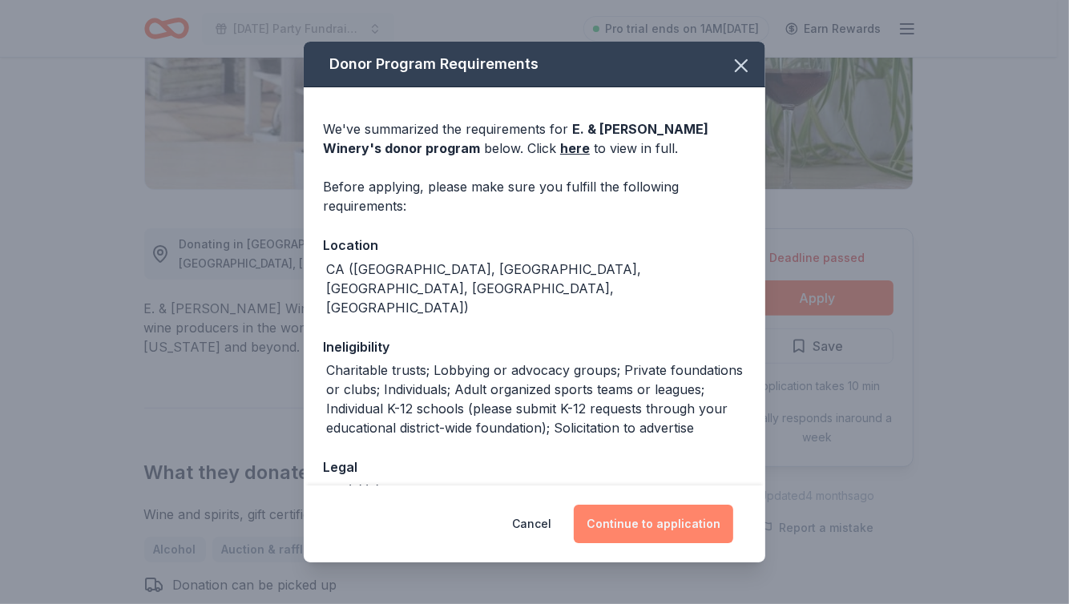
click at [707, 529] on button "Continue to application" at bounding box center [653, 524] width 159 height 38
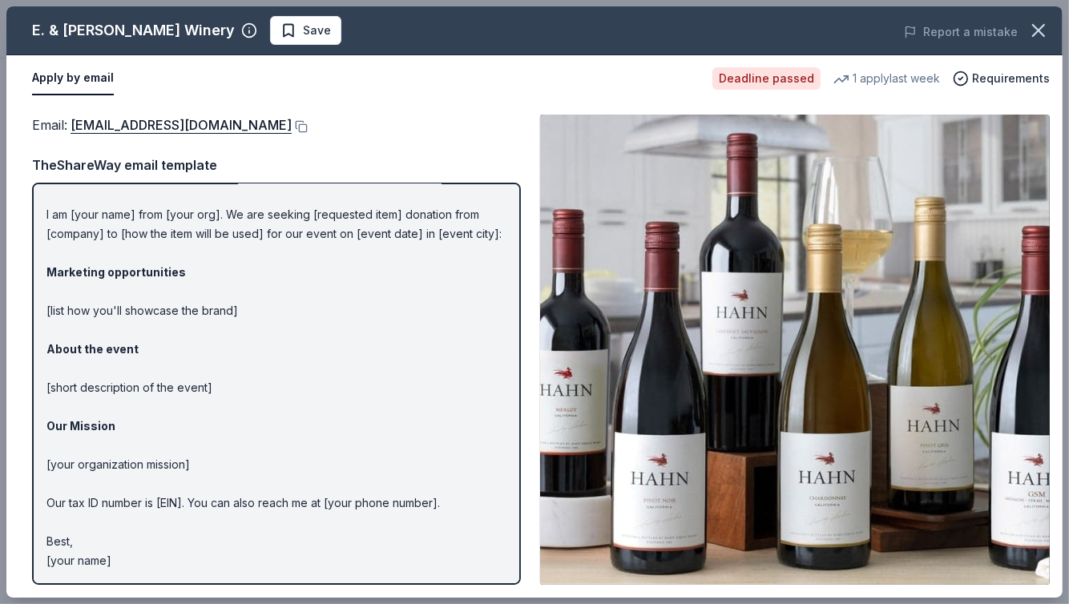
scroll to position [0, 0]
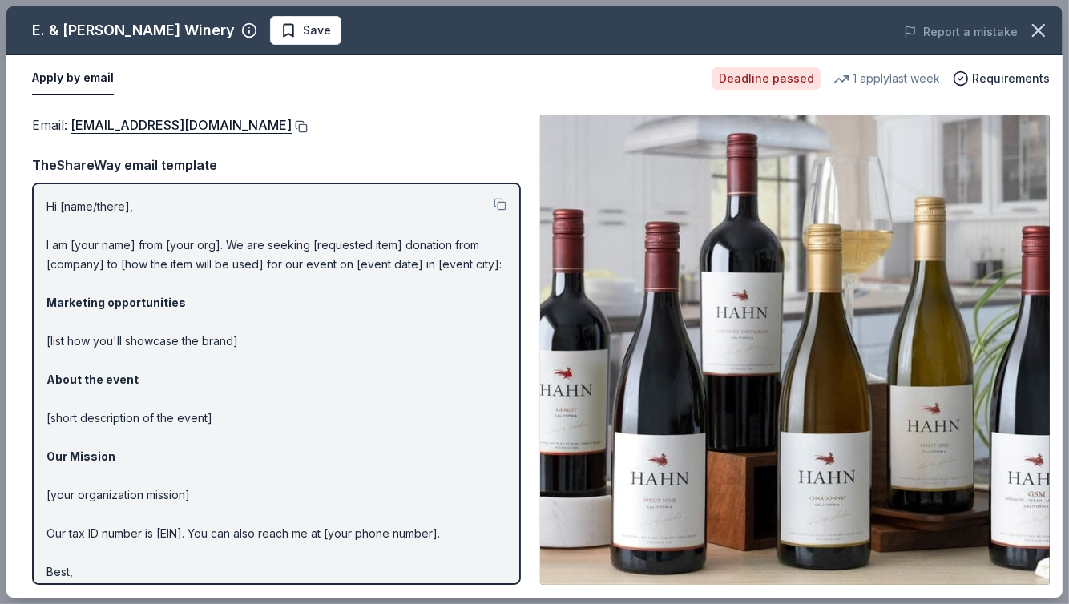
click at [292, 124] on button at bounding box center [300, 126] width 16 height 13
click at [198, 276] on p "Hi [name/there], I am [your name] from [your org]. We are seeking [requested it…" at bounding box center [276, 399] width 460 height 404
click at [493, 204] on button at bounding box center [499, 204] width 13 height 13
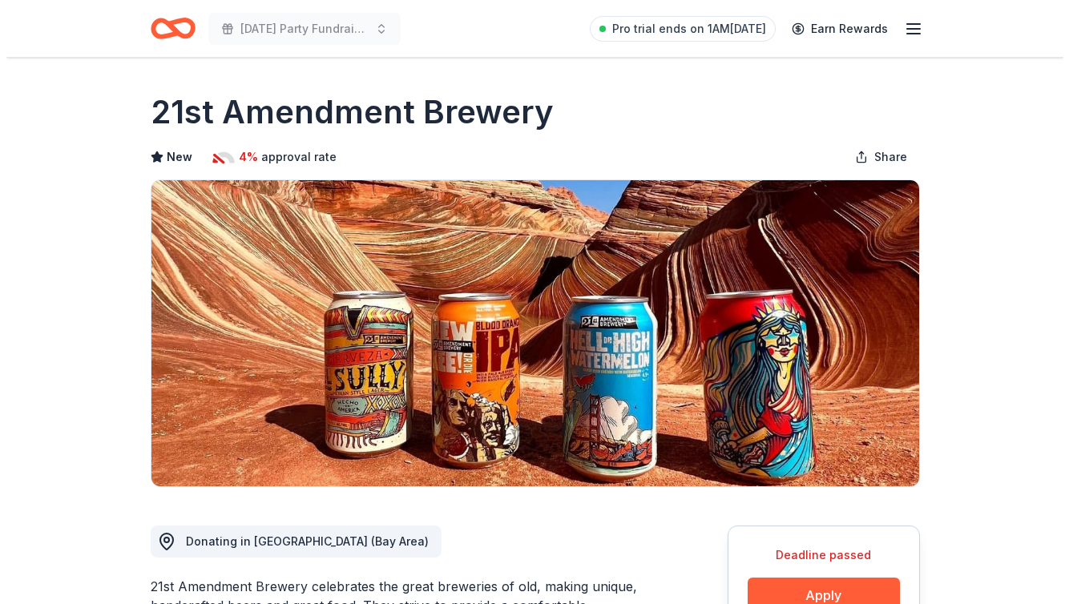
scroll to position [291, 0]
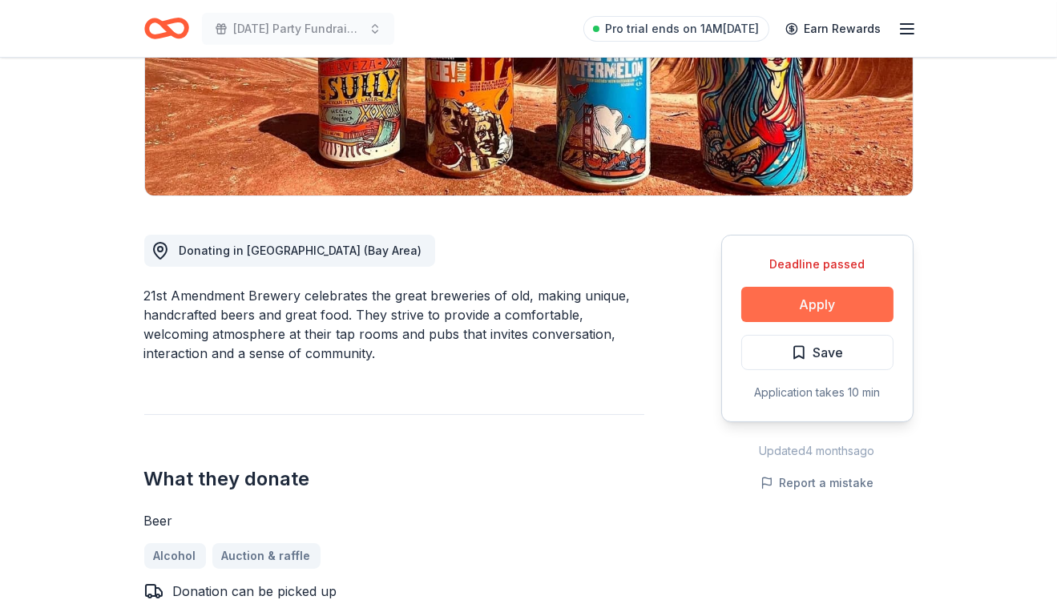
click at [850, 298] on button "Apply" at bounding box center [817, 304] width 152 height 35
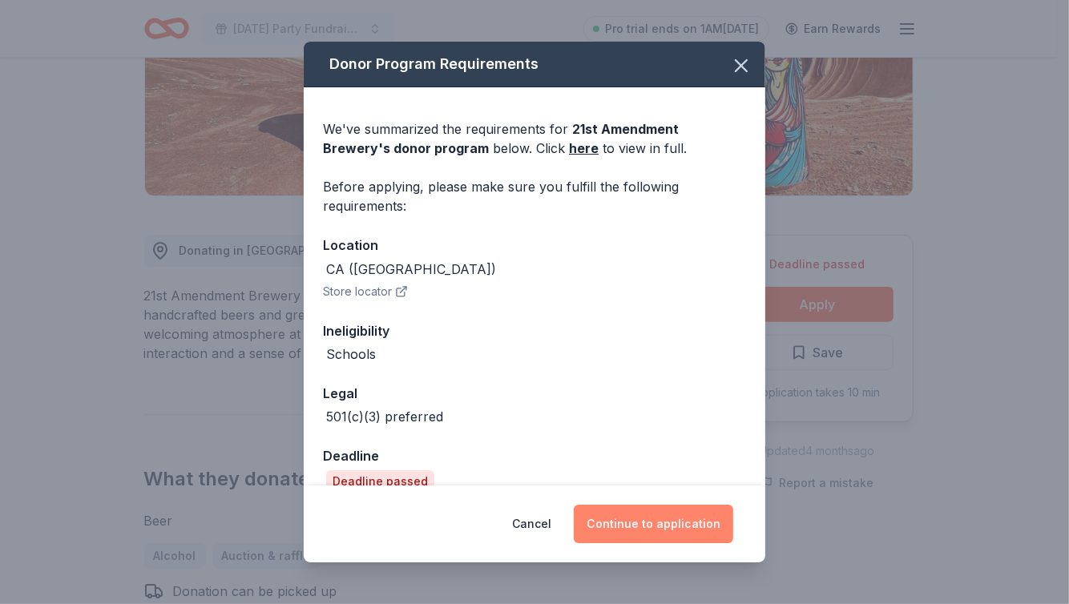
click at [661, 530] on button "Continue to application" at bounding box center [653, 524] width 159 height 38
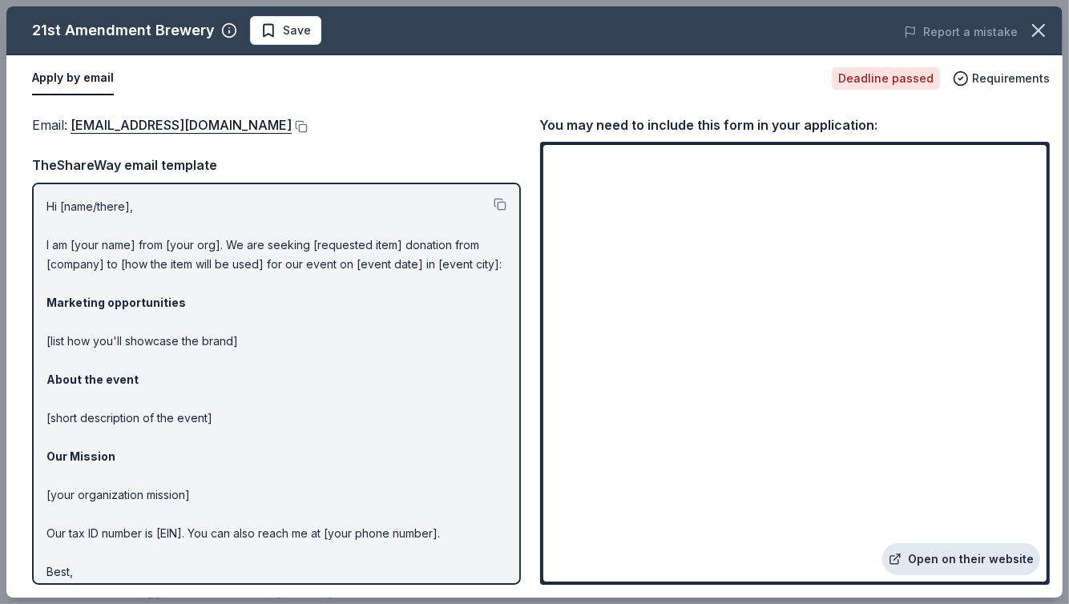
click at [980, 563] on link "Open on their website" at bounding box center [961, 559] width 158 height 32
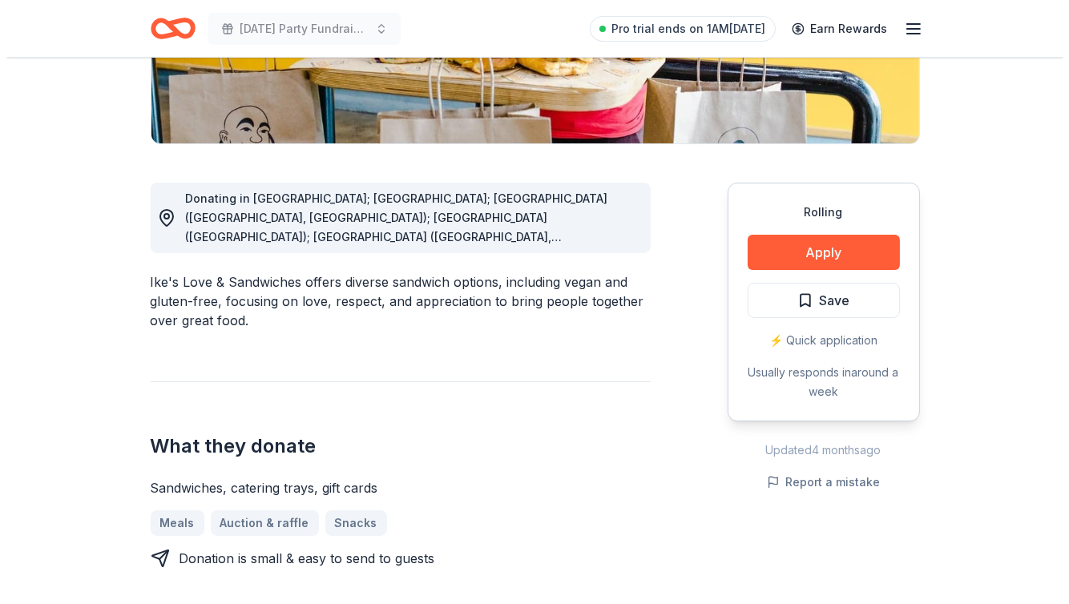
scroll to position [343, 0]
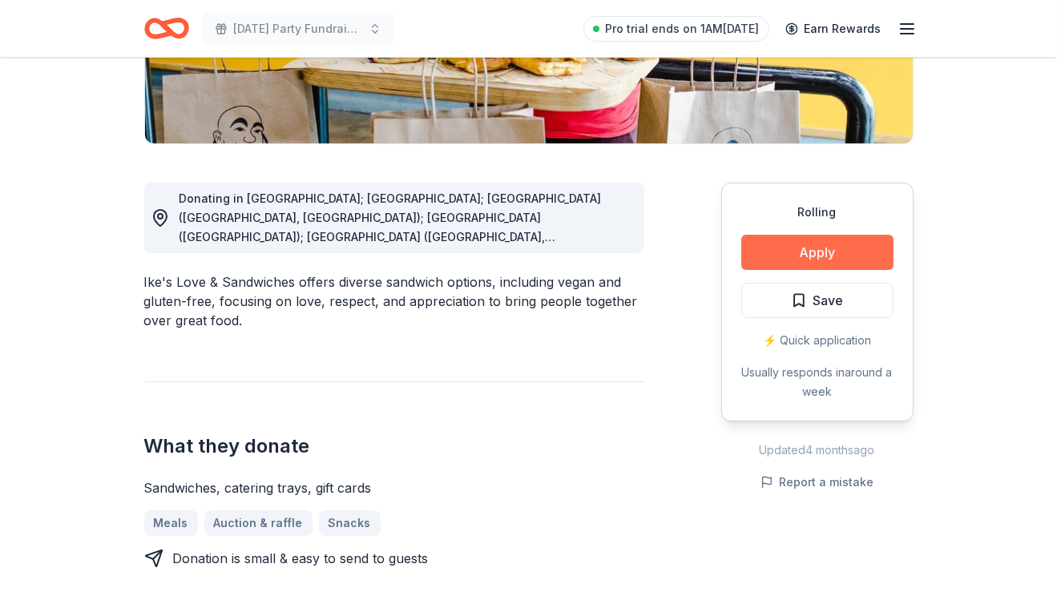
click at [851, 254] on button "Apply" at bounding box center [817, 252] width 152 height 35
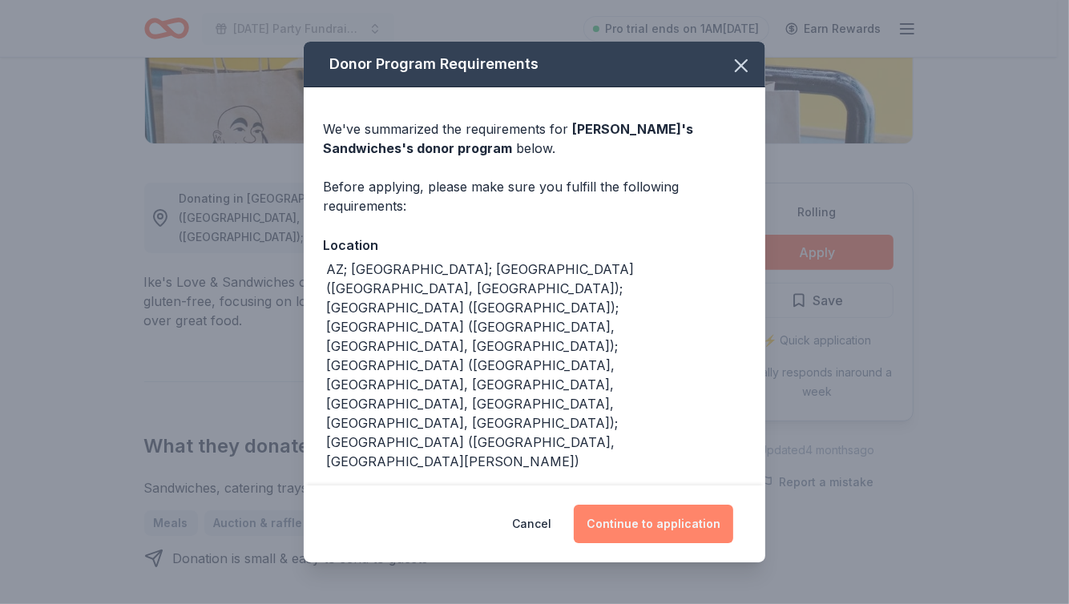
click at [688, 513] on button "Continue to application" at bounding box center [653, 524] width 159 height 38
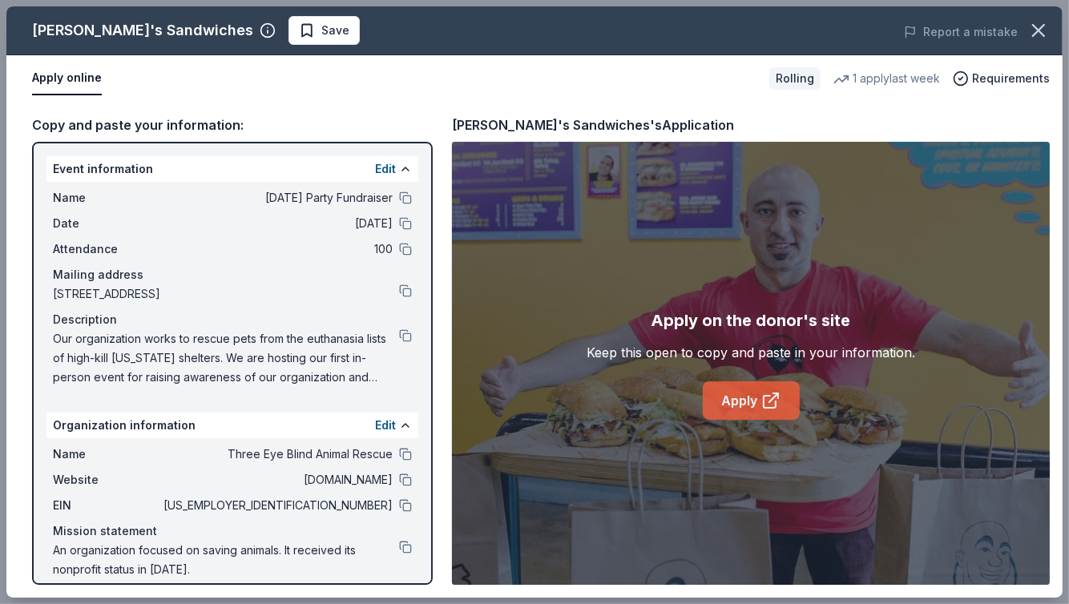
click at [771, 399] on icon at bounding box center [773, 397] width 9 height 9
click at [384, 328] on div "Description" at bounding box center [232, 319] width 359 height 19
click at [399, 336] on button at bounding box center [405, 335] width 13 height 13
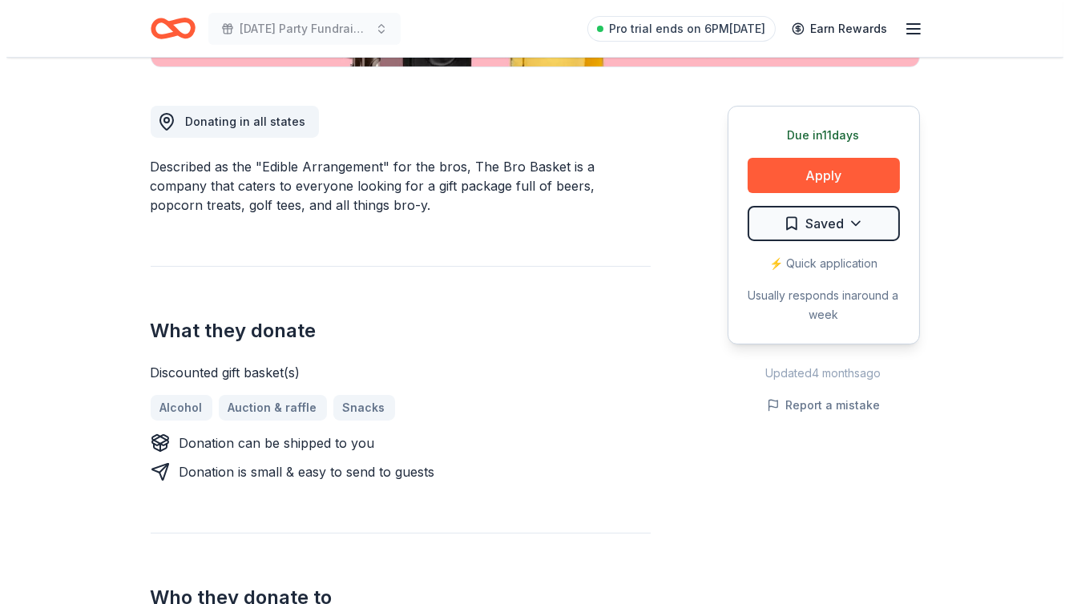
scroll to position [425, 0]
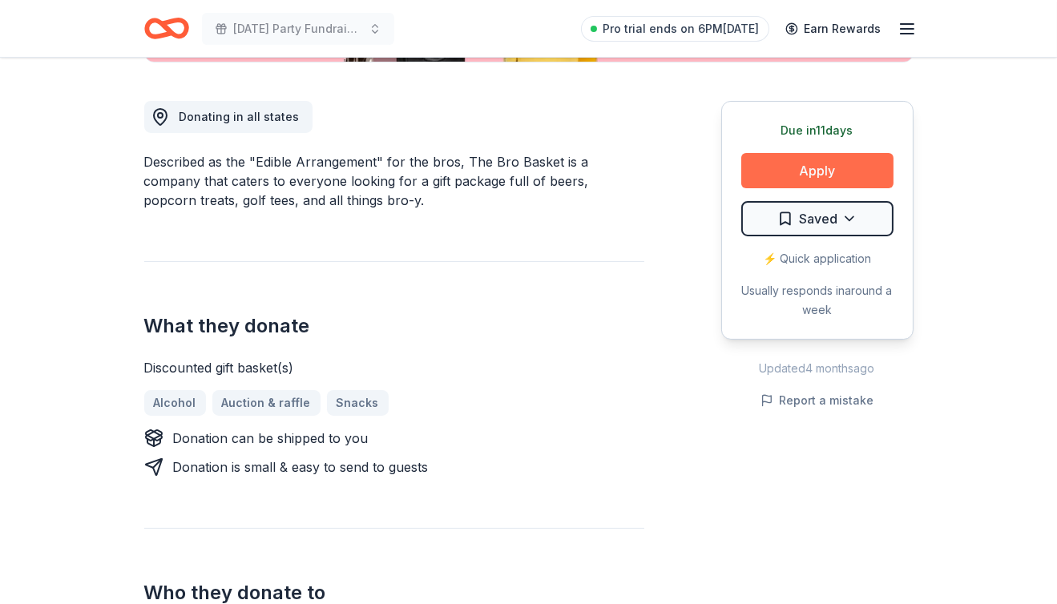
click at [827, 167] on button "Apply" at bounding box center [817, 170] width 152 height 35
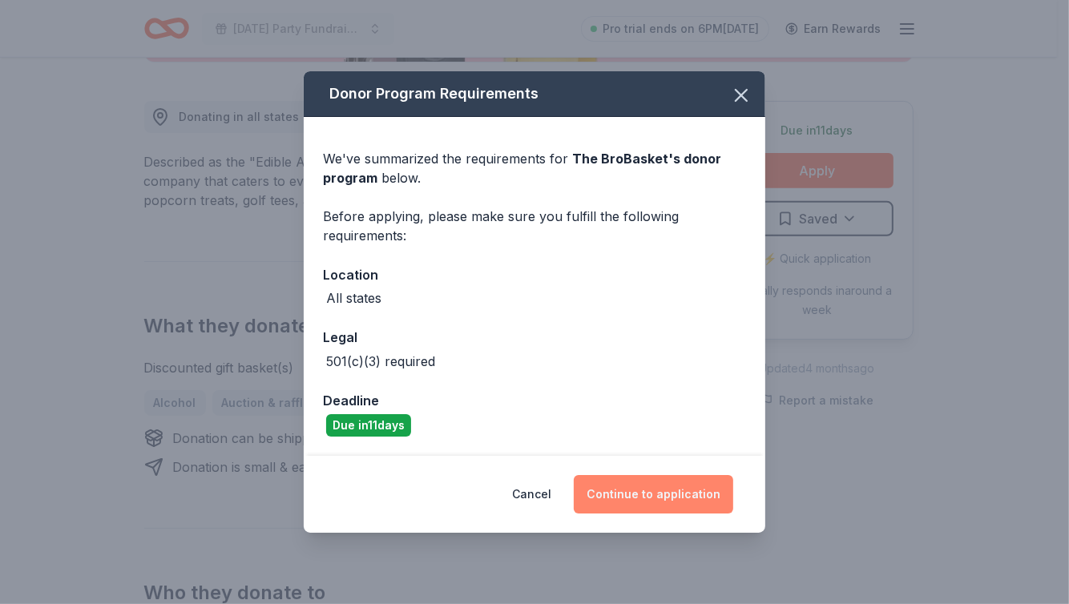
click at [700, 496] on button "Continue to application" at bounding box center [653, 494] width 159 height 38
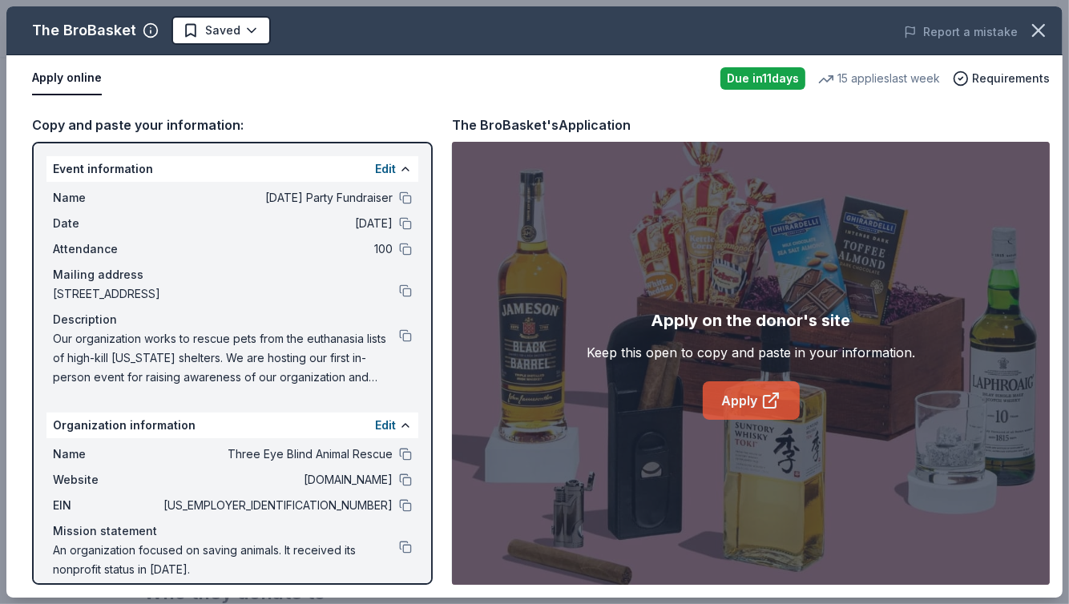
click at [738, 395] on link "Apply" at bounding box center [750, 400] width 97 height 38
click at [399, 332] on button at bounding box center [405, 335] width 13 height 13
